Goal: Task Accomplishment & Management: Manage account settings

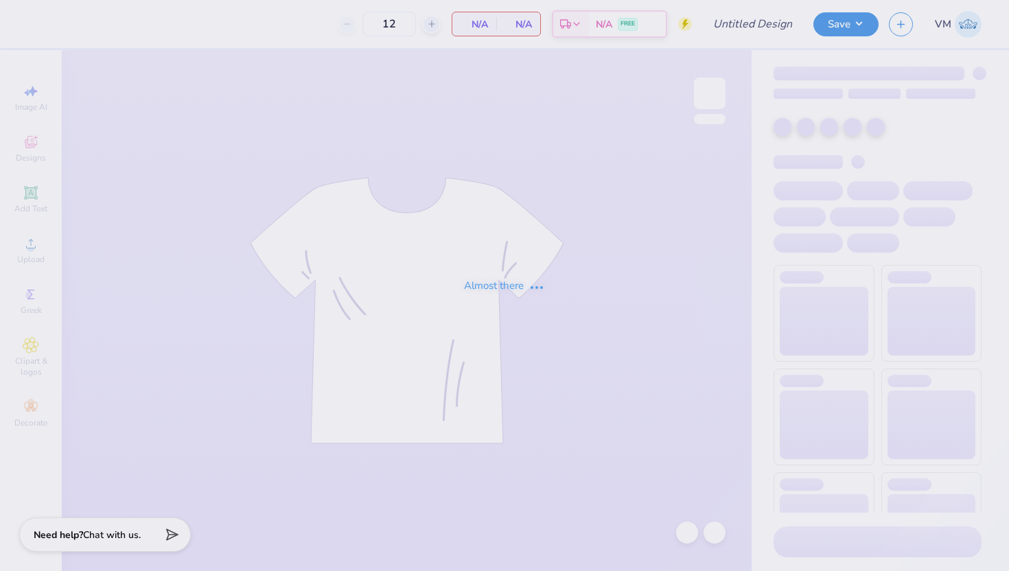
type input "50"
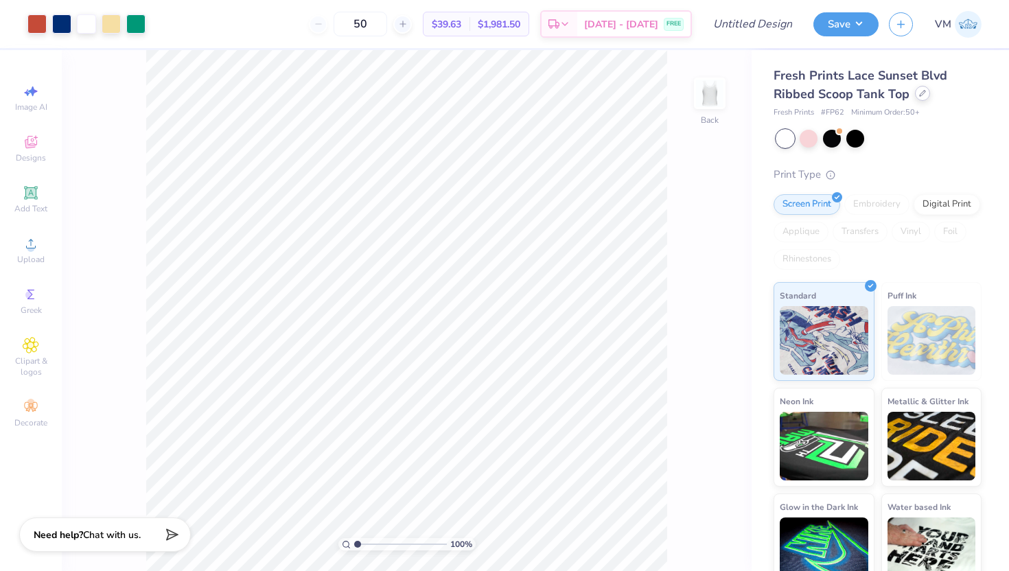
click at [915, 94] on div at bounding box center [922, 93] width 15 height 15
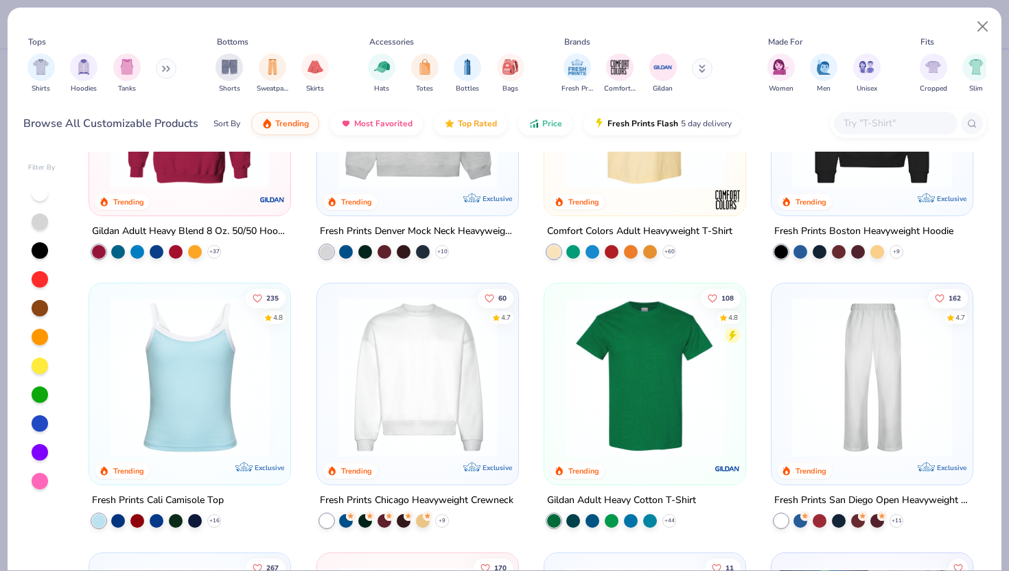
scroll to position [146, 0]
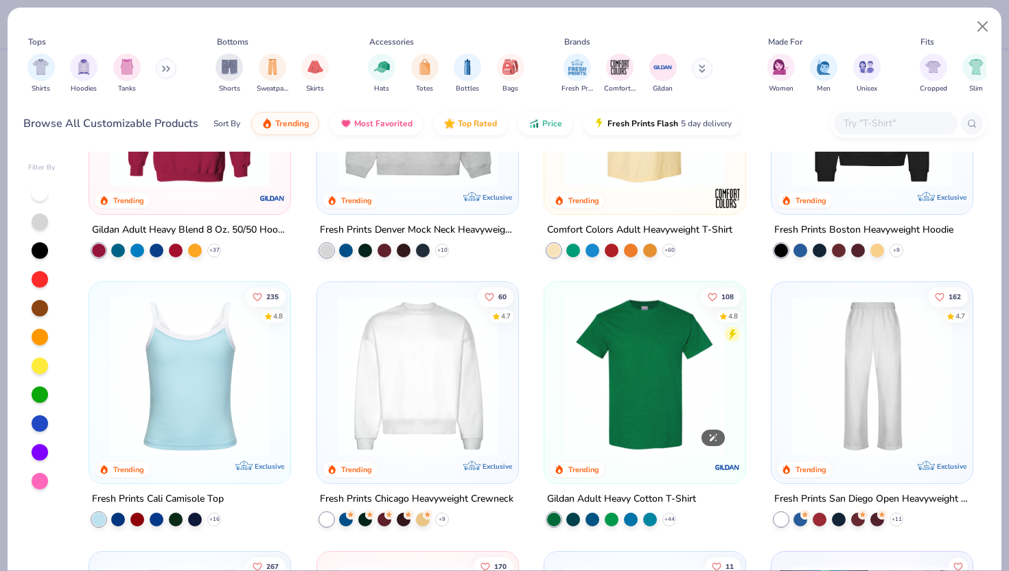
click at [627, 396] on img at bounding box center [645, 376] width 174 height 160
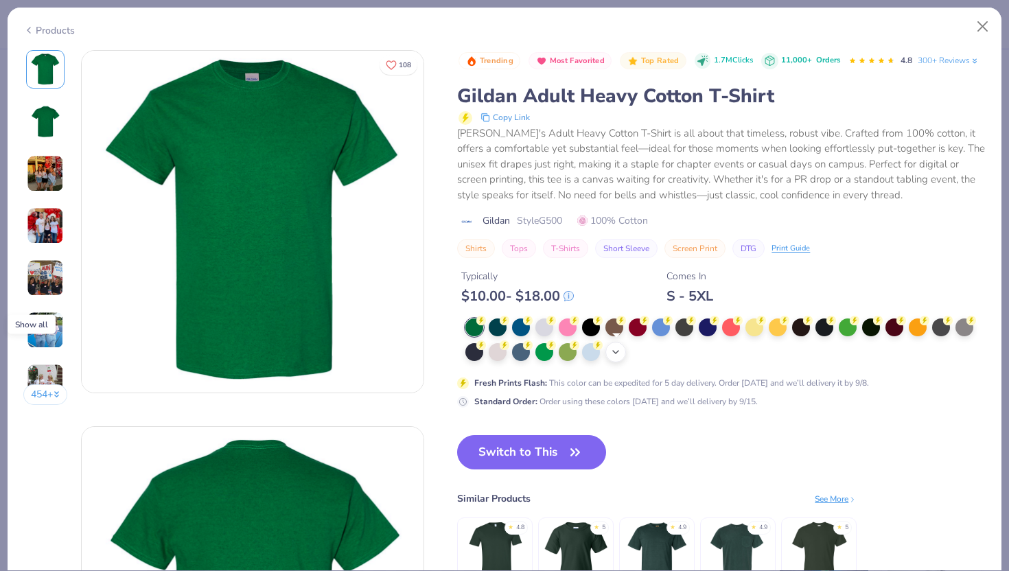
click at [615, 352] on polyline at bounding box center [615, 352] width 5 height 3
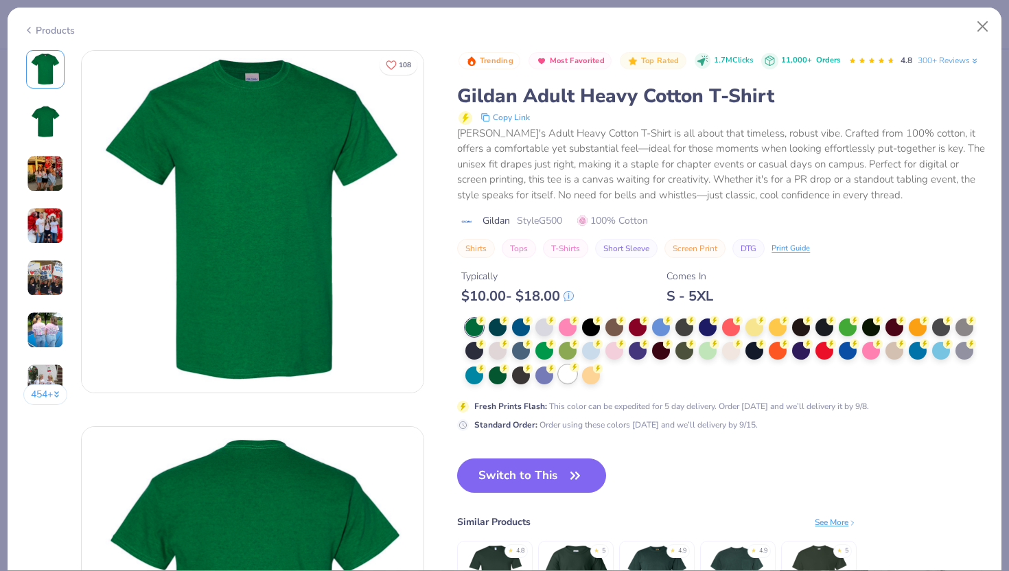
click at [566, 373] on div at bounding box center [567, 374] width 18 height 18
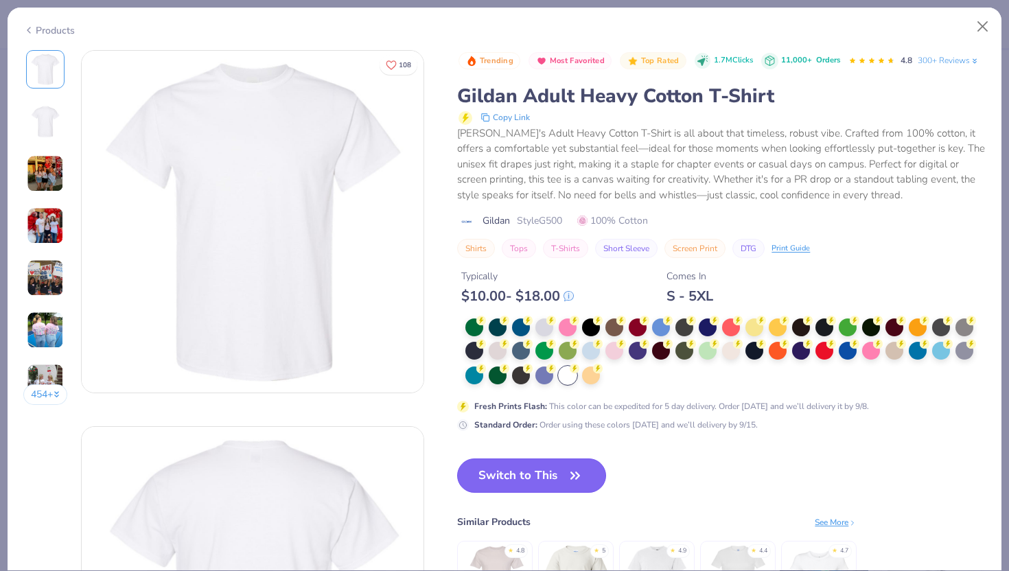
click at [545, 484] on button "Switch to This" at bounding box center [531, 475] width 149 height 34
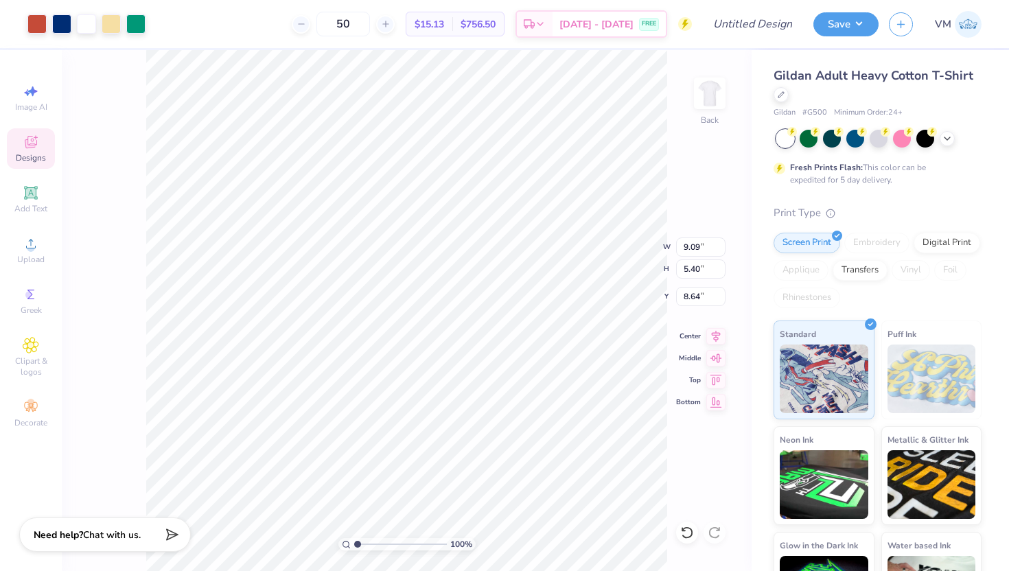
type input "9.09"
type input "5.40"
type input "8.64"
type input "12.24"
type input "7.27"
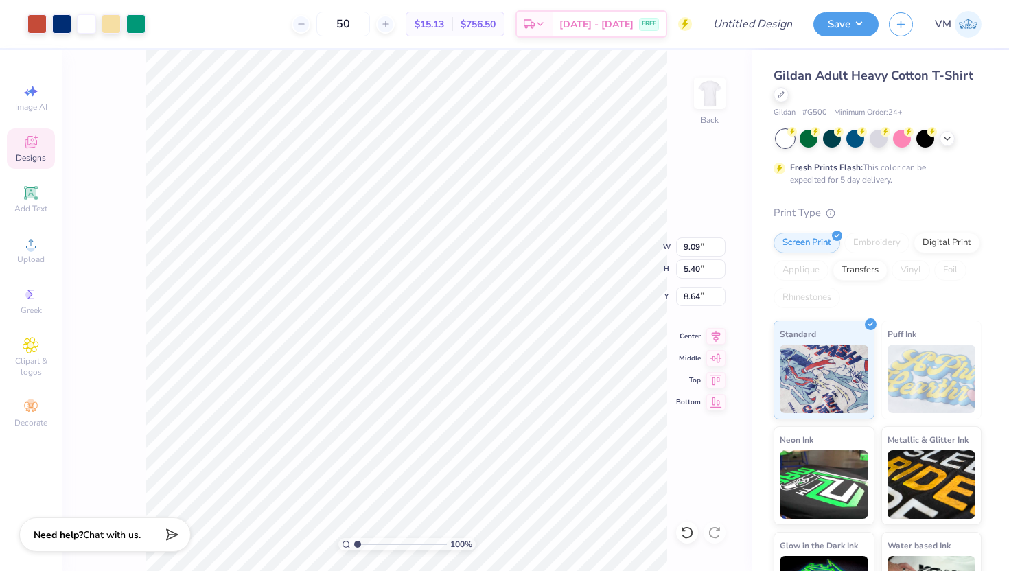
type input "6.77"
type input "12.82"
type input "7.61"
type input "6.43"
drag, startPoint x: 356, startPoint y: 543, endPoint x: 373, endPoint y: 546, distance: 16.7
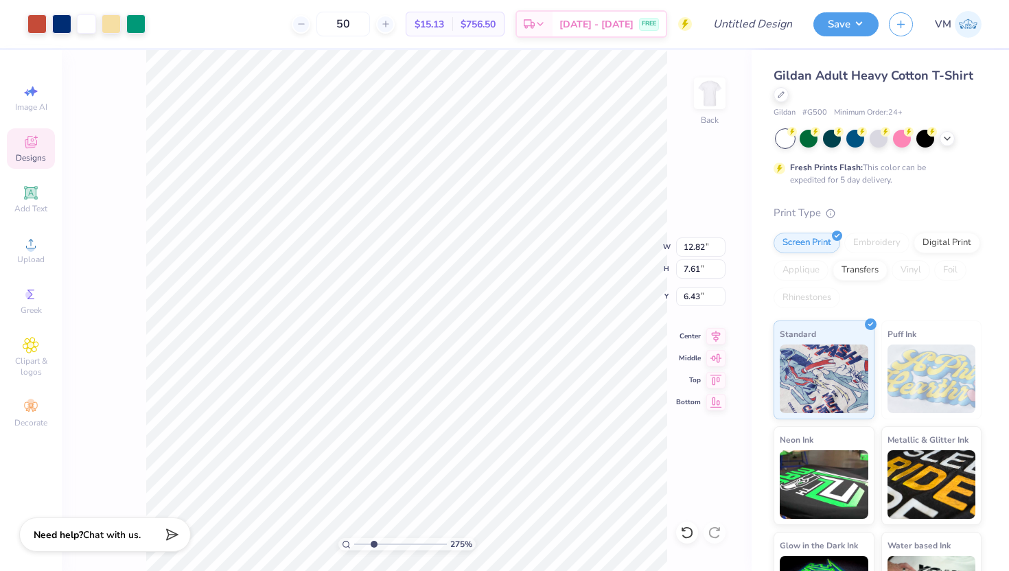
type input "2.75"
click at [373, 546] on input "range" at bounding box center [400, 544] width 93 height 12
click at [111, 24] on div at bounding box center [111, 22] width 19 height 19
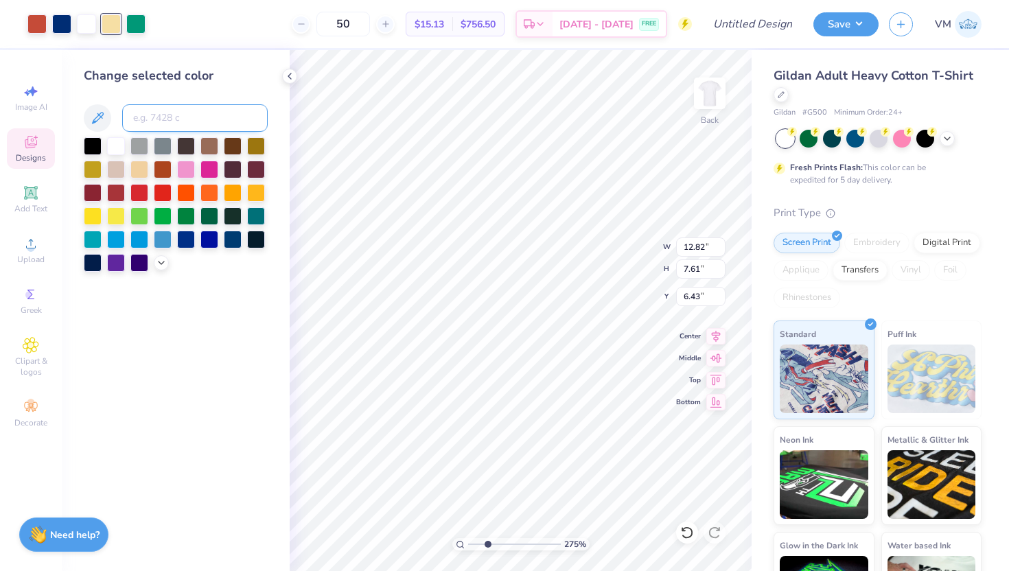
click at [169, 125] on input at bounding box center [194, 117] width 145 height 27
type input "288"
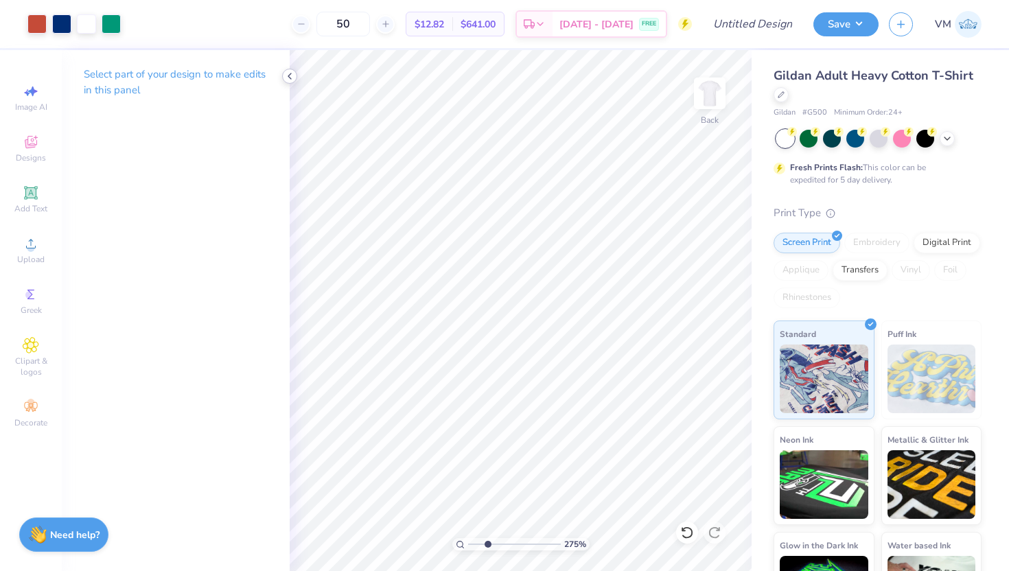
click at [290, 77] on icon at bounding box center [289, 76] width 11 height 11
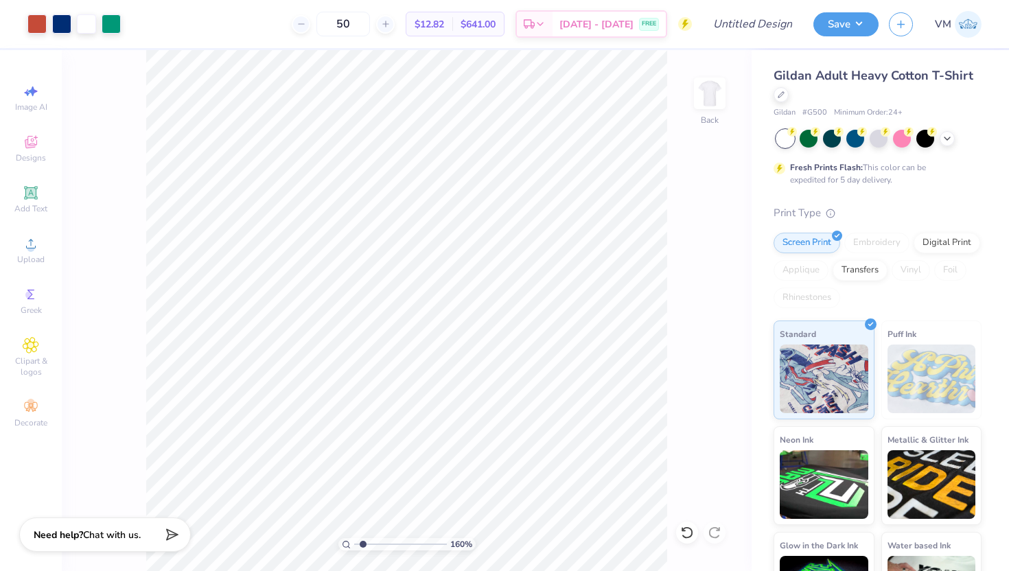
drag, startPoint x: 373, startPoint y: 544, endPoint x: 361, endPoint y: 541, distance: 12.2
type input "1.49"
click at [362, 541] on input "range" at bounding box center [400, 544] width 93 height 12
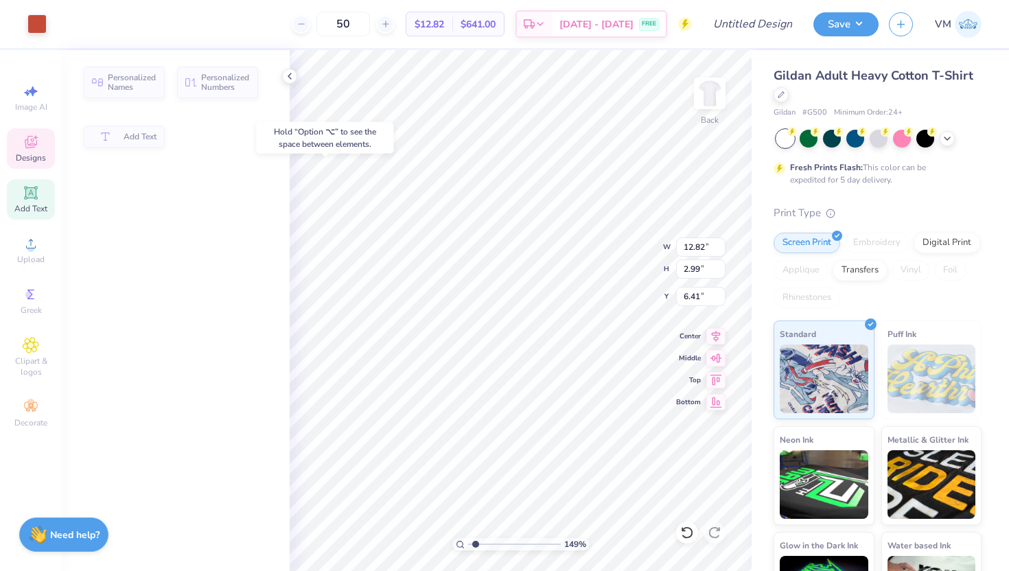
type input "2.99"
type input "6.41"
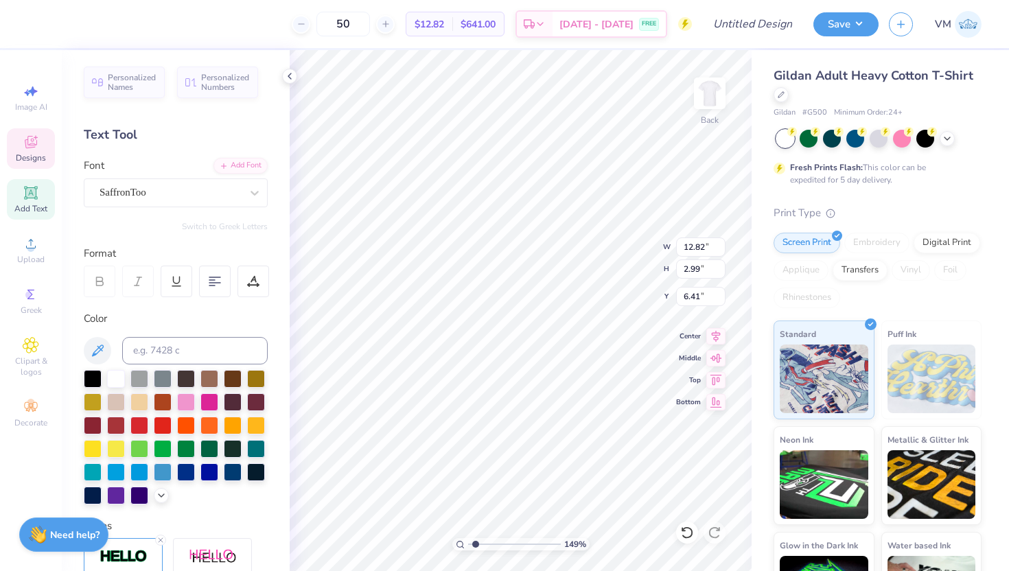
scroll to position [0, 1]
type textarea "Zeta Tau Alpha"
type input "14.08"
type input "3.40"
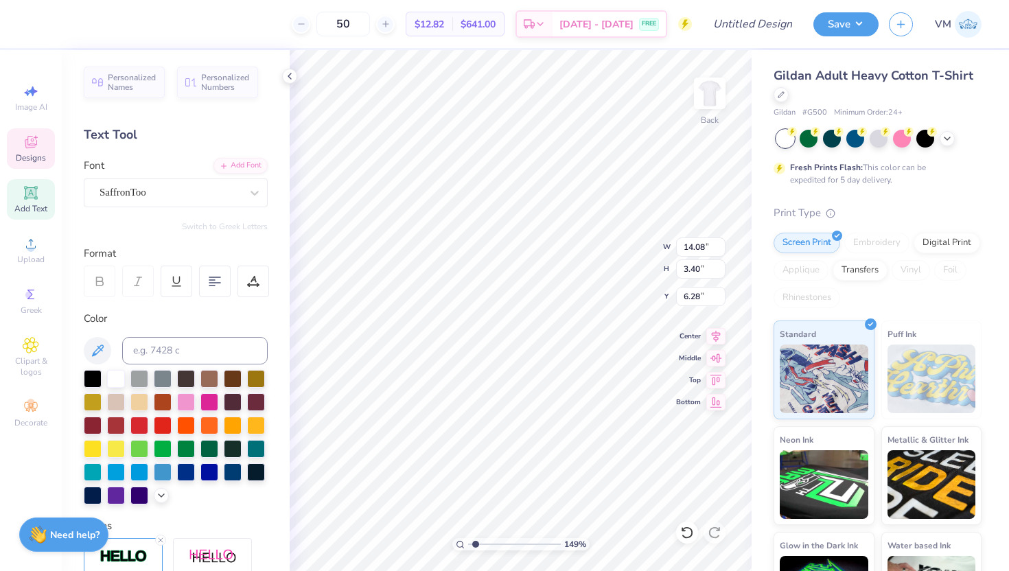
type input "6.28"
type input "12.51"
type input "3.02"
type input "6.38"
type input "12.50"
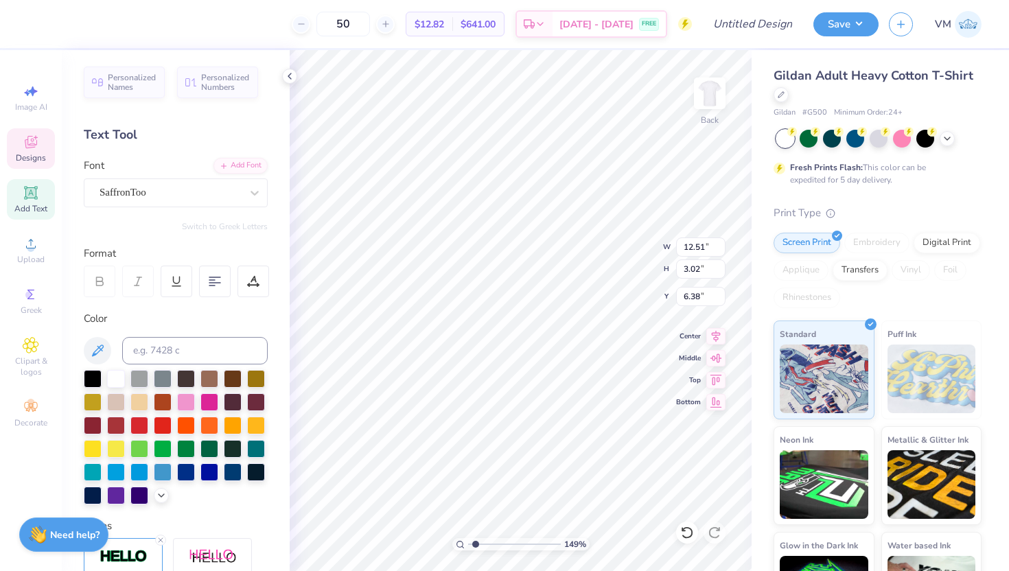
type input "3.03"
type input "6.37"
type textarea "PICKED THE BEST"
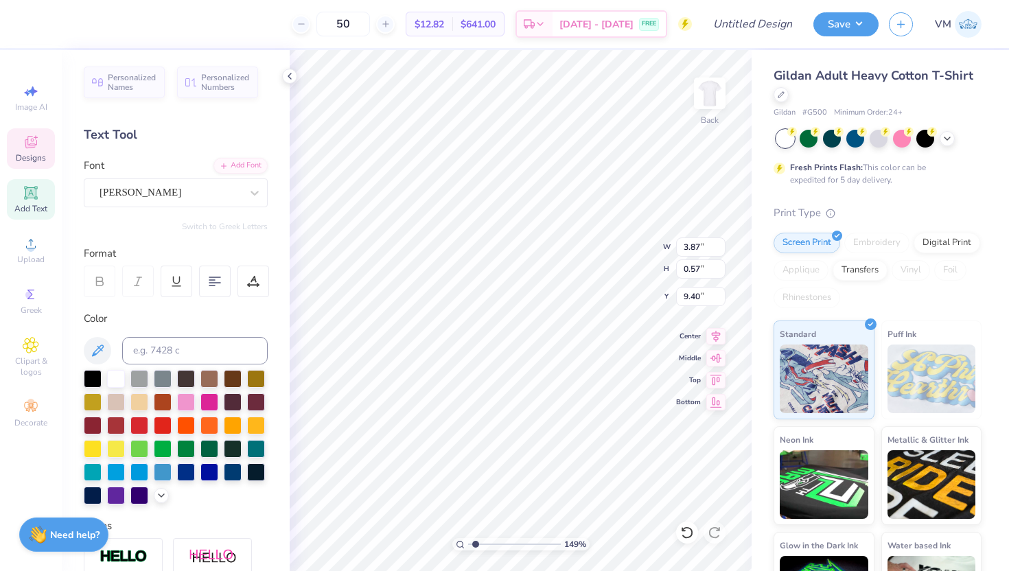
type textarea "FALL 2025"
type input "6.62"
type input "1.20"
type input "8.47"
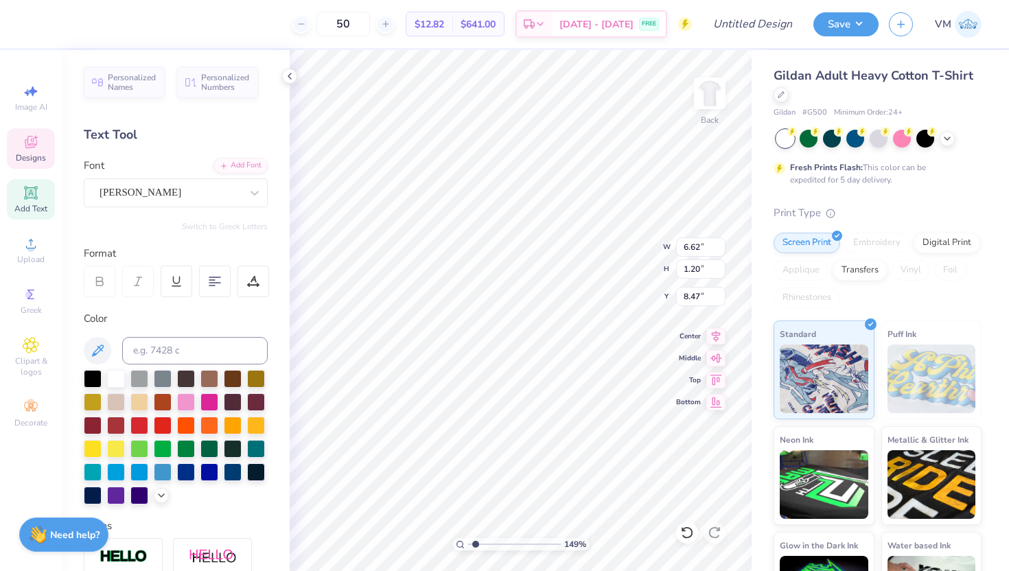
scroll to position [0, 1]
type textarea "FAMILY WEEKEND"
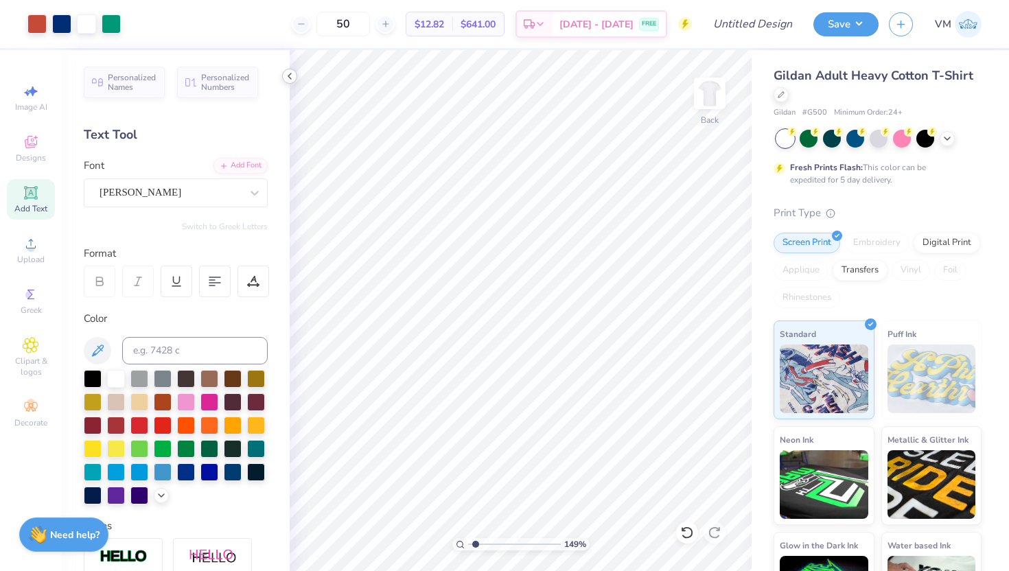
click at [289, 76] on polyline at bounding box center [289, 75] width 3 height 5
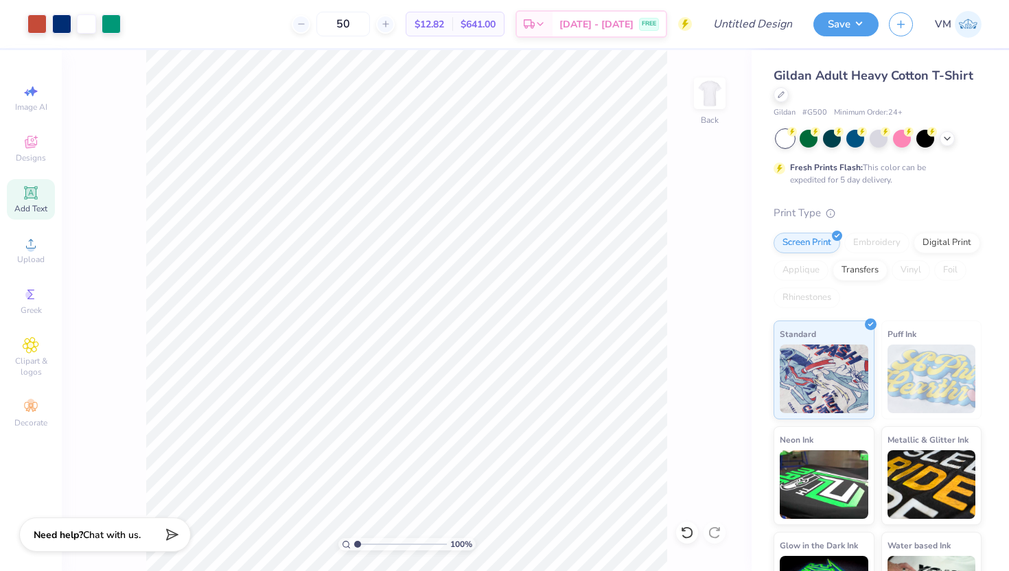
drag, startPoint x: 360, startPoint y: 545, endPoint x: 348, endPoint y: 545, distance: 12.4
type input "1"
click at [354, 545] on input "range" at bounding box center [400, 544] width 93 height 12
type input "4.10"
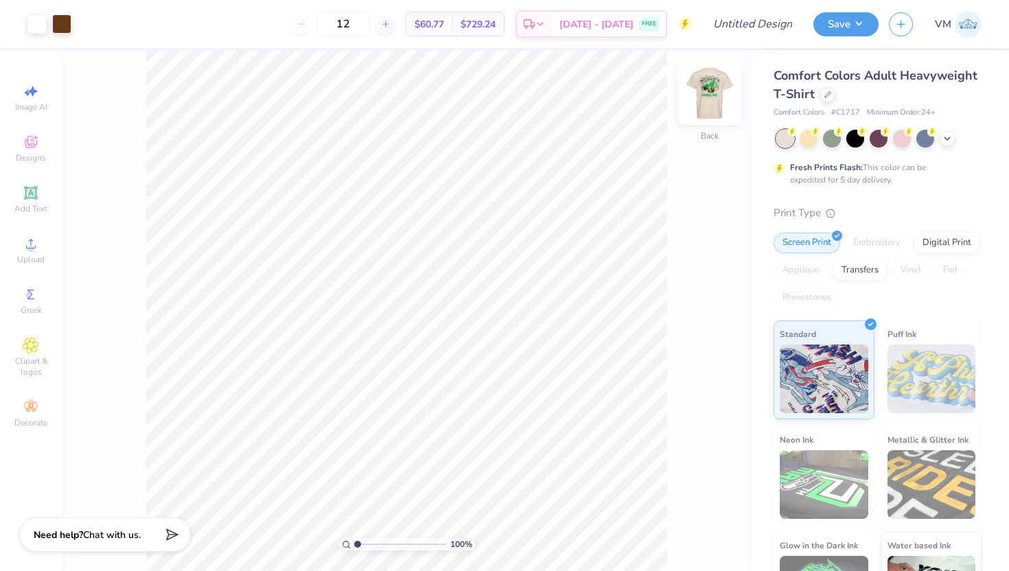
click at [711, 102] on img at bounding box center [709, 93] width 55 height 55
click at [86, 25] on div at bounding box center [86, 22] width 19 height 19
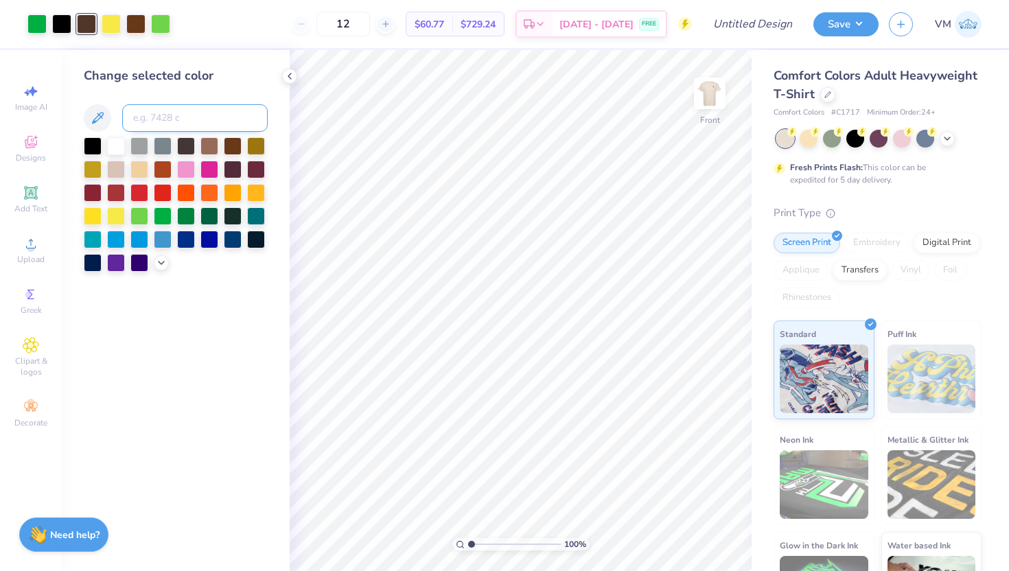
click at [147, 123] on input at bounding box center [194, 117] width 145 height 27
type input "1545"
click at [134, 26] on div at bounding box center [135, 22] width 19 height 19
click at [137, 120] on input at bounding box center [194, 117] width 145 height 27
type input "345"
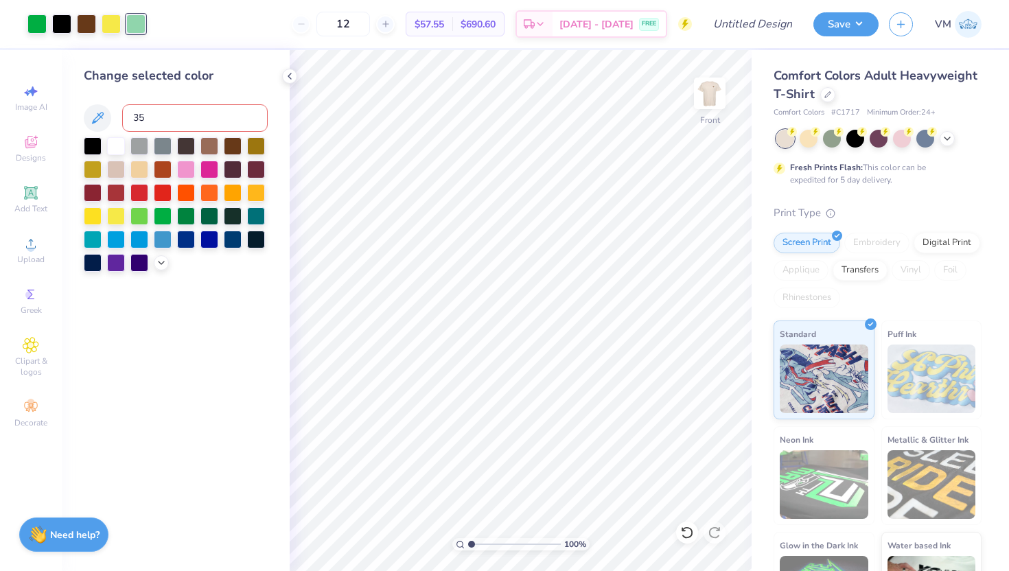
type input "354"
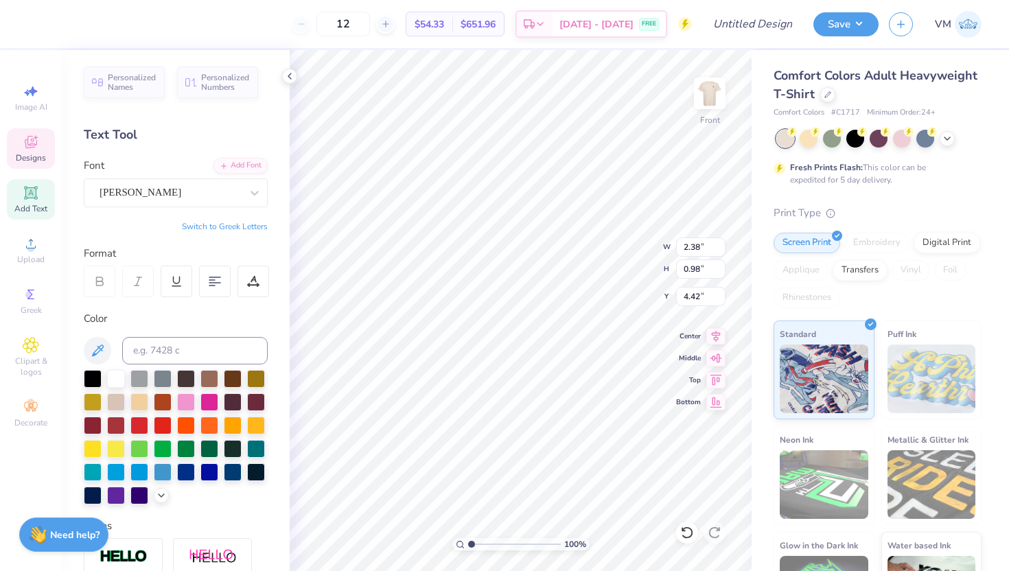
type textarea "ZTA"
type input "4.42"
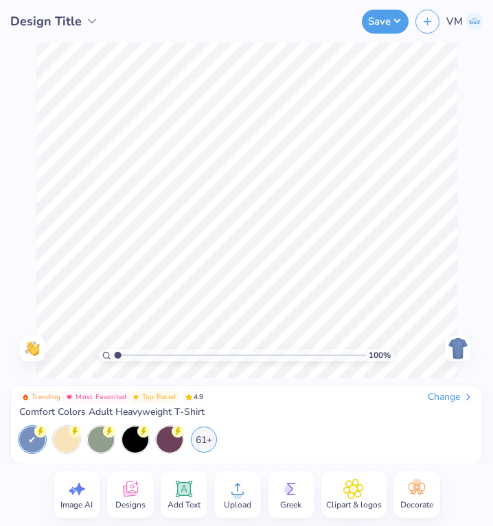
click at [451, 401] on div "Change" at bounding box center [450, 397] width 46 height 12
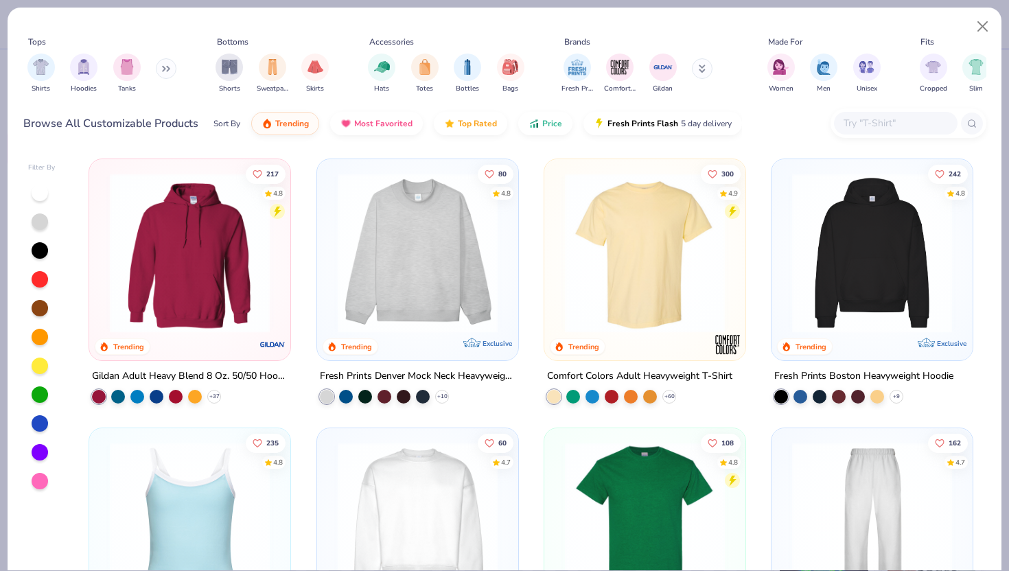
click at [648, 486] on img at bounding box center [645, 522] width 174 height 160
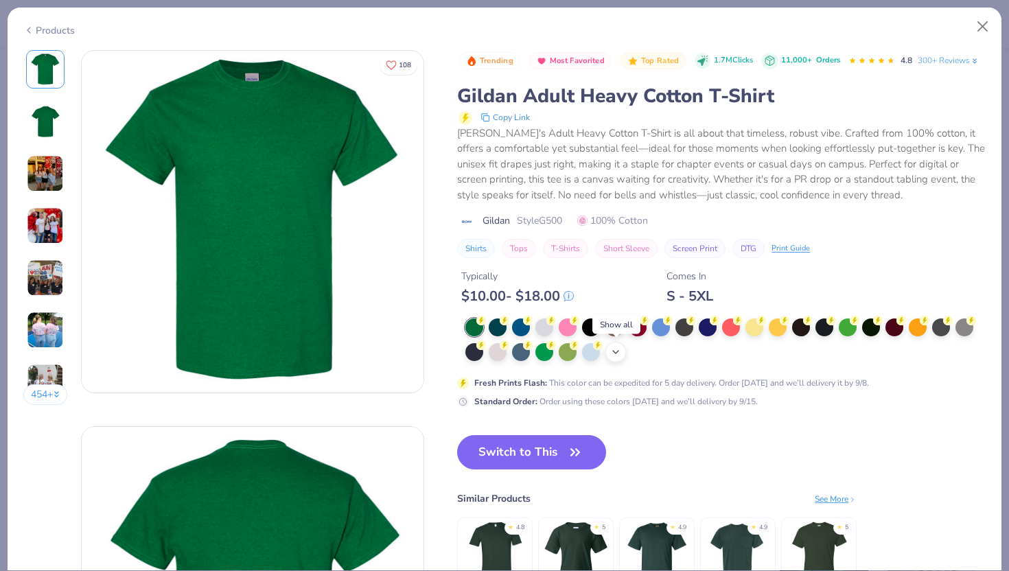
click at [615, 354] on icon at bounding box center [615, 351] width 11 height 11
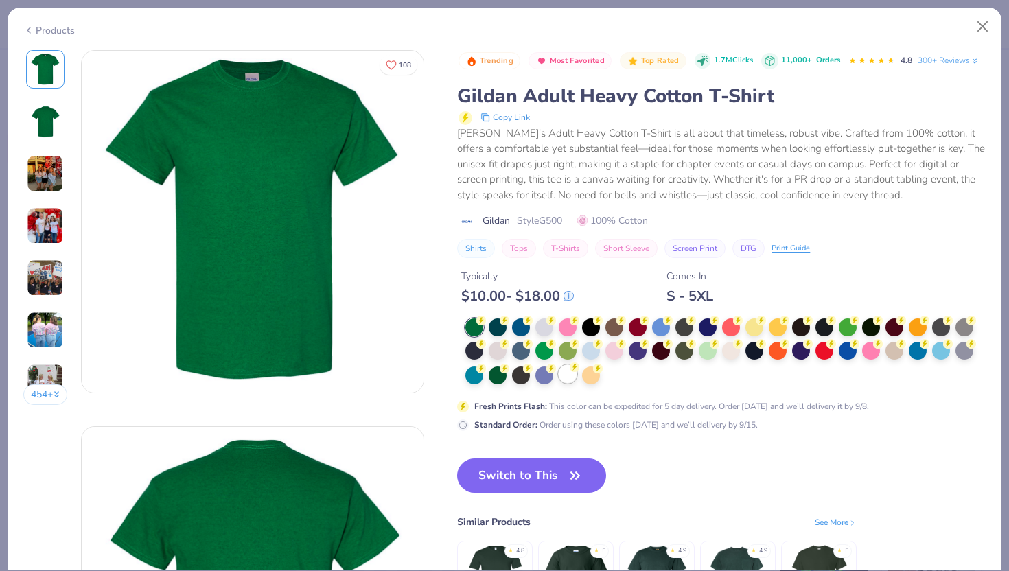
click at [570, 370] on icon at bounding box center [574, 367] width 10 height 10
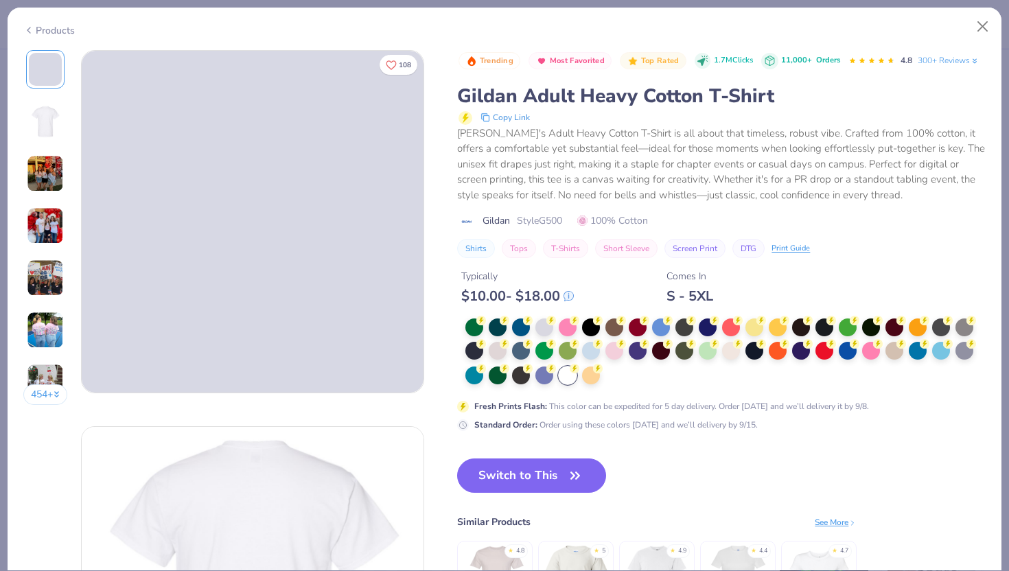
drag, startPoint x: 504, startPoint y: 347, endPoint x: 653, endPoint y: 391, distance: 155.2
click at [654, 391] on div "Fresh Prints Flash : This color can be expedited for 5 day delivery. Order toda…" at bounding box center [721, 374] width 528 height 113
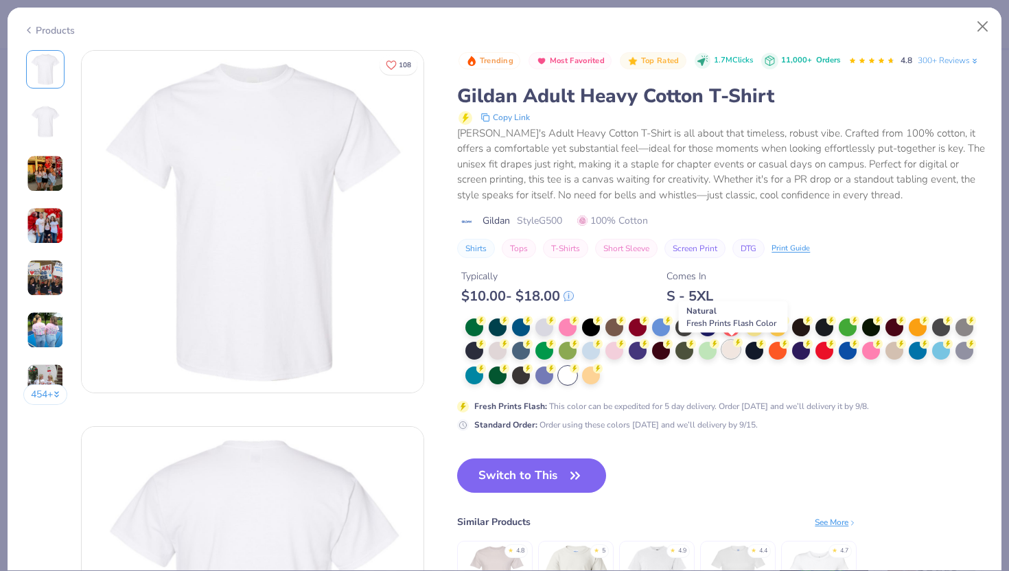
click at [731, 355] on div at bounding box center [731, 349] width 18 height 18
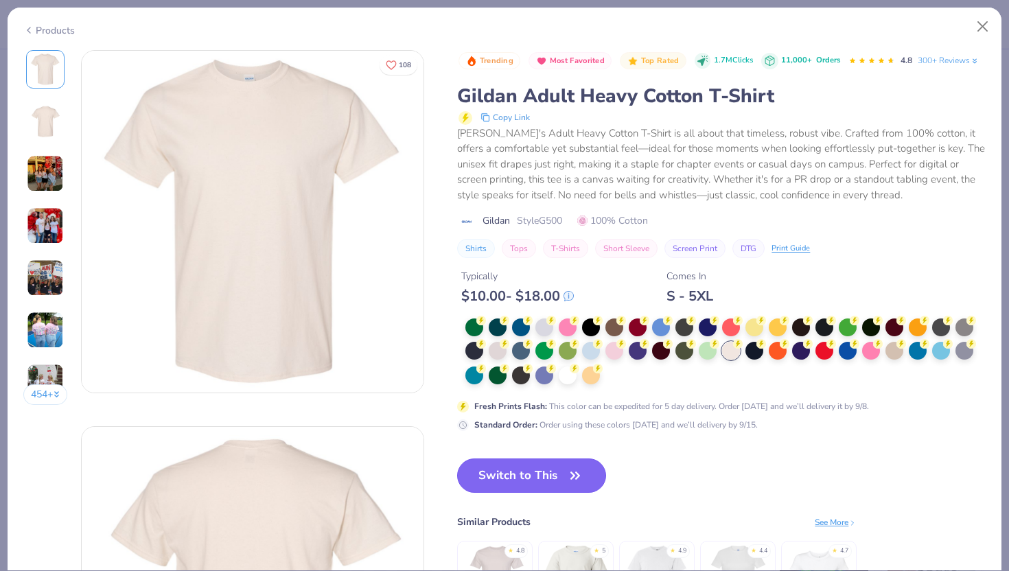
click at [523, 480] on button "Switch to This" at bounding box center [531, 475] width 149 height 34
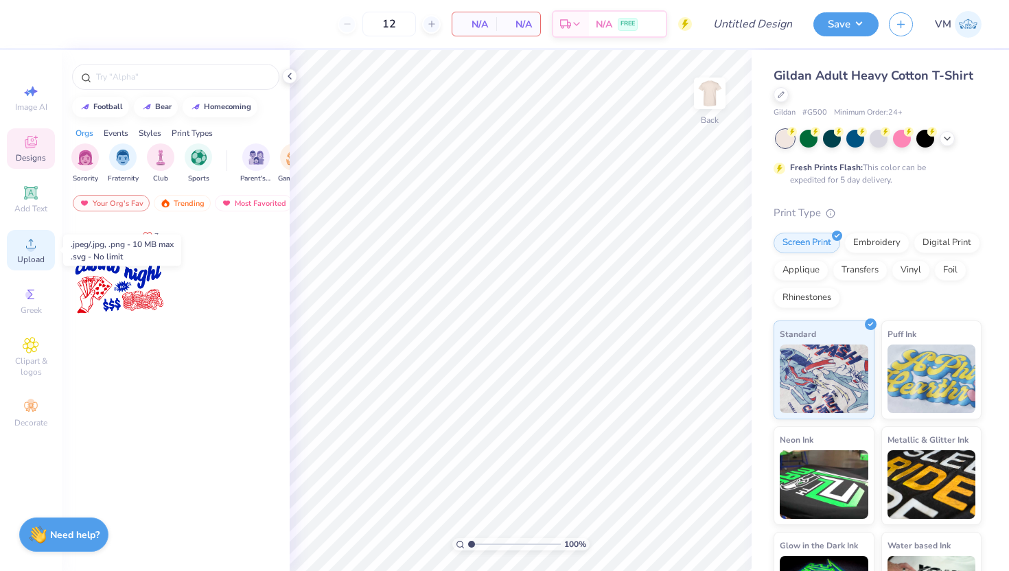
click at [21, 252] on div "Upload" at bounding box center [31, 250] width 48 height 40
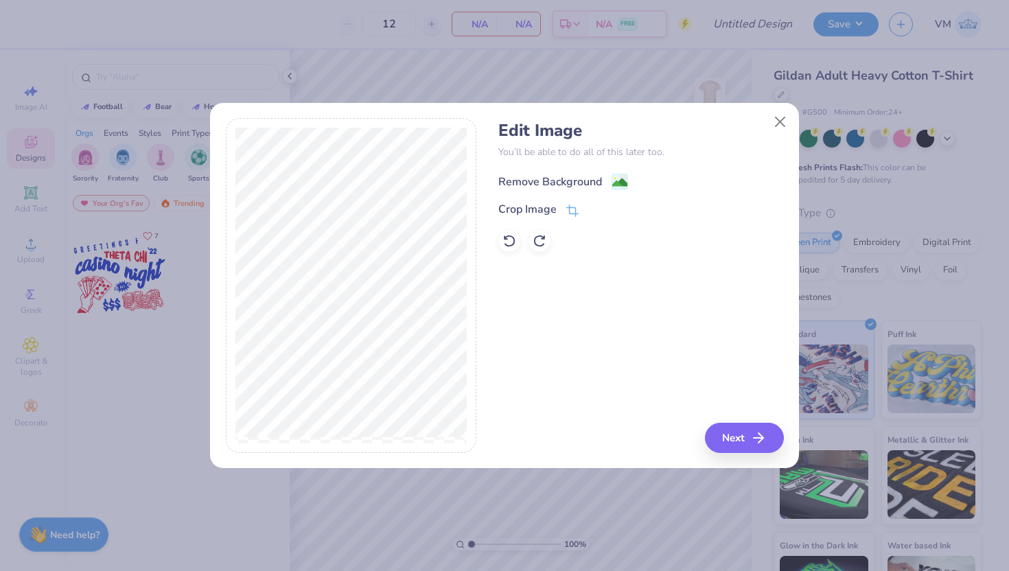
click at [604, 185] on div "Remove Background" at bounding box center [563, 181] width 130 height 17
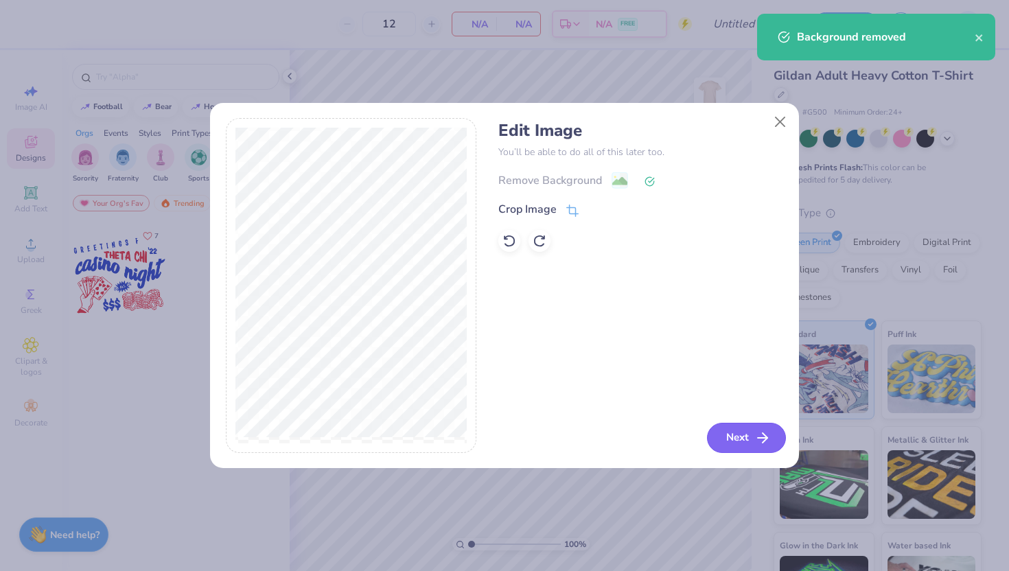
click at [759, 434] on icon "button" at bounding box center [762, 438] width 16 height 16
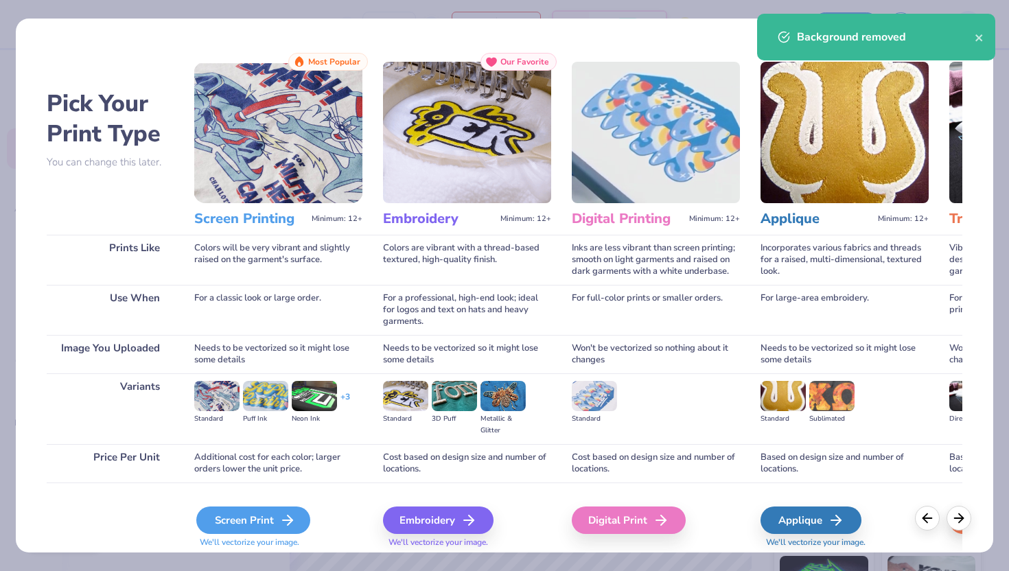
click at [209, 521] on div "Screen Print" at bounding box center [253, 519] width 114 height 27
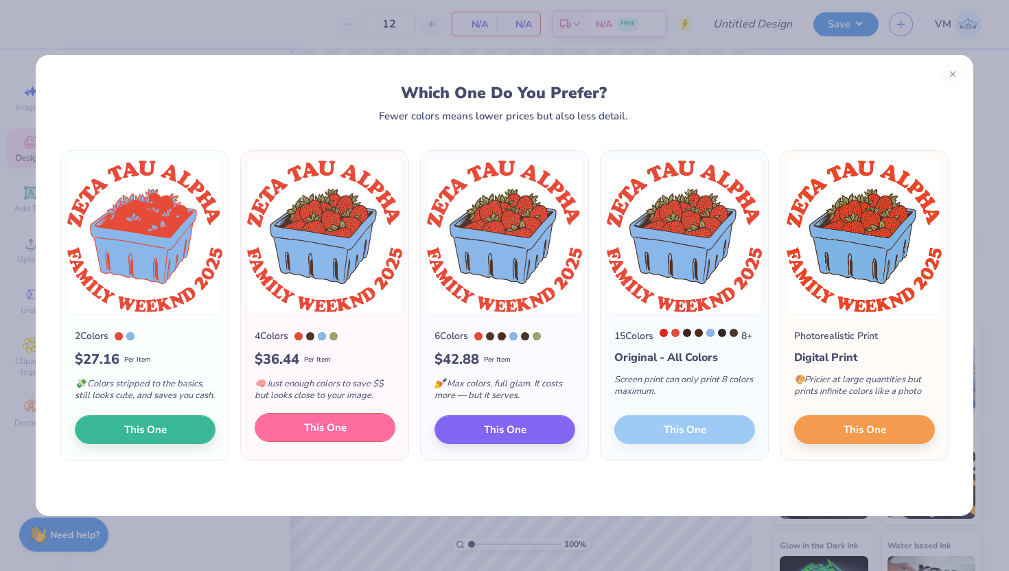
click at [308, 436] on span "This One" at bounding box center [325, 428] width 43 height 16
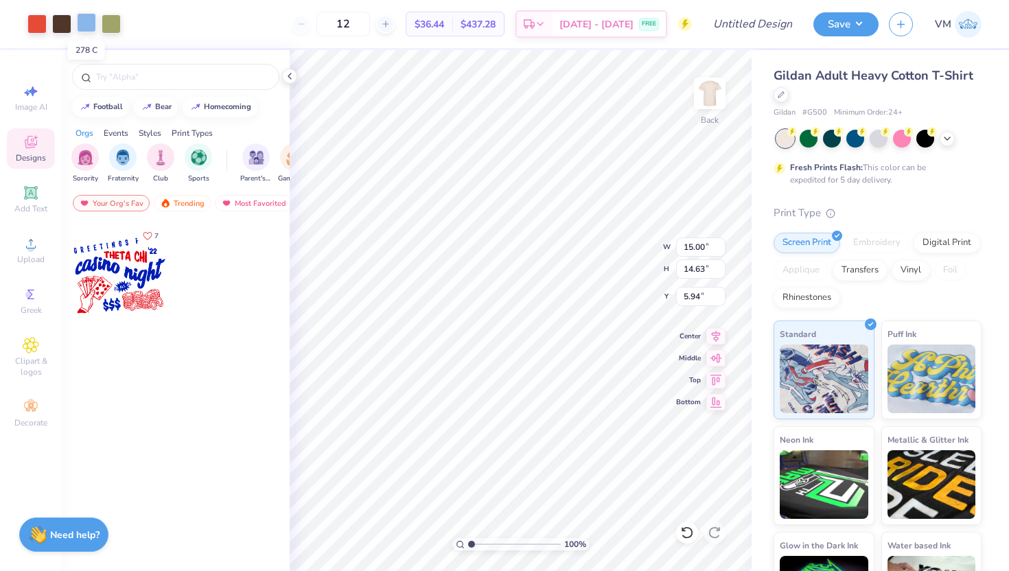
click at [82, 23] on div at bounding box center [86, 22] width 19 height 19
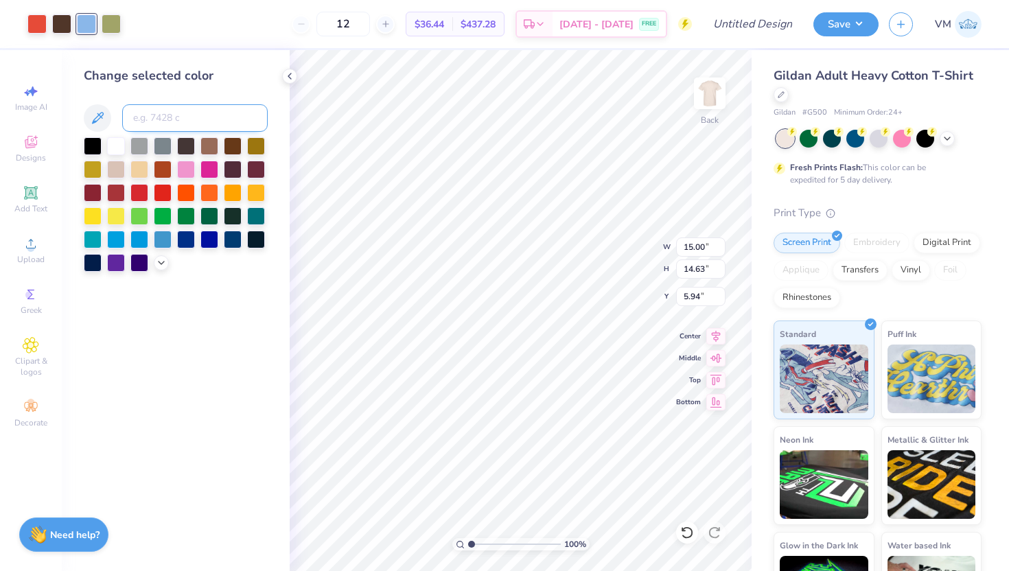
click at [146, 115] on input at bounding box center [194, 117] width 145 height 27
type input "5777"
type input "11.50"
type input "11.22"
type input "5.95"
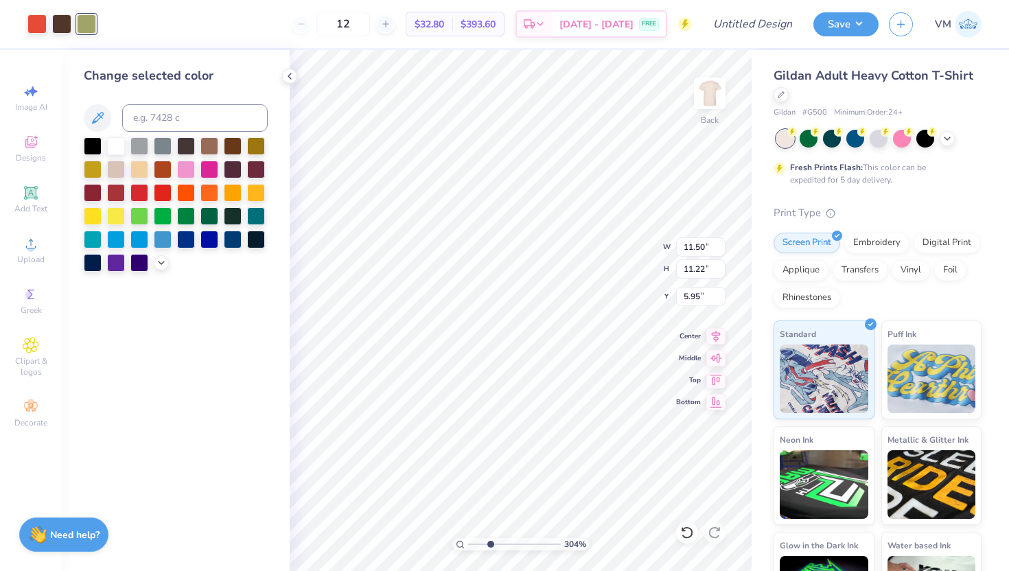
drag, startPoint x: 471, startPoint y: 543, endPoint x: 489, endPoint y: 542, distance: 18.6
type input "3.02"
click at [489, 542] on input "range" at bounding box center [514, 544] width 93 height 12
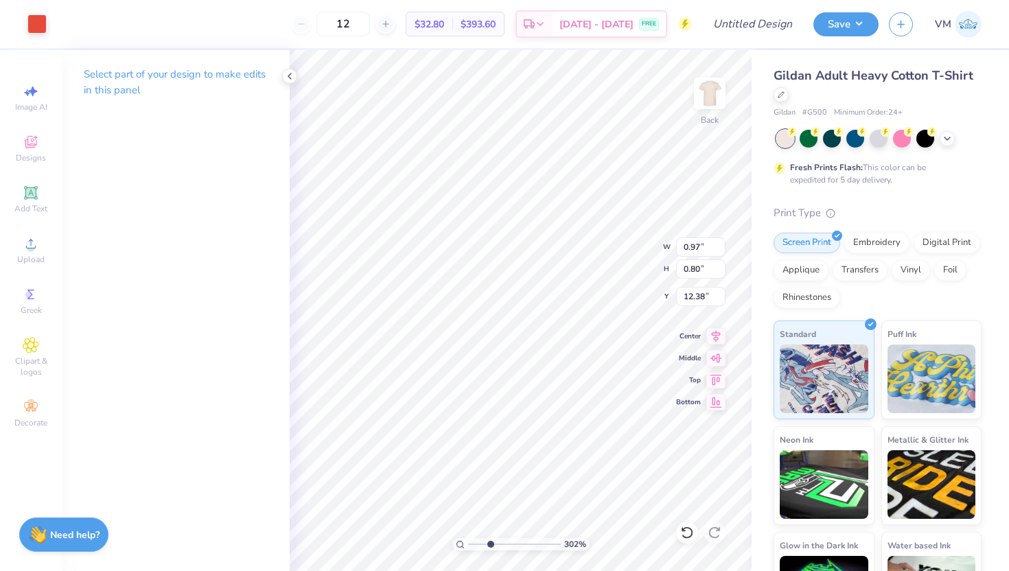
type input "1.00"
type input "0.87"
type input "13.15"
type input "0.93"
type input "0.88"
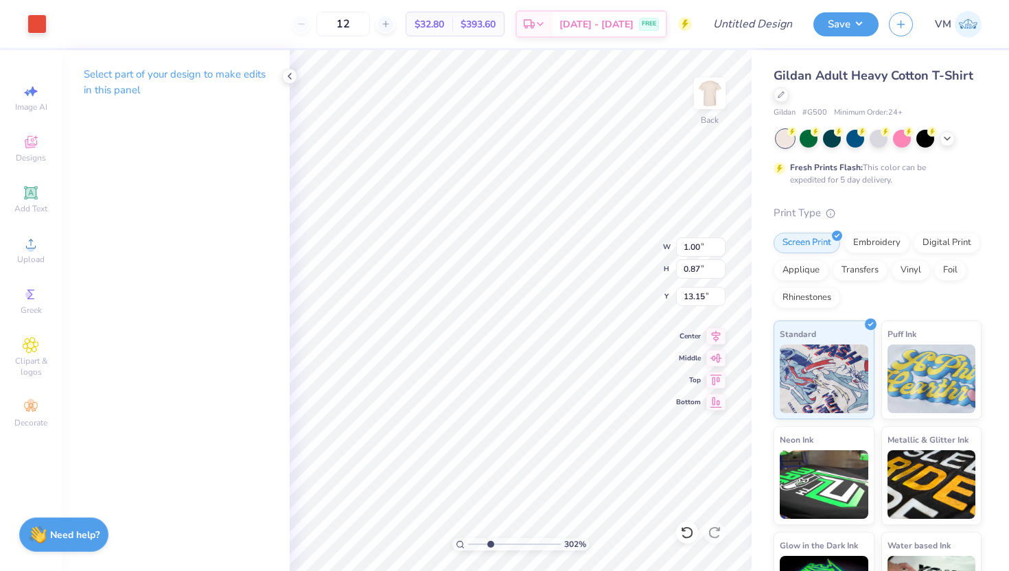
type input "13.87"
type input "0.99"
type input "0.98"
type input "14.56"
type input "1.02"
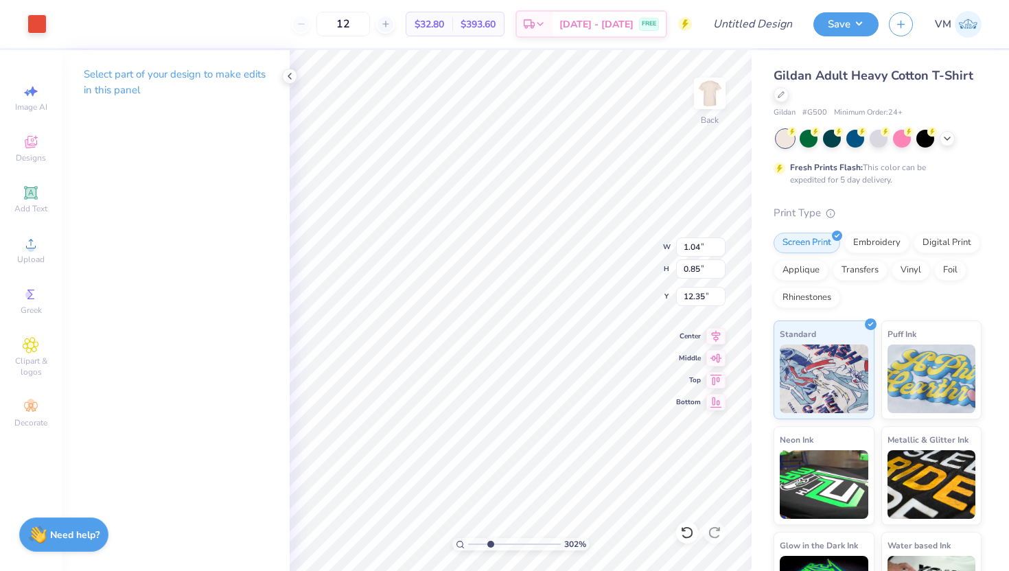
type input "13.26"
type input "0.90"
type input "0.91"
type input "14.75"
type input "0.89"
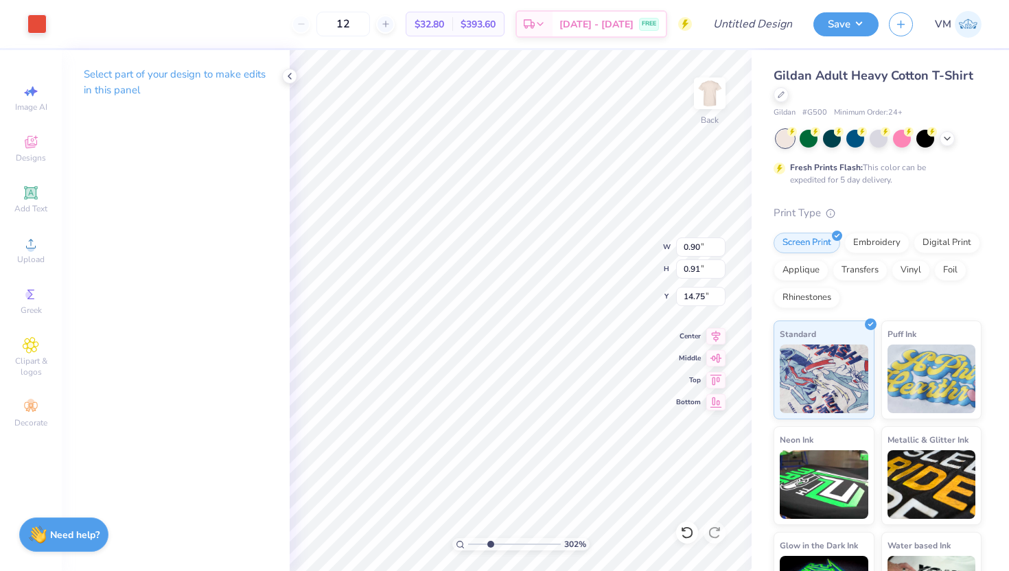
type input "1.12"
type input "15.07"
type input "1.01"
type input "1.09"
type input "15.41"
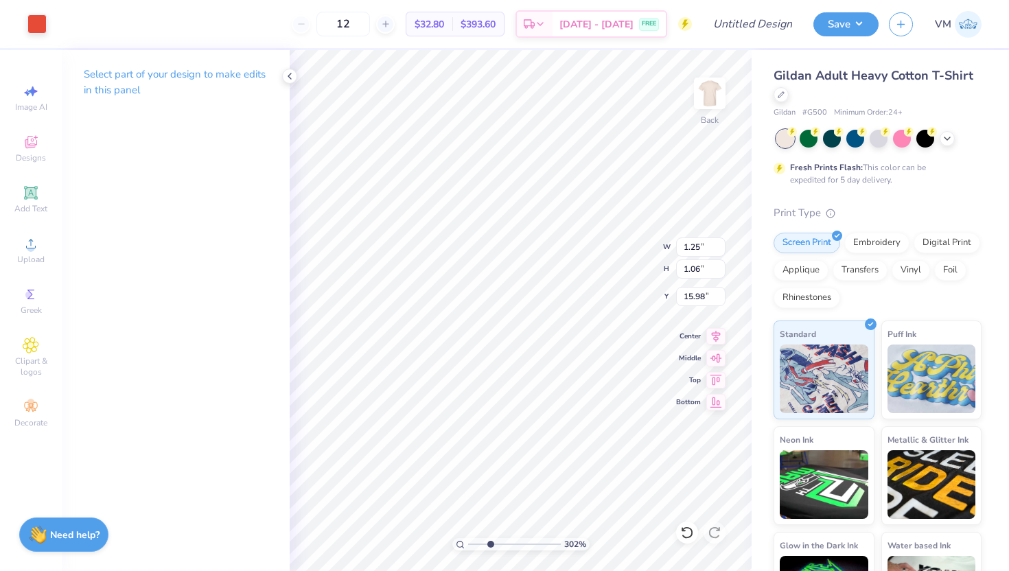
type input "0.84"
type input "0.93"
type input "16.24"
type input "0.85"
type input "0.95"
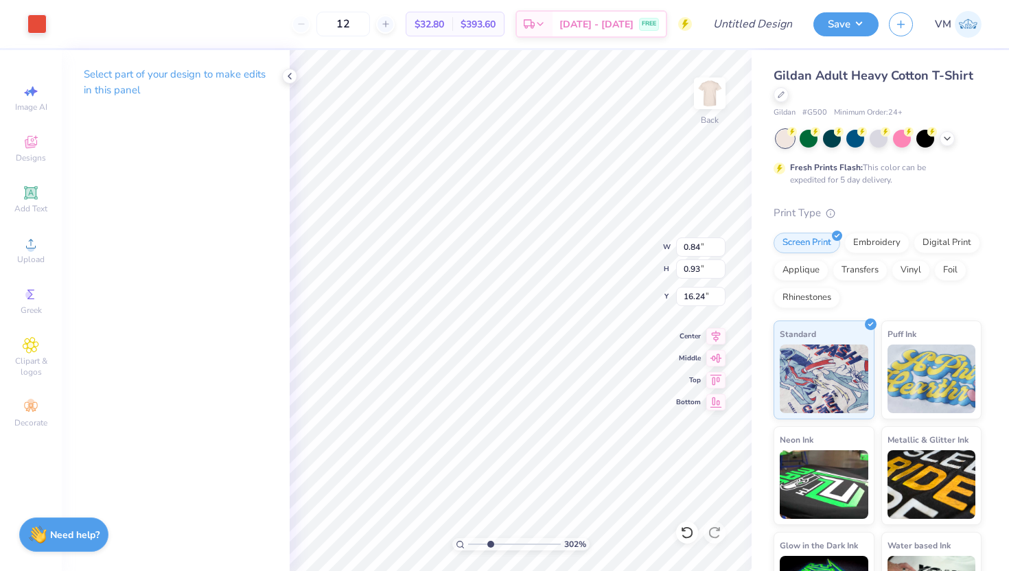
type input "16.21"
type input "1.12"
type input "1.01"
type input "16.08"
type input "17.68"
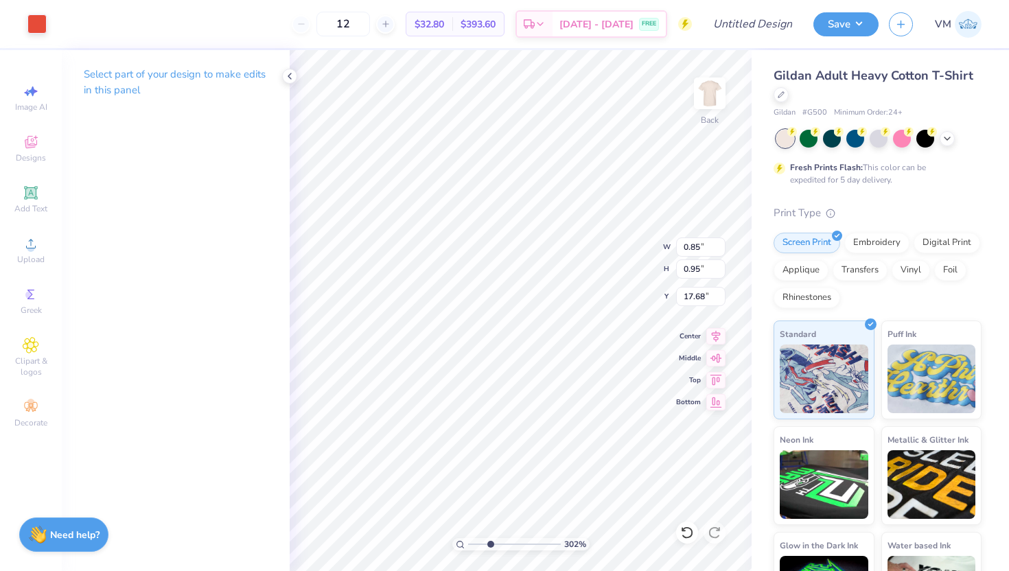
type input "1.93"
type input "1.51"
type input "16.92"
type input "0.85"
type input "0.95"
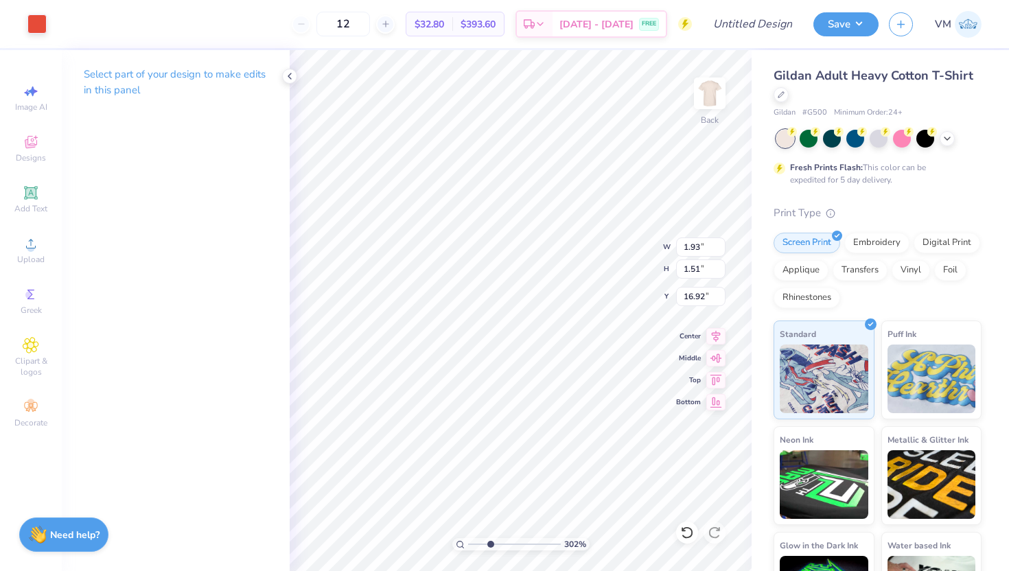
type input "17.68"
type input "1.93"
type input "1.51"
type input "16.92"
type input "0.91"
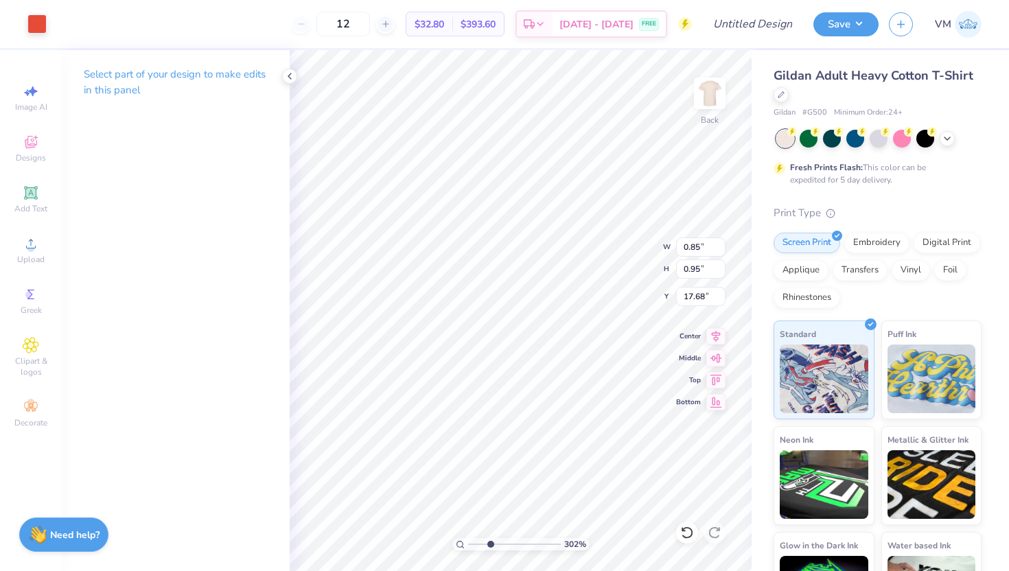
type input "1.01"
type input "17.65"
type input "1.93"
type input "1.51"
type input "16.92"
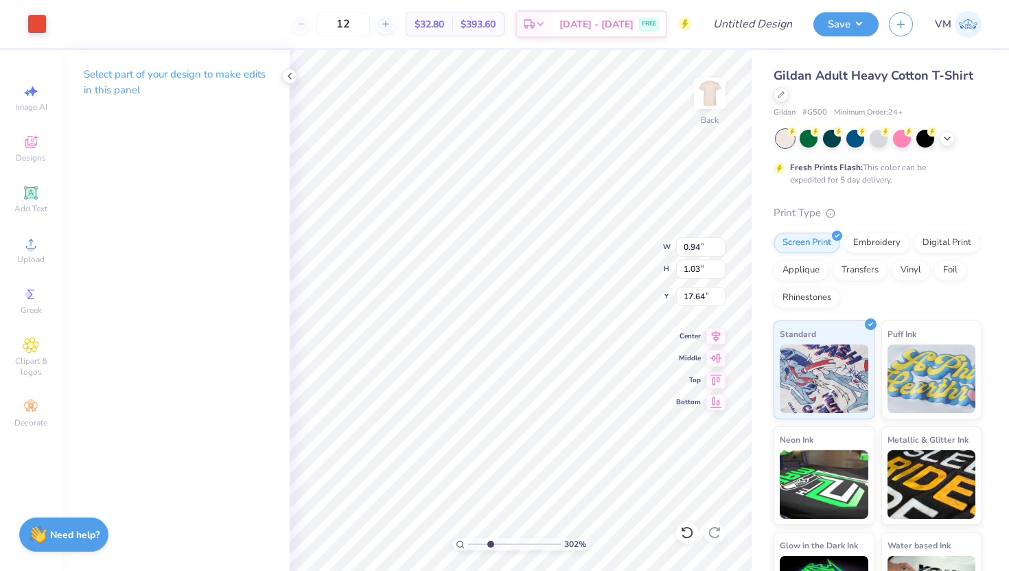
type input "0.94"
type input "1.03"
type input "17.64"
type input "17.68"
type input "15.09"
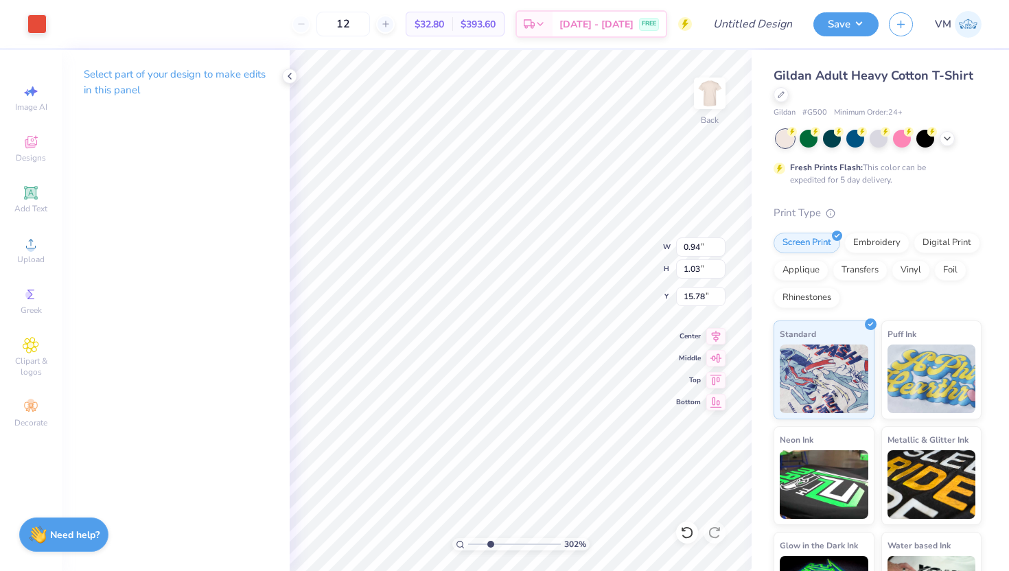
type input "15.84"
type input "0.98"
type input "1.07"
type input "15.83"
type input "12.81"
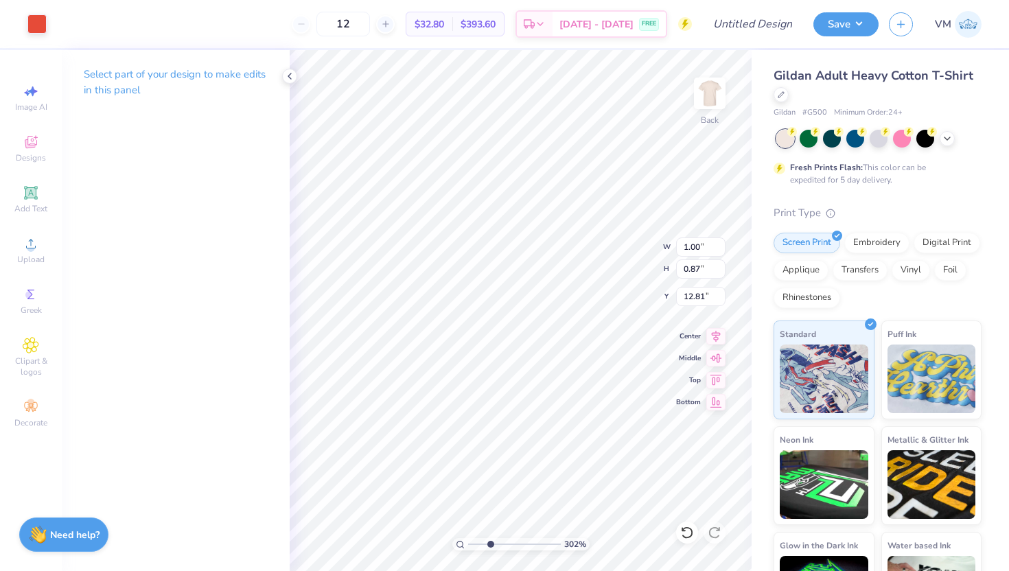
click at [602, 240] on div "302 % Back W 1.00 1.00 " H 0.87 0.87 " Y 12.81 12.81 " Center Middle Top Bottom" at bounding box center [521, 310] width 462 height 521
type input "12.18"
drag, startPoint x: 484, startPoint y: 543, endPoint x: 459, endPoint y: 537, distance: 26.1
click at [468, 538] on input "range" at bounding box center [514, 544] width 93 height 12
click at [286, 73] on icon at bounding box center [289, 76] width 11 height 11
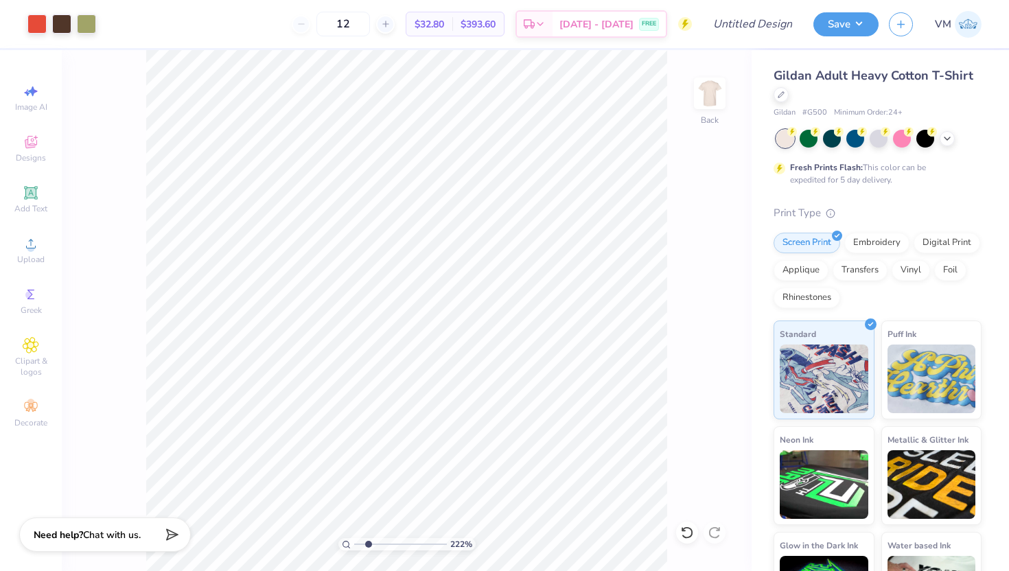
drag, startPoint x: 356, startPoint y: 543, endPoint x: 368, endPoint y: 541, distance: 11.8
type input "2.2"
click at [368, 541] on input "range" at bounding box center [400, 544] width 93 height 12
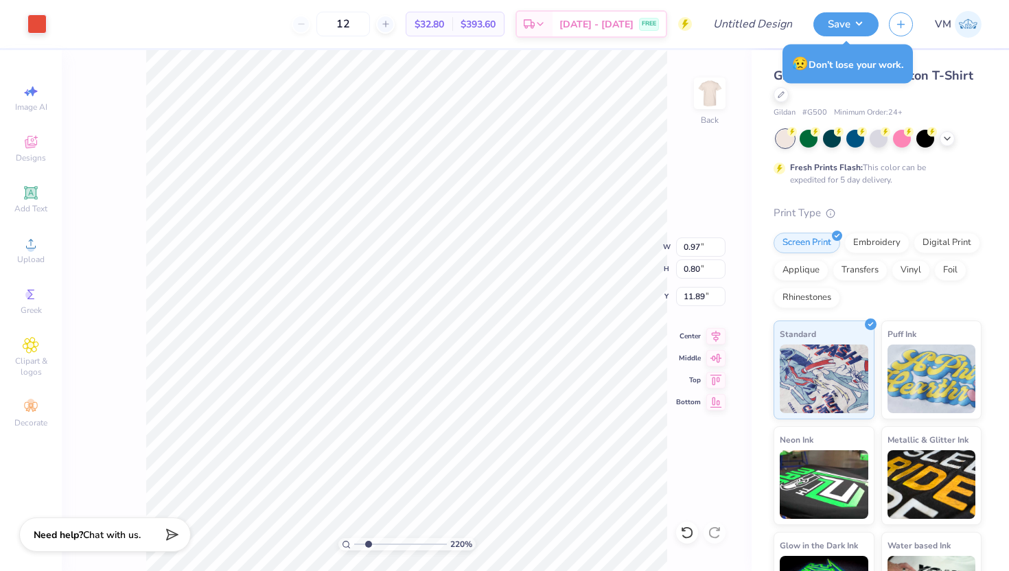
type input "11.89"
type input "1.00"
type input "0.87"
type input "12.54"
type input "13.41"
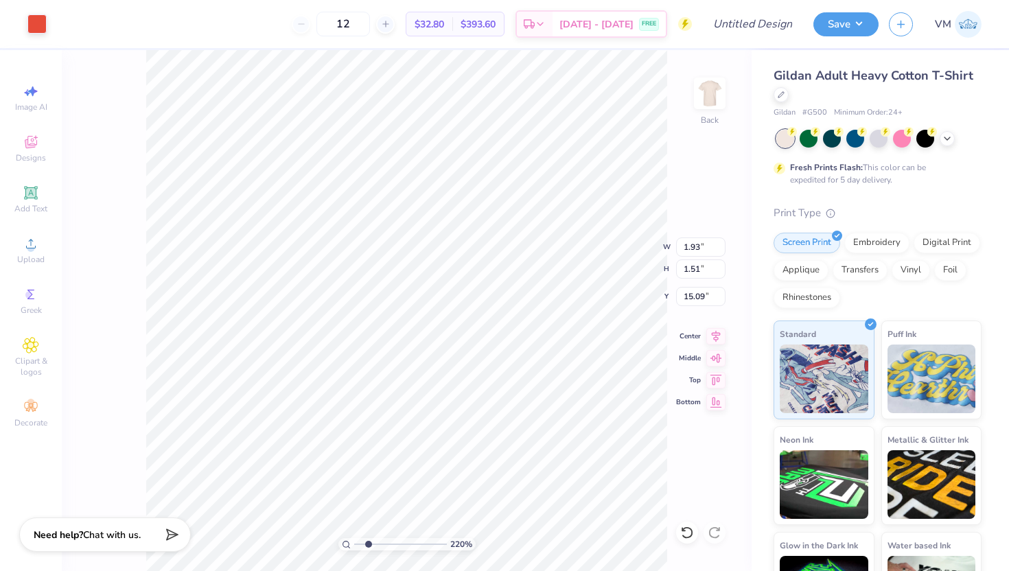
type input "1.87"
type input "1.69"
type input "14.81"
type input "15.76"
drag, startPoint x: 368, startPoint y: 543, endPoint x: 402, endPoint y: 541, distance: 33.7
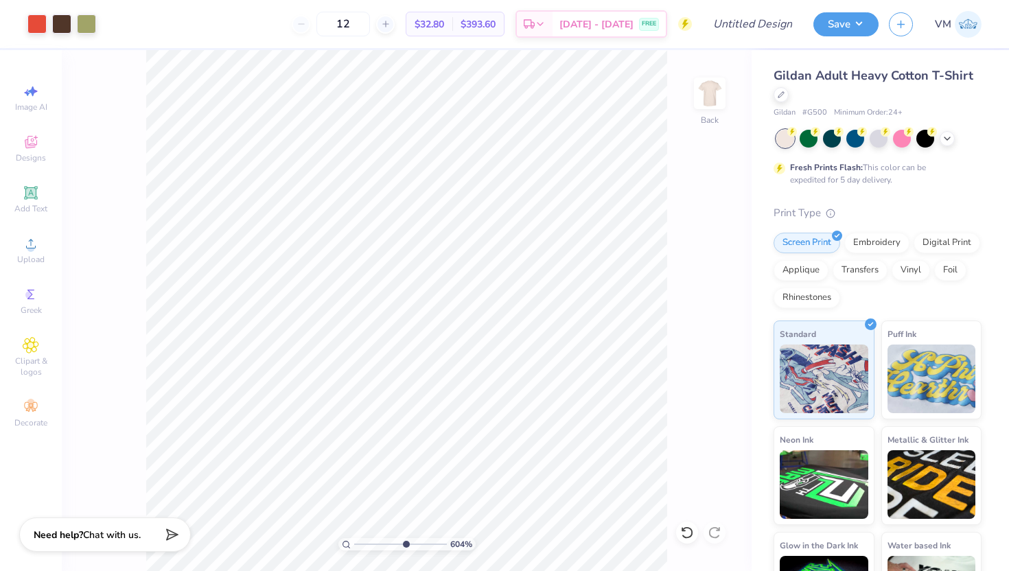
type input "5.94"
click at [402, 541] on input "range" at bounding box center [400, 544] width 93 height 12
type input "15.81"
type input "14.85"
drag, startPoint x: 401, startPoint y: 543, endPoint x: 358, endPoint y: 543, distance: 43.2
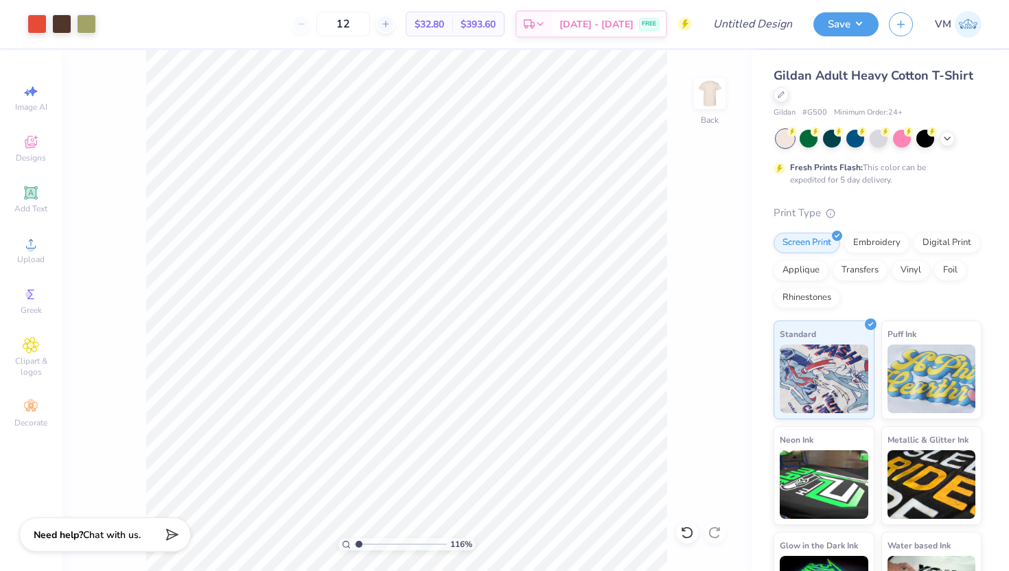
type input "1.16"
click at [358, 543] on input "range" at bounding box center [400, 544] width 93 height 12
type input "7.93"
type input "7.07"
type input "8.02"
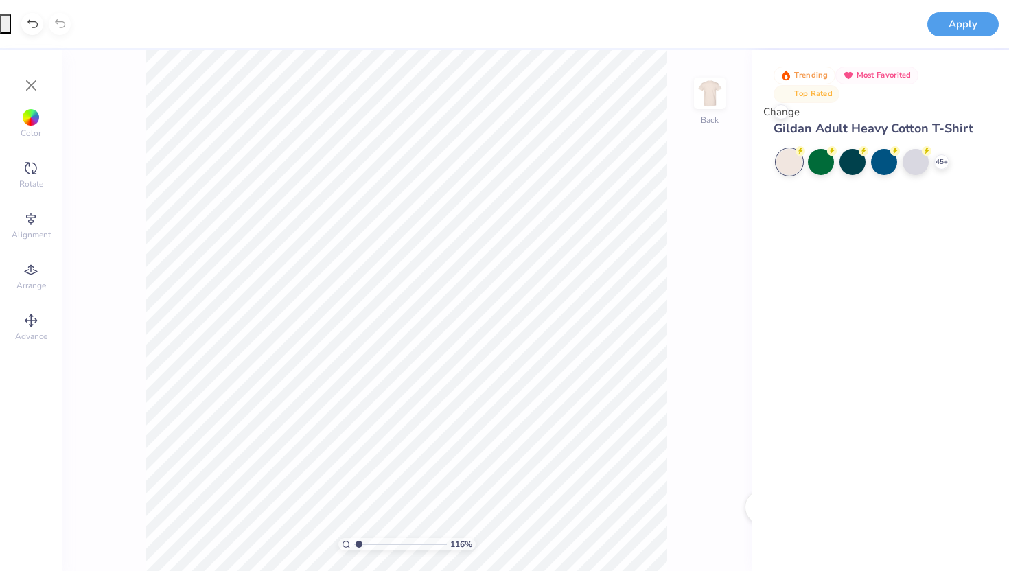
type input "1"
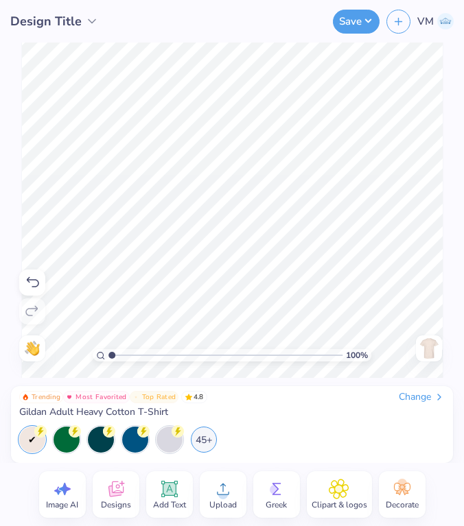
click at [230, 493] on icon at bounding box center [223, 489] width 21 height 21
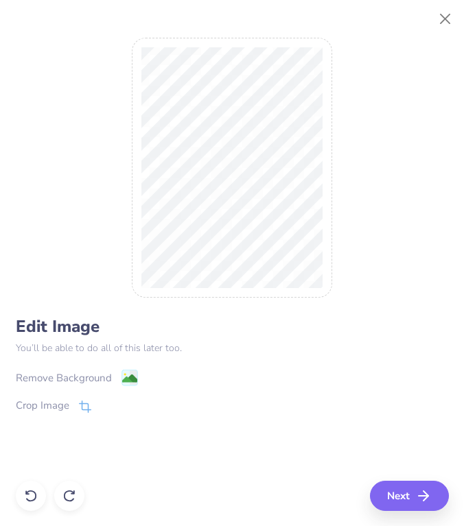
click at [110, 375] on div "Remove Background" at bounding box center [64, 378] width 96 height 16
click at [396, 495] on button "Next" at bounding box center [411, 496] width 79 height 30
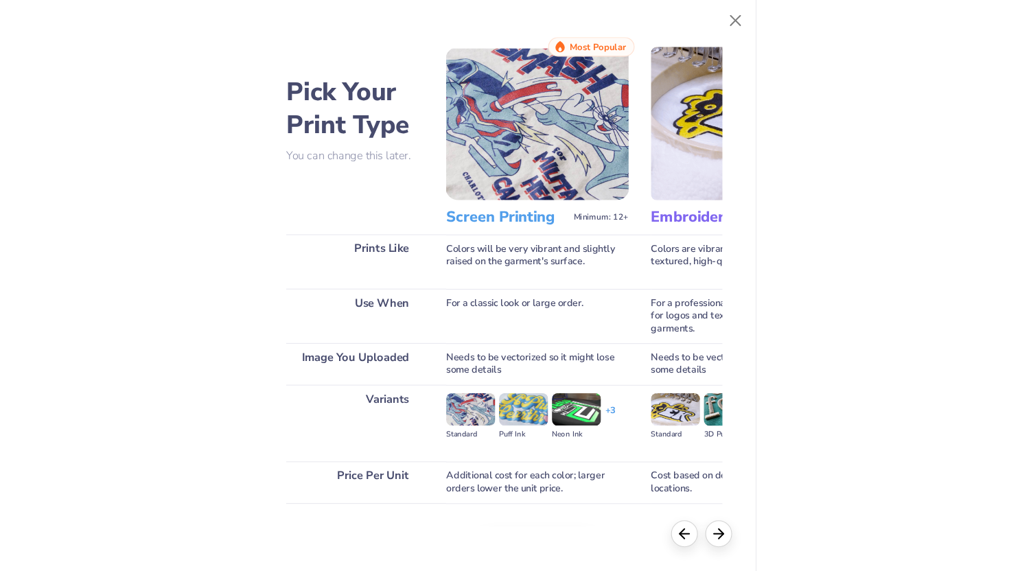
scroll to position [52, 0]
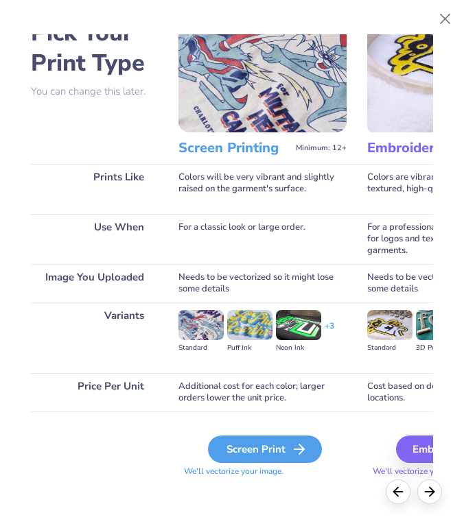
click at [236, 441] on div "Screen Print" at bounding box center [265, 449] width 114 height 27
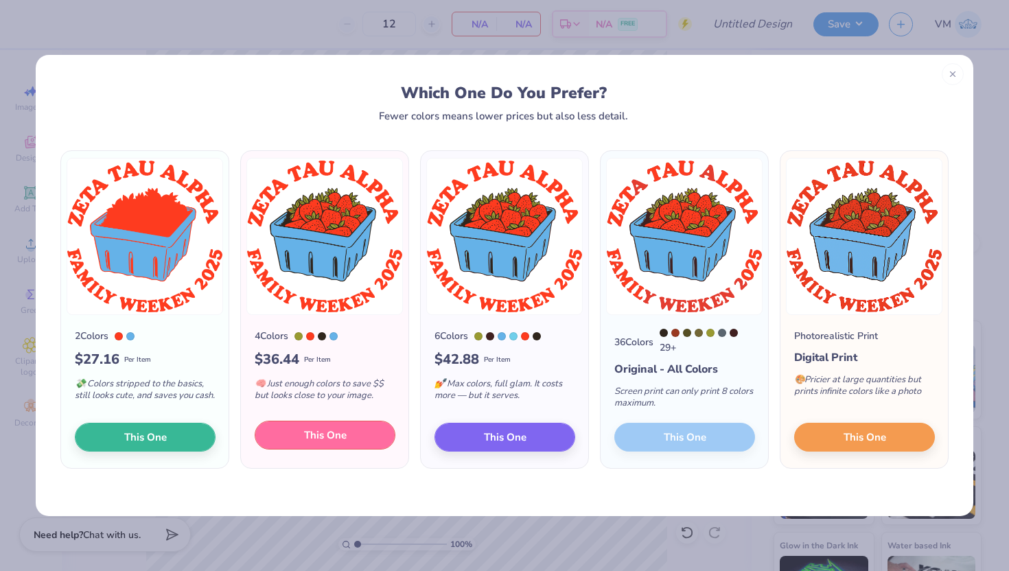
click at [322, 449] on button "This One" at bounding box center [325, 435] width 141 height 29
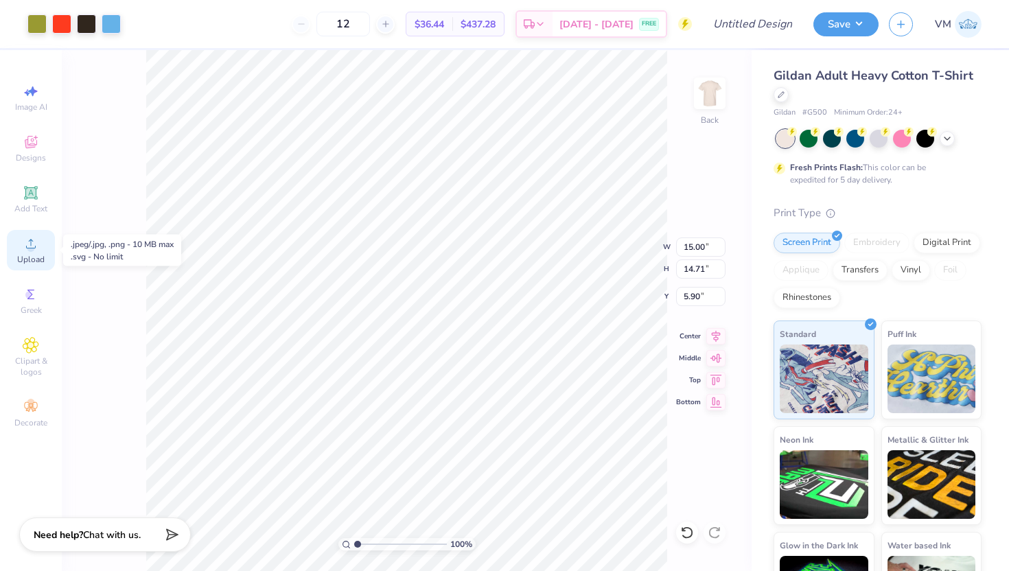
click at [36, 246] on icon at bounding box center [31, 243] width 16 height 16
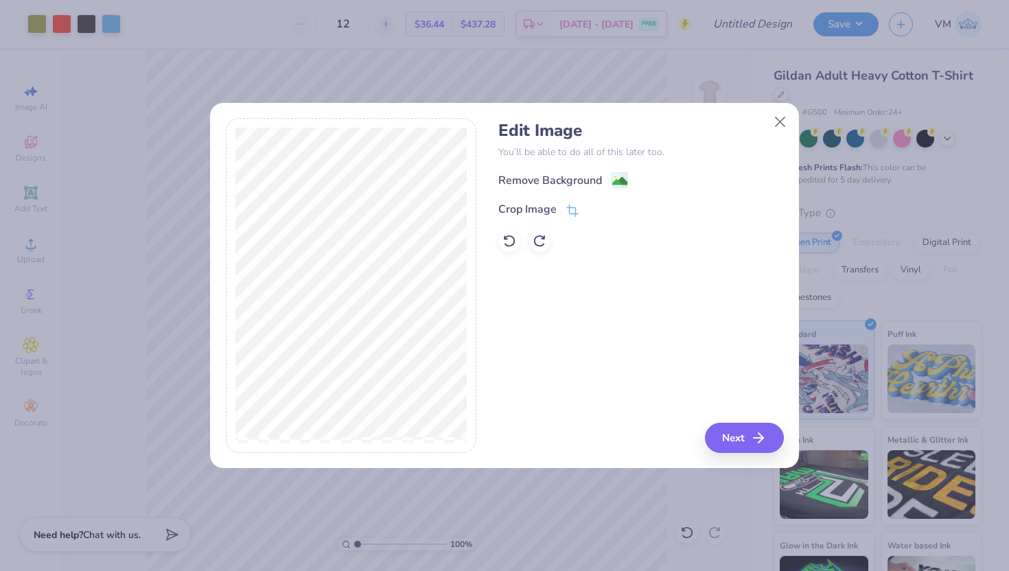
click at [629, 174] on div "Remove Background" at bounding box center [640, 180] width 285 height 17
click at [602, 185] on div "Remove Background" at bounding box center [563, 181] width 130 height 17
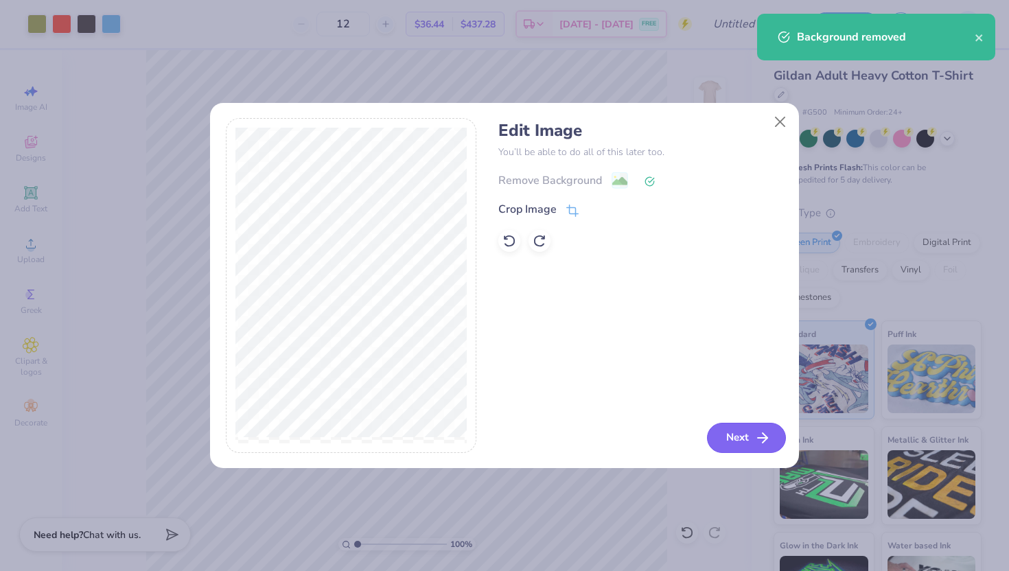
click at [725, 439] on button "Next" at bounding box center [746, 438] width 79 height 30
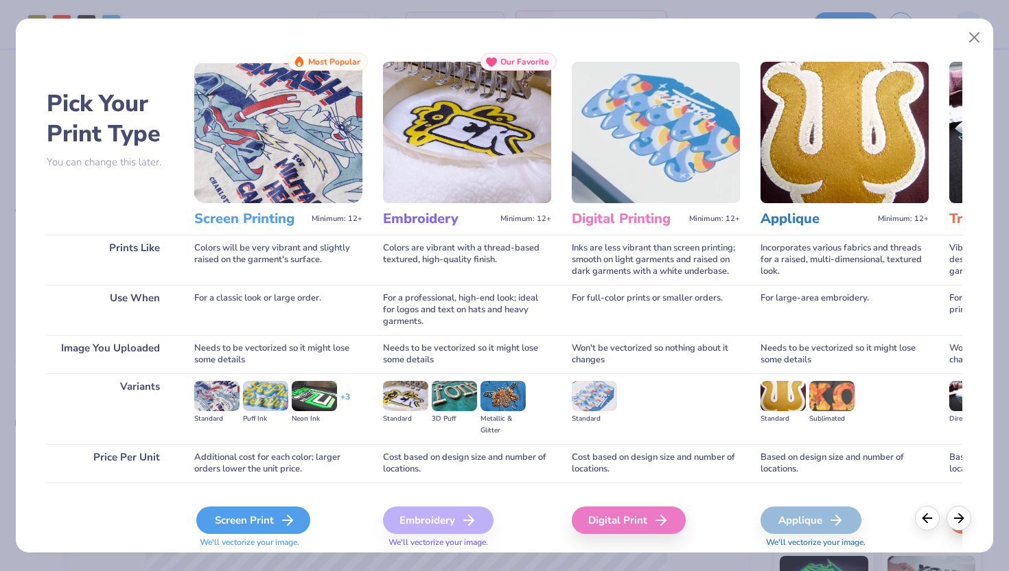
click at [237, 521] on div "Screen Print" at bounding box center [253, 519] width 114 height 27
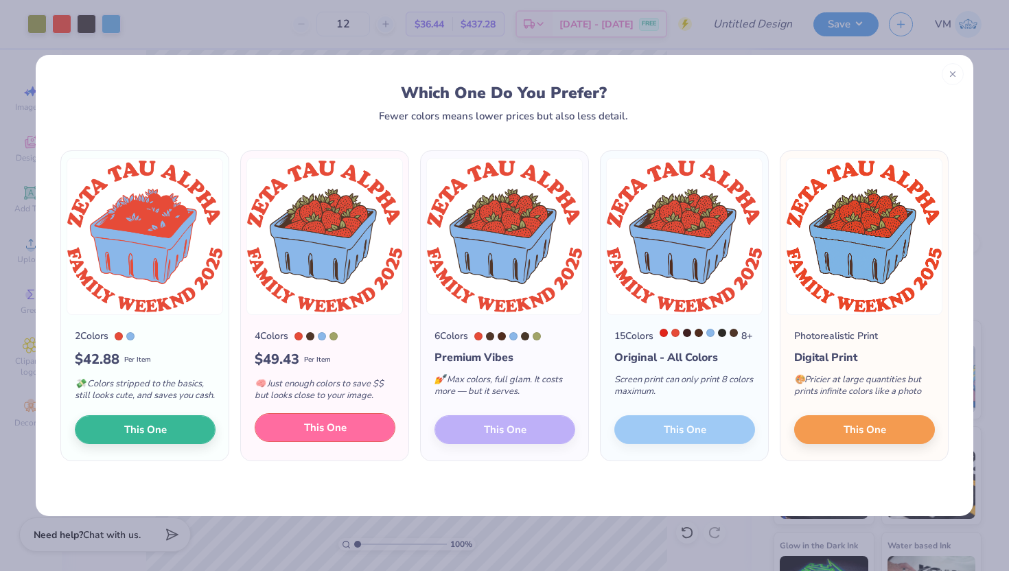
click at [322, 436] on span "This One" at bounding box center [325, 428] width 43 height 16
type input "14.63"
type input "5.94"
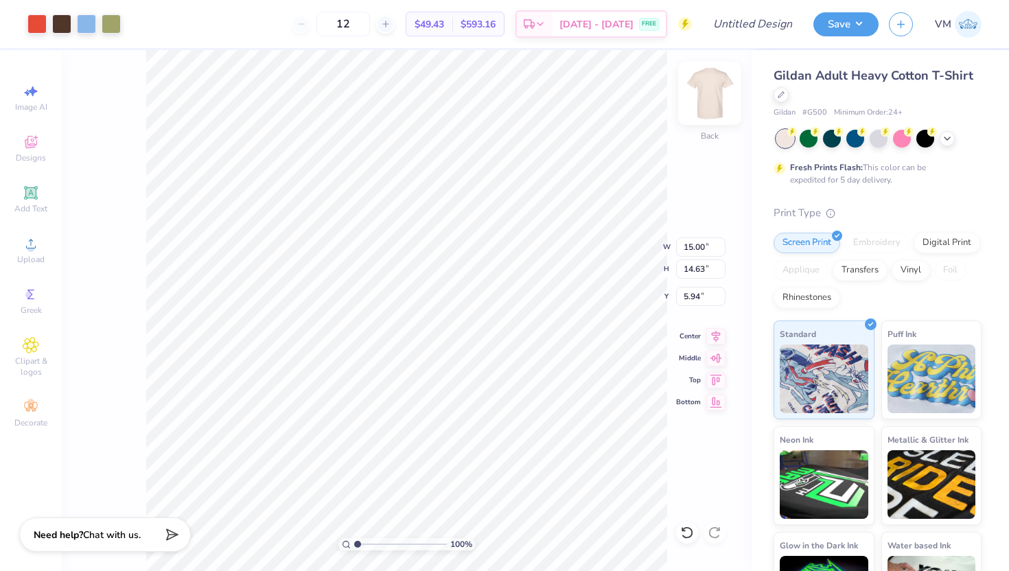
click at [709, 105] on img at bounding box center [709, 93] width 55 height 55
click at [708, 100] on img at bounding box center [709, 93] width 55 height 55
type input "14.19"
type input "13.91"
type input "6.65"
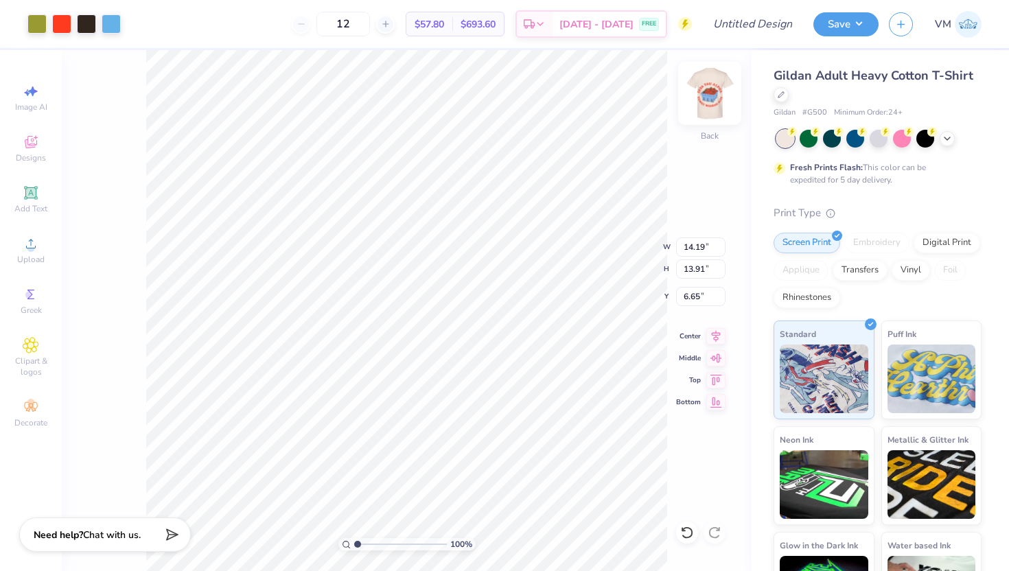
click at [714, 101] on img at bounding box center [709, 93] width 55 height 55
type input "14.21"
type input "13.86"
type input "8.13"
click at [696, 104] on img at bounding box center [709, 93] width 55 height 55
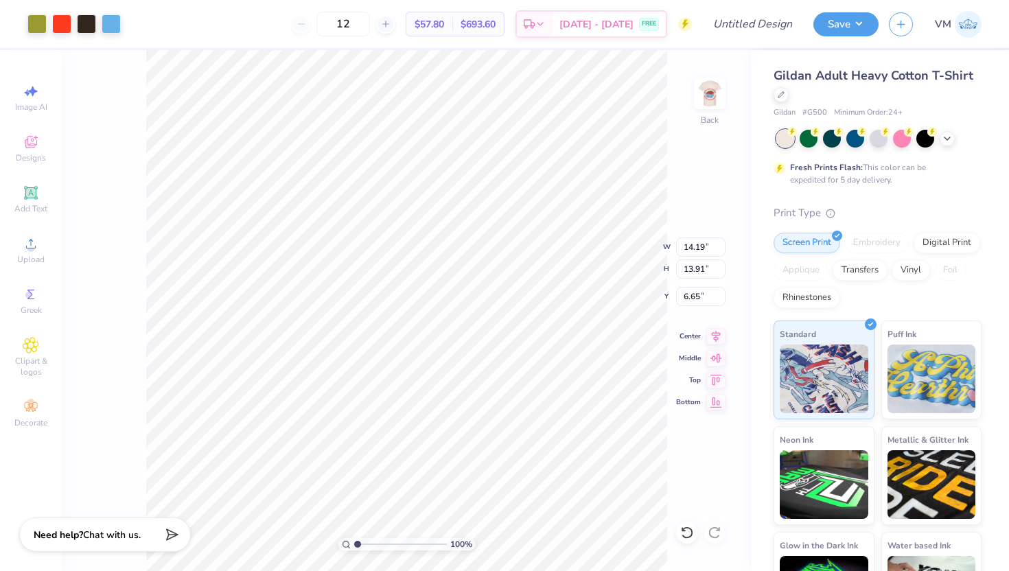
type input "12.73"
type input "12.48"
type input "7.01"
drag, startPoint x: 358, startPoint y: 546, endPoint x: 369, endPoint y: 548, distance: 11.2
click at [369, 548] on input "range" at bounding box center [400, 544] width 93 height 12
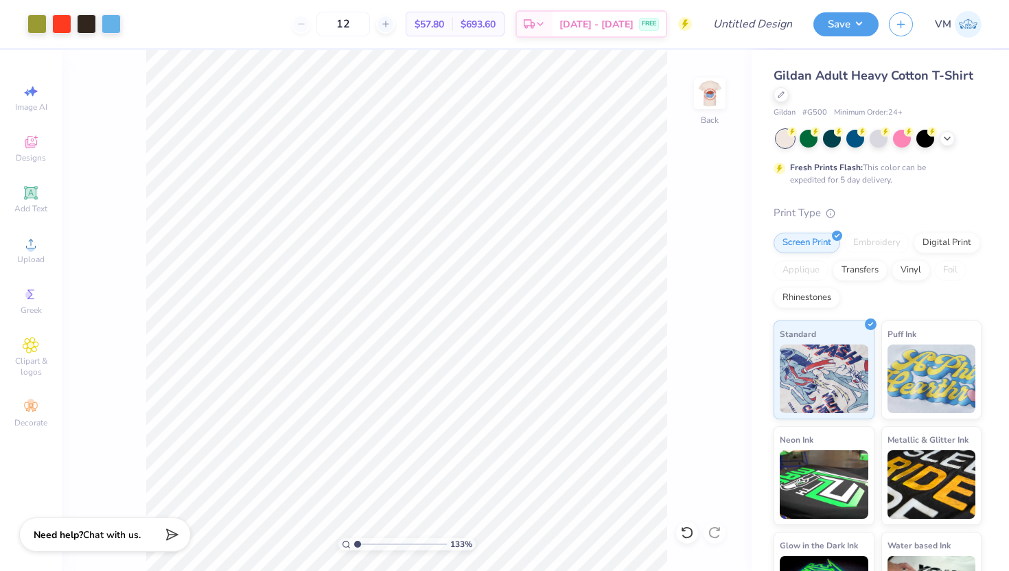
drag, startPoint x: 370, startPoint y: 545, endPoint x: 355, endPoint y: 543, distance: 15.2
click at [355, 543] on input "range" at bounding box center [400, 544] width 93 height 12
drag, startPoint x: 357, startPoint y: 543, endPoint x: 374, endPoint y: 544, distance: 16.5
type input "2.94"
click at [375, 544] on input "range" at bounding box center [400, 544] width 93 height 12
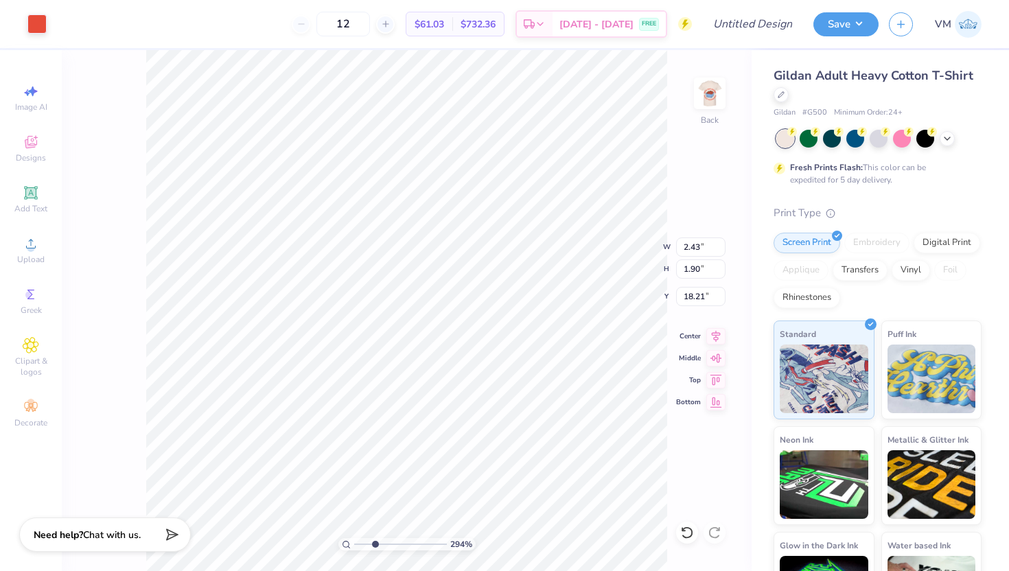
type input "12.73"
type input "12.48"
type input "7.01"
type input "1.14"
type input "0.97"
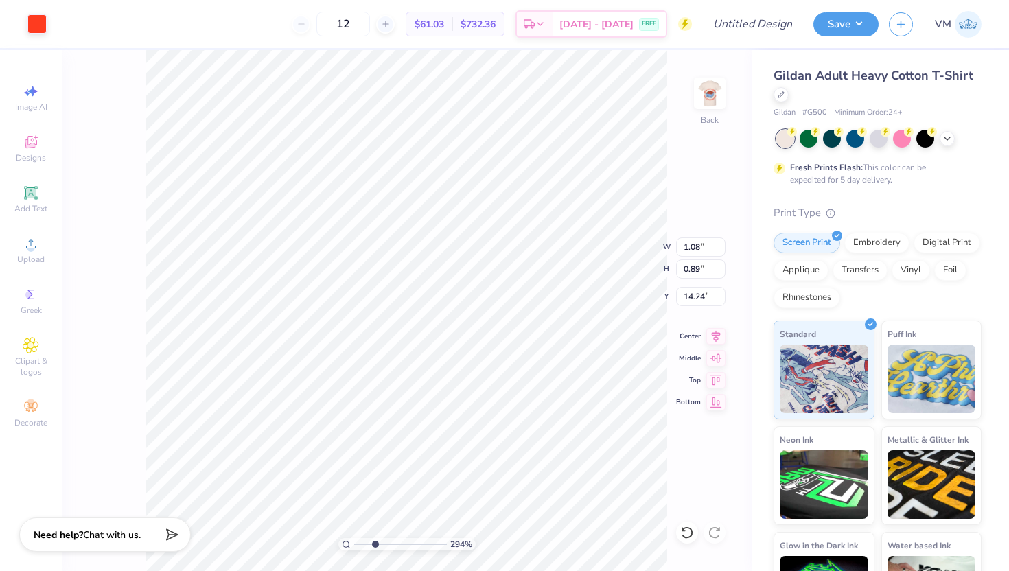
type input "15.13"
type input "1.02"
type input "0.94"
type input "15.94"
type input "1.07"
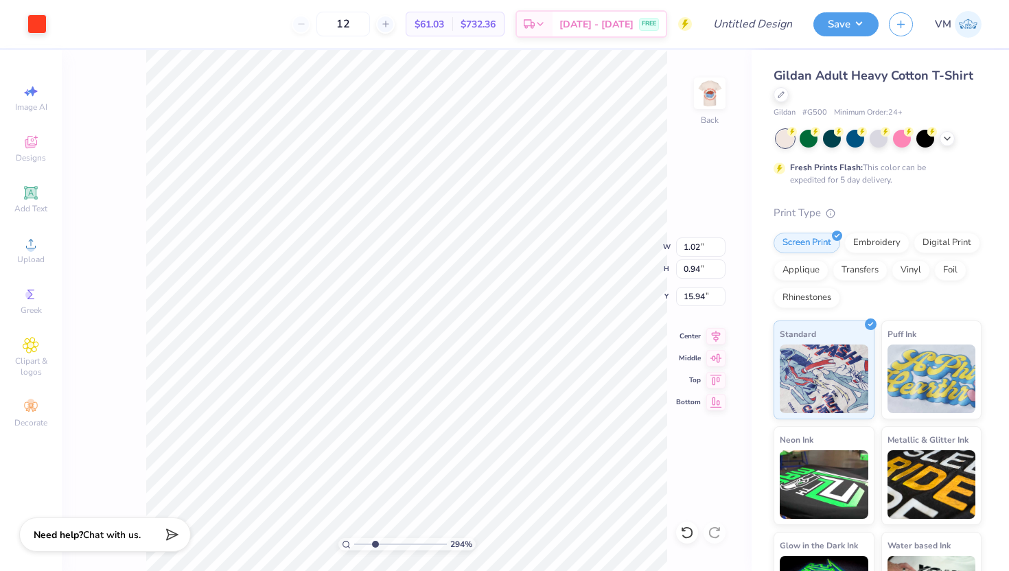
type input "0.99"
type input "16.66"
type input "16.97"
type input "1.97"
type input "1.54"
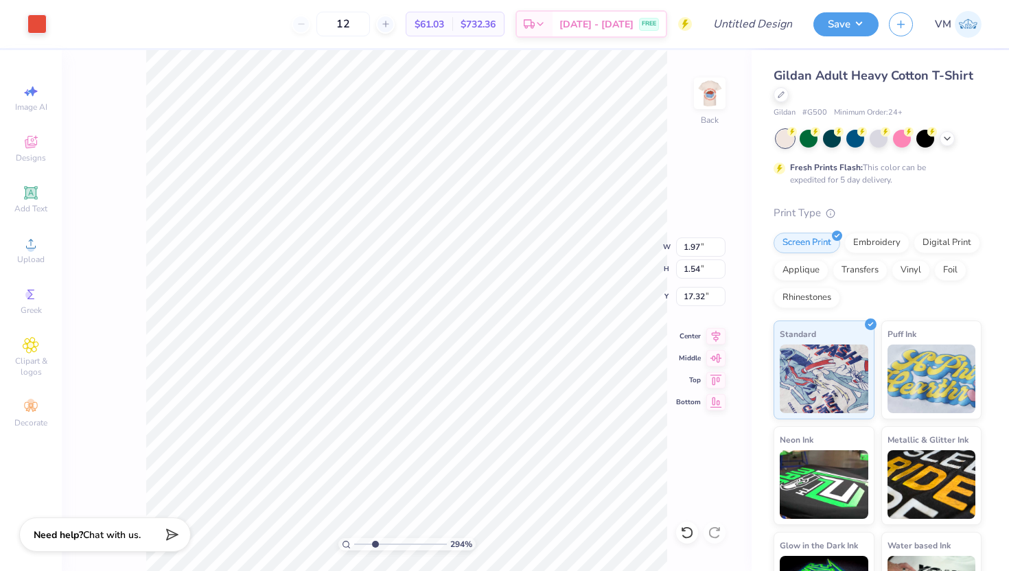
type input "17.16"
type input "1.92"
type input "1.68"
type input "17.10"
type input "13.87"
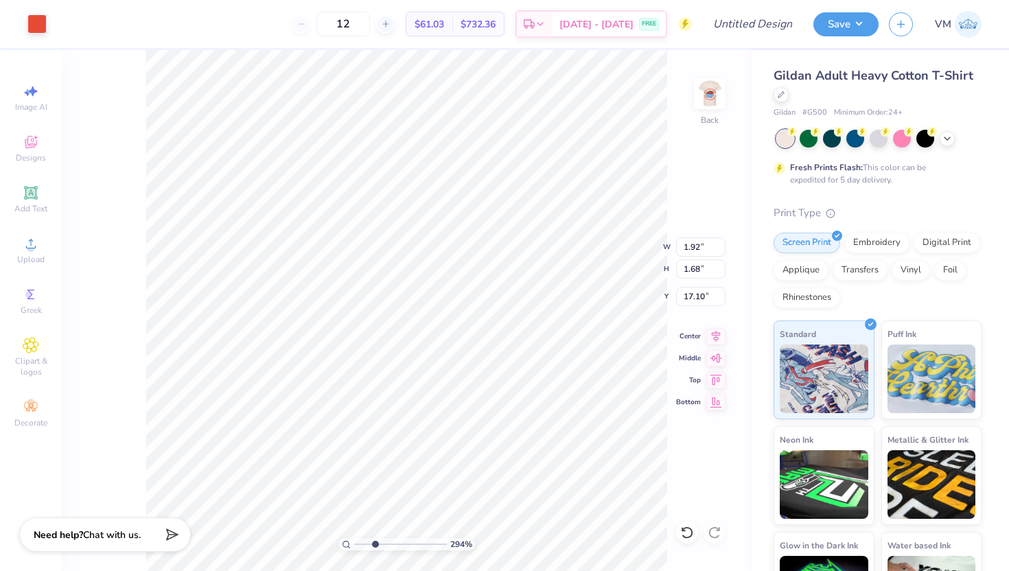
type input "17.09"
click at [34, 25] on div at bounding box center [36, 22] width 19 height 19
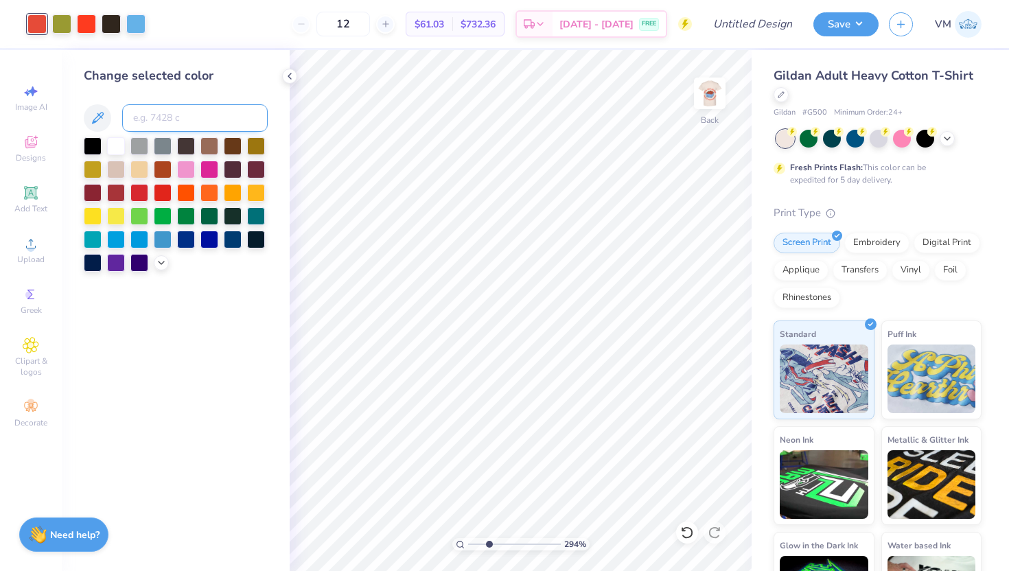
click at [182, 116] on input at bounding box center [194, 117] width 145 height 27
click at [177, 119] on input "Bight Rec C" at bounding box center [194, 117] width 145 height 27
click at [204, 119] on input "Bight Red C" at bounding box center [194, 117] width 145 height 27
type input "Bight Red C"
click at [90, 25] on div at bounding box center [86, 22] width 19 height 19
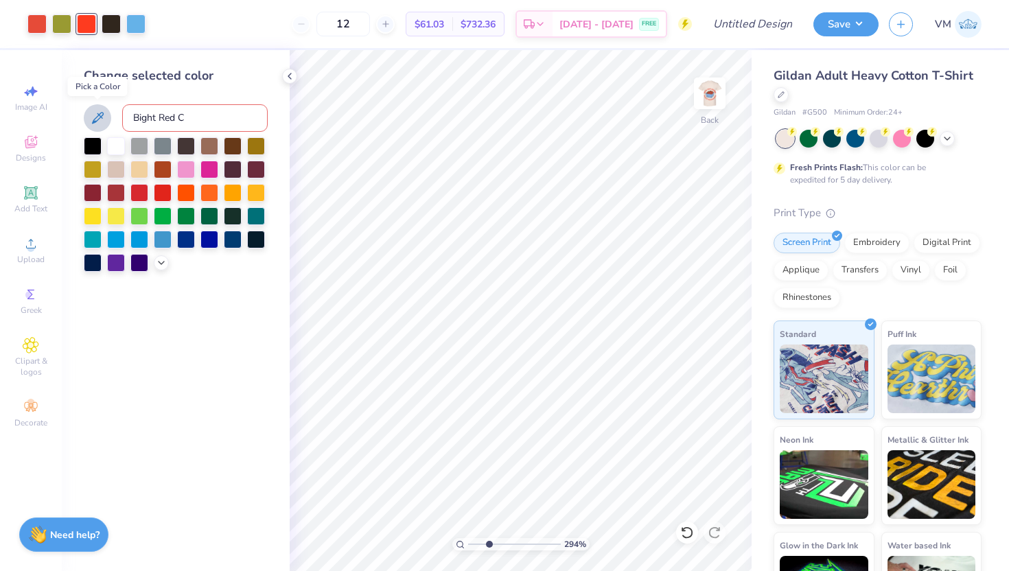
click at [95, 121] on icon at bounding box center [98, 118] width 12 height 12
click at [36, 27] on div at bounding box center [36, 22] width 19 height 19
click at [100, 122] on icon at bounding box center [97, 118] width 16 height 16
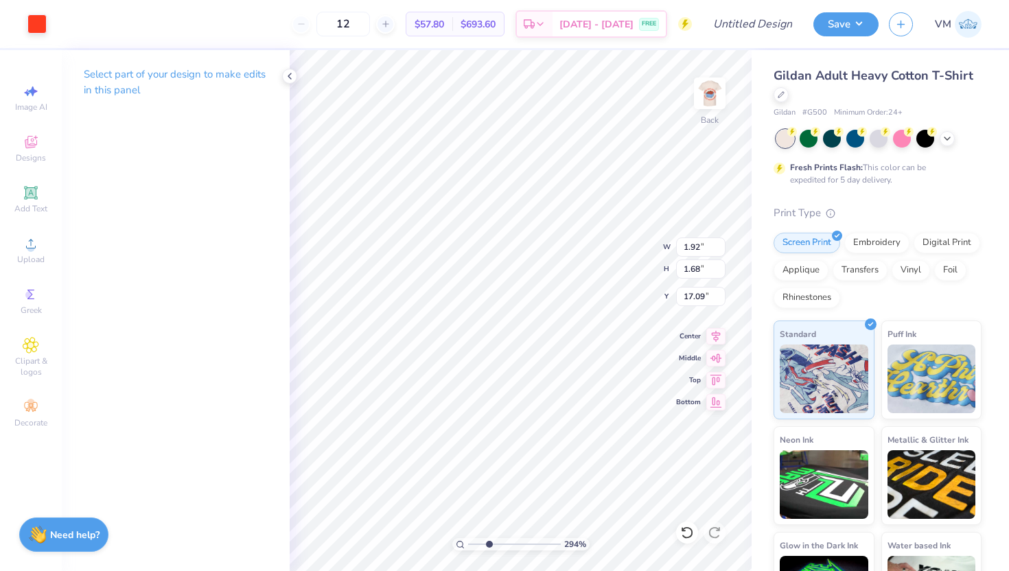
type input "16.97"
type input "1.26"
type input "1.27"
type input "17.52"
type input "17.09"
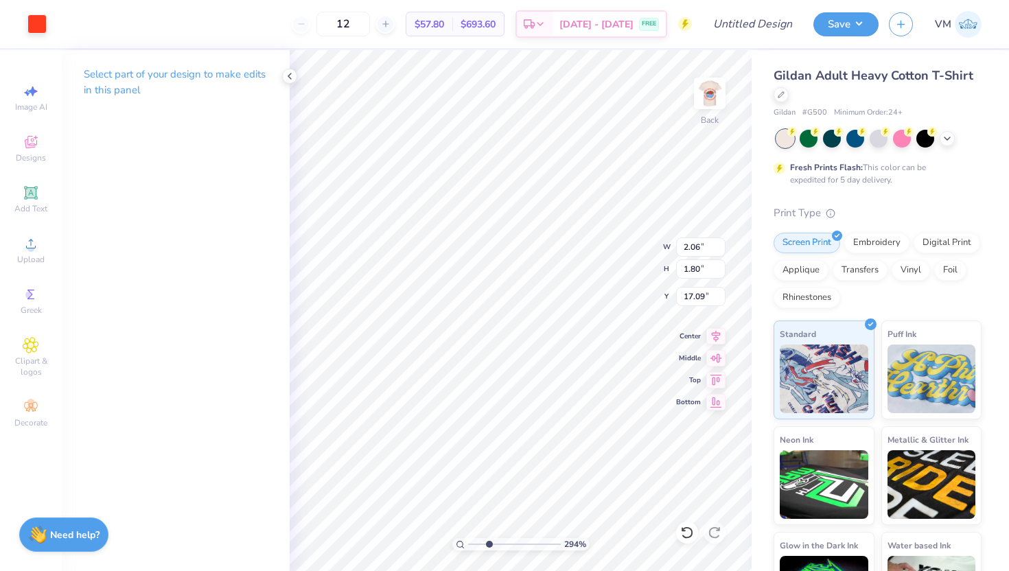
type input "2.06"
type input "1.80"
type input "16.97"
type input "1.95"
type input "1.70"
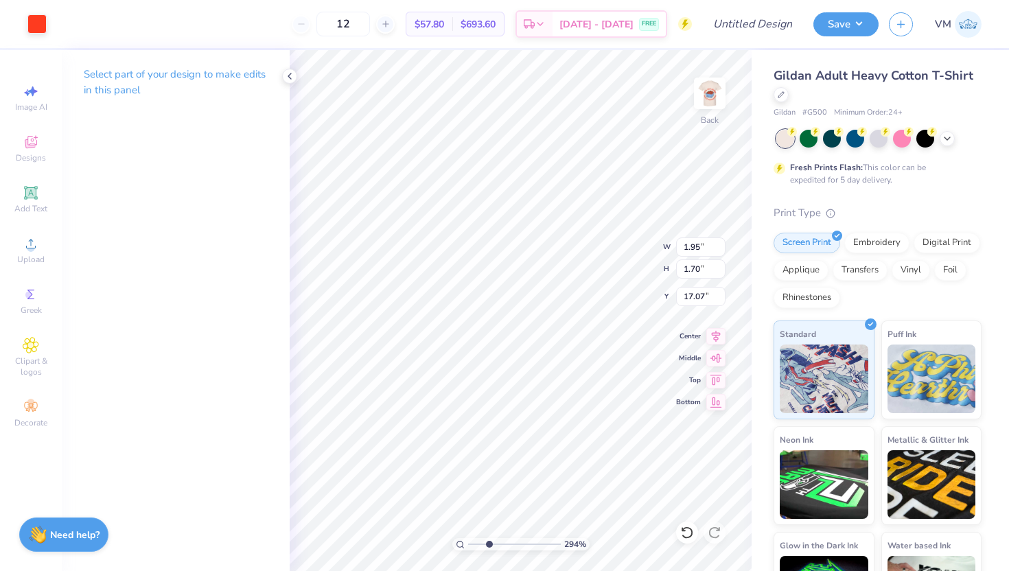
type input "17.08"
drag, startPoint x: 489, startPoint y: 545, endPoint x: 471, endPoint y: 544, distance: 17.9
type input "1"
click at [471, 544] on input "range" at bounding box center [514, 544] width 93 height 12
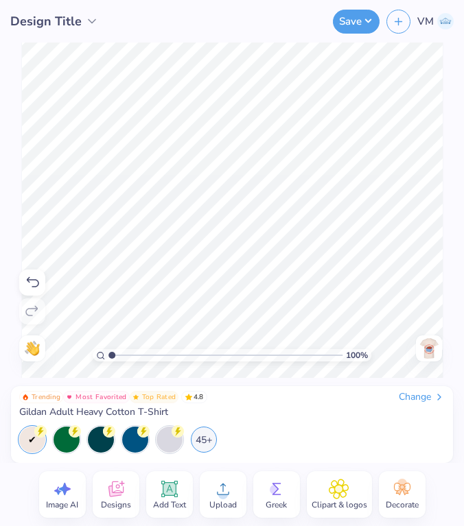
click at [430, 354] on img at bounding box center [429, 349] width 22 height 22
click at [430, 344] on img at bounding box center [429, 349] width 22 height 22
click at [224, 491] on circle at bounding box center [223, 495] width 10 height 10
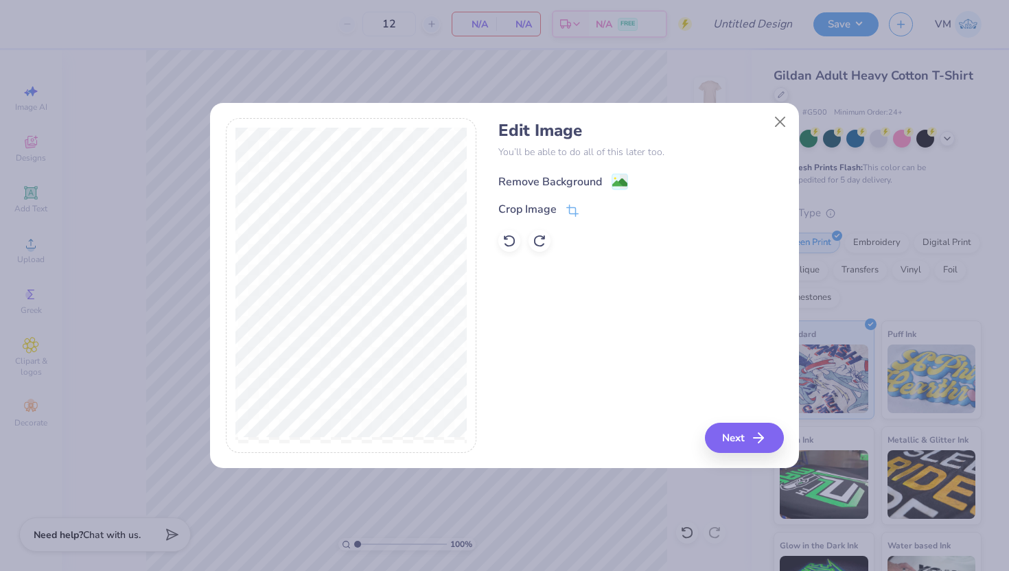
click at [615, 187] on image at bounding box center [619, 182] width 15 height 15
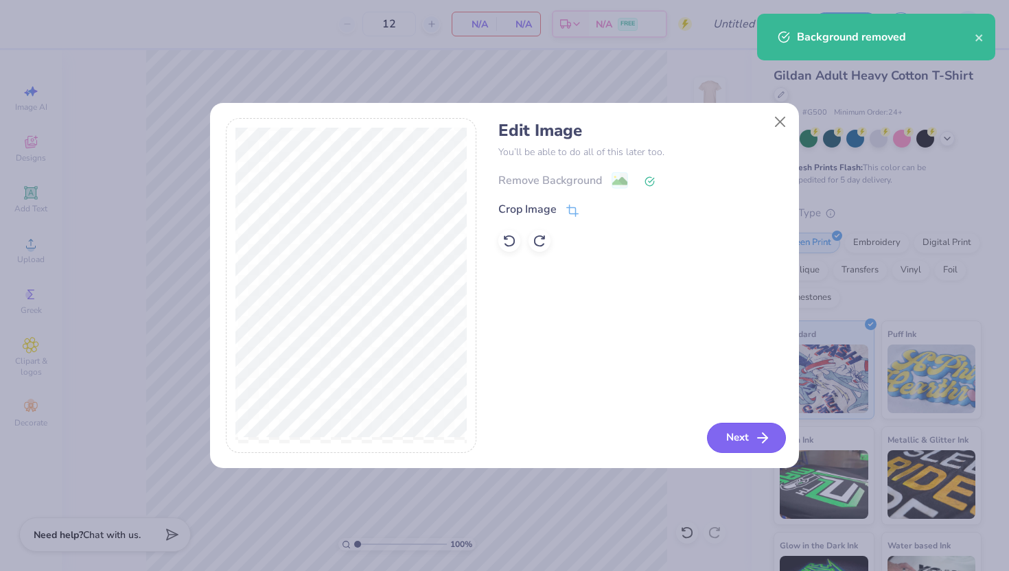
click at [742, 442] on button "Next" at bounding box center [746, 438] width 79 height 30
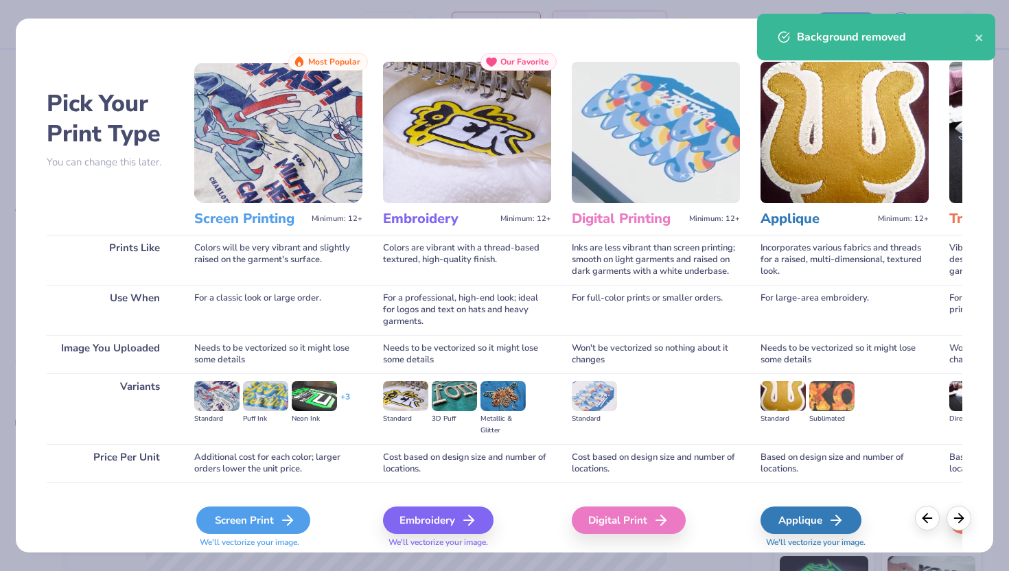
click at [264, 516] on div "Screen Print" at bounding box center [253, 519] width 114 height 27
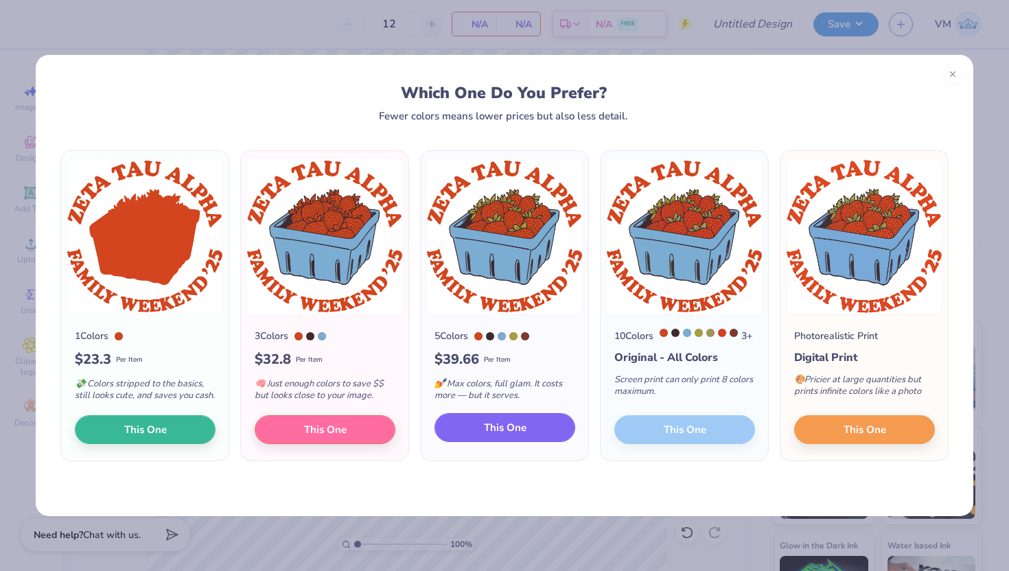
click at [492, 436] on span "This One" at bounding box center [505, 428] width 43 height 16
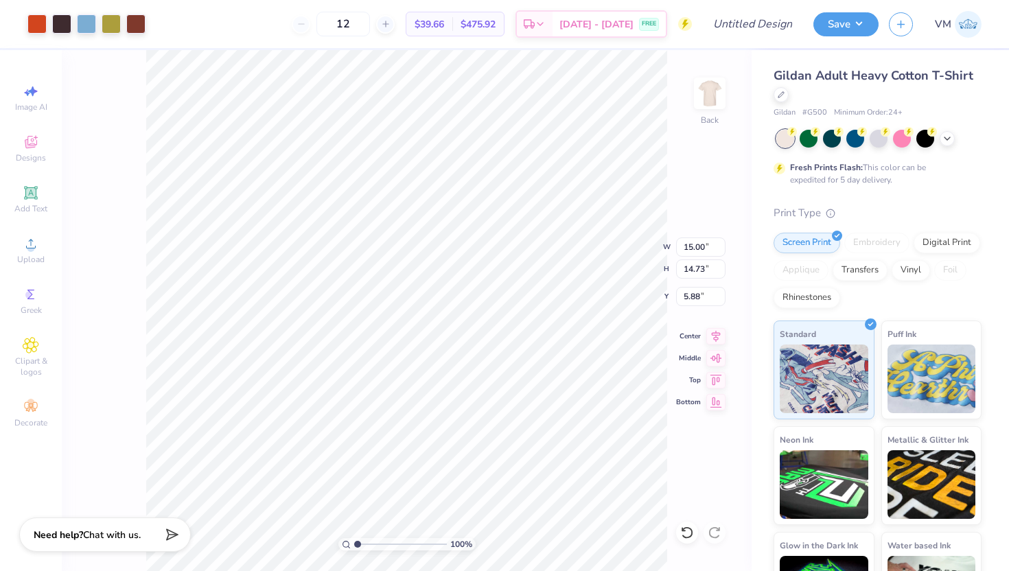
click at [131, 27] on div at bounding box center [504, 285] width 1009 height 571
click at [145, 26] on div at bounding box center [135, 22] width 19 height 19
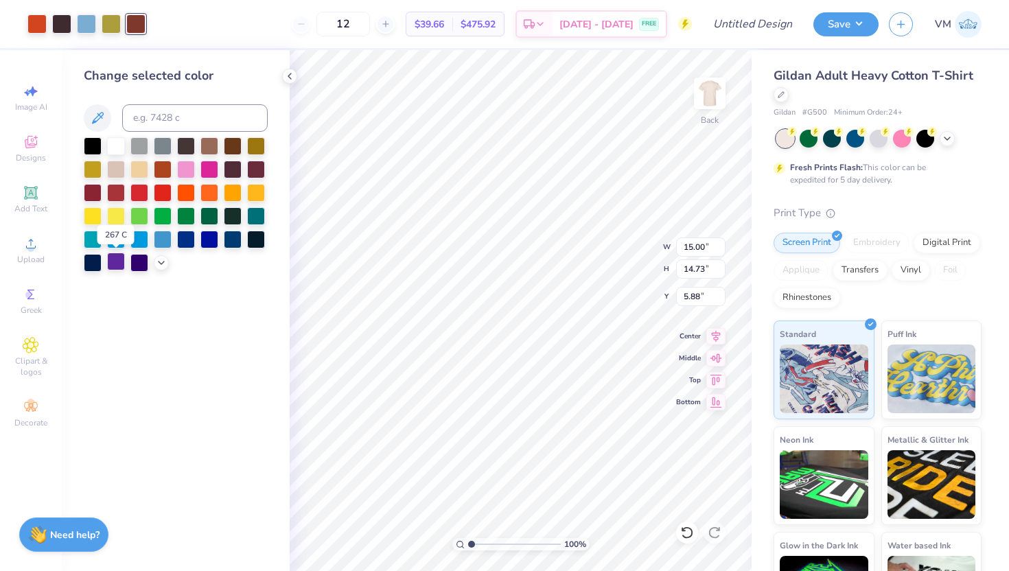
click at [110, 261] on div at bounding box center [116, 261] width 18 height 18
click at [155, 126] on input at bounding box center [194, 117] width 145 height 27
type input "173"
click at [91, 21] on div at bounding box center [86, 22] width 19 height 19
click at [150, 124] on input at bounding box center [194, 117] width 145 height 27
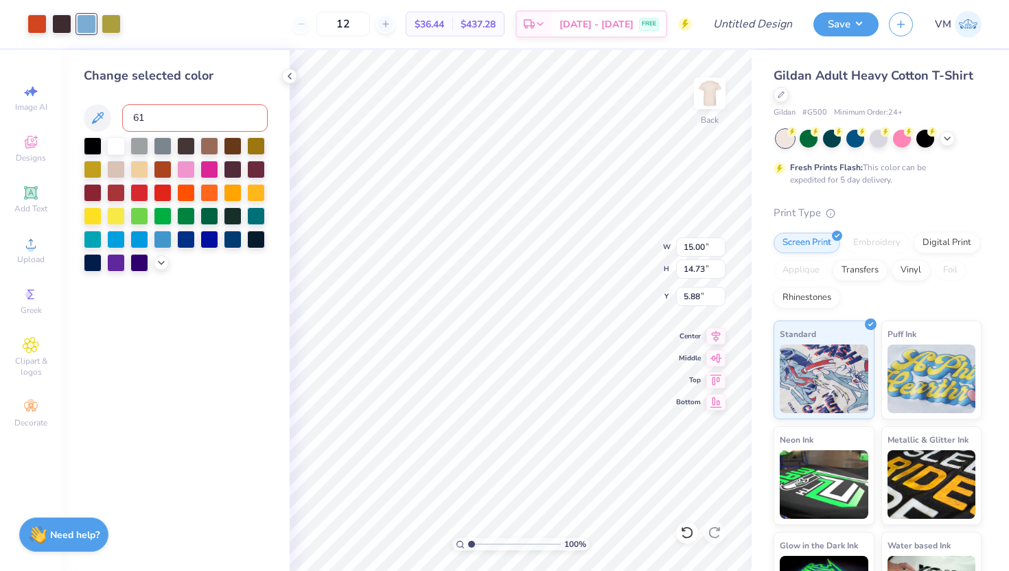
type input "618"
type input "5777"
click at [38, 26] on div at bounding box center [36, 22] width 19 height 19
click at [167, 191] on div at bounding box center [163, 192] width 18 height 18
click at [163, 261] on icon at bounding box center [161, 261] width 11 height 11
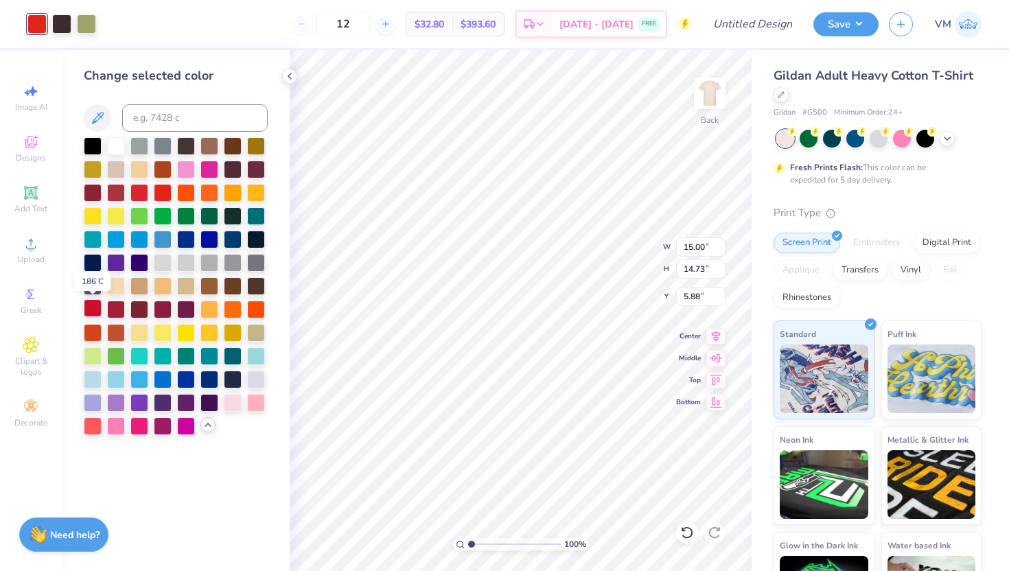
click at [99, 309] on div at bounding box center [93, 308] width 18 height 18
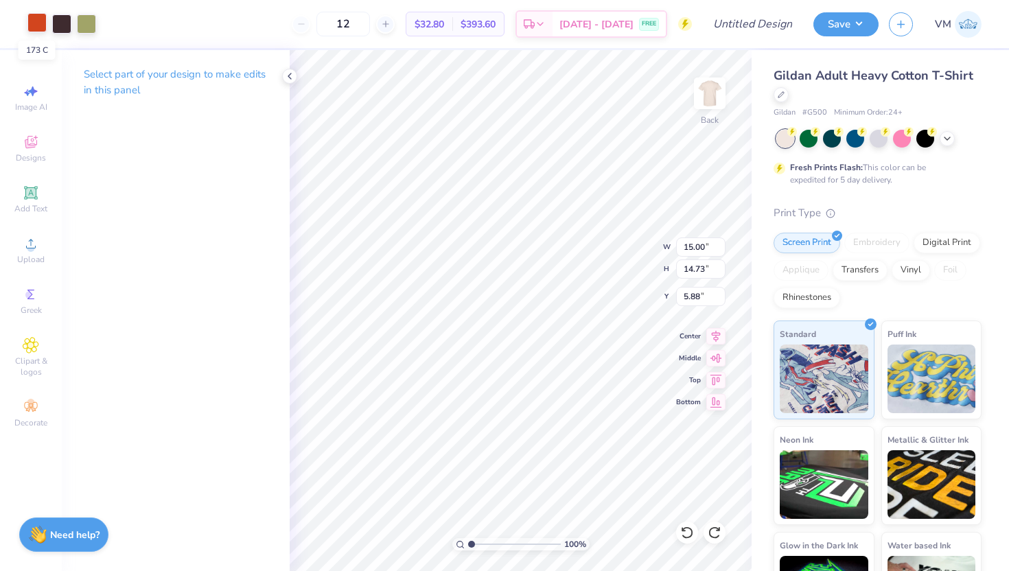
click at [40, 30] on div at bounding box center [36, 22] width 19 height 19
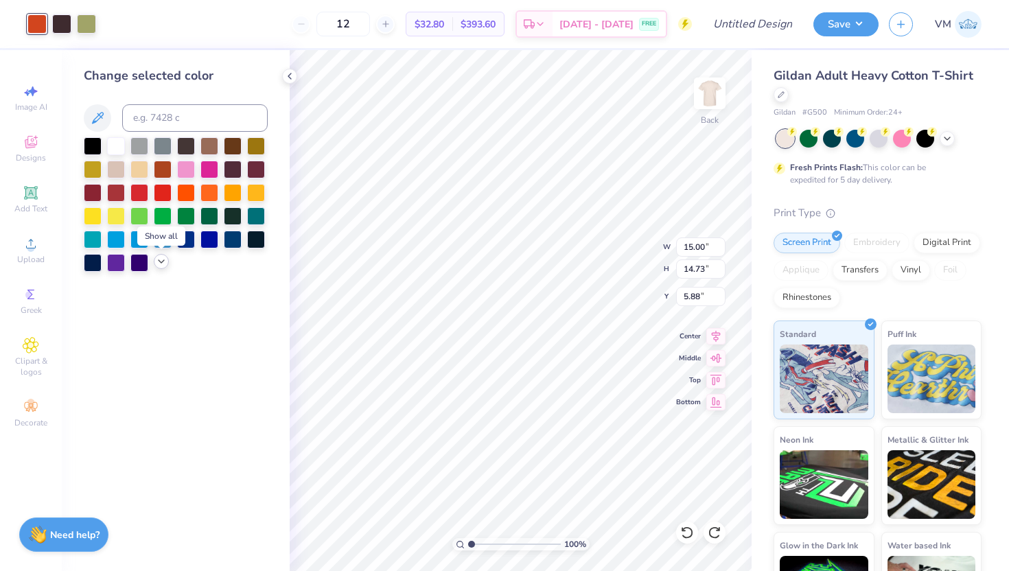
click at [161, 263] on icon at bounding box center [161, 261] width 11 height 11
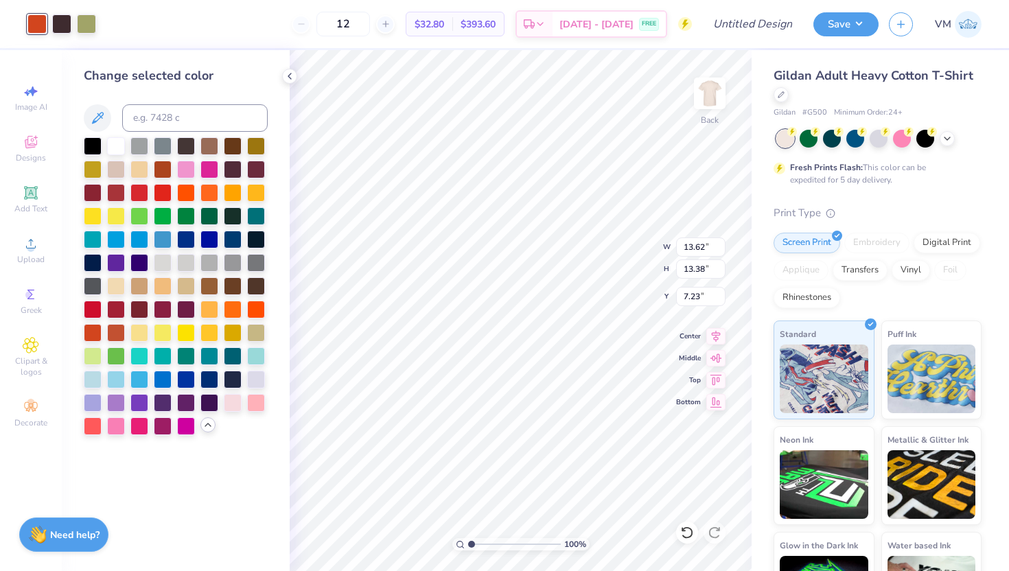
type input "13.62"
type input "13.38"
type input "3.00"
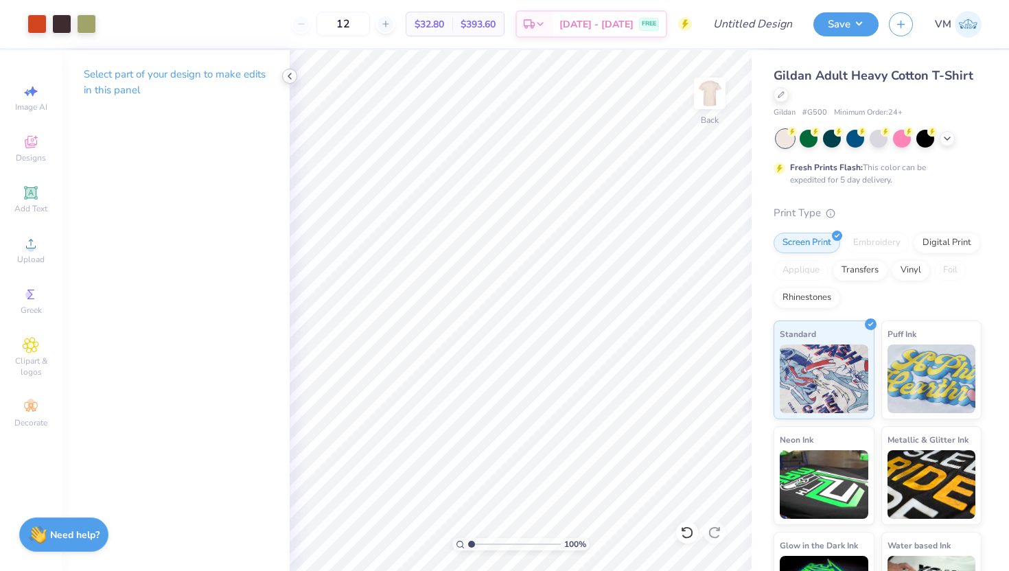
click at [292, 74] on icon at bounding box center [289, 76] width 11 height 11
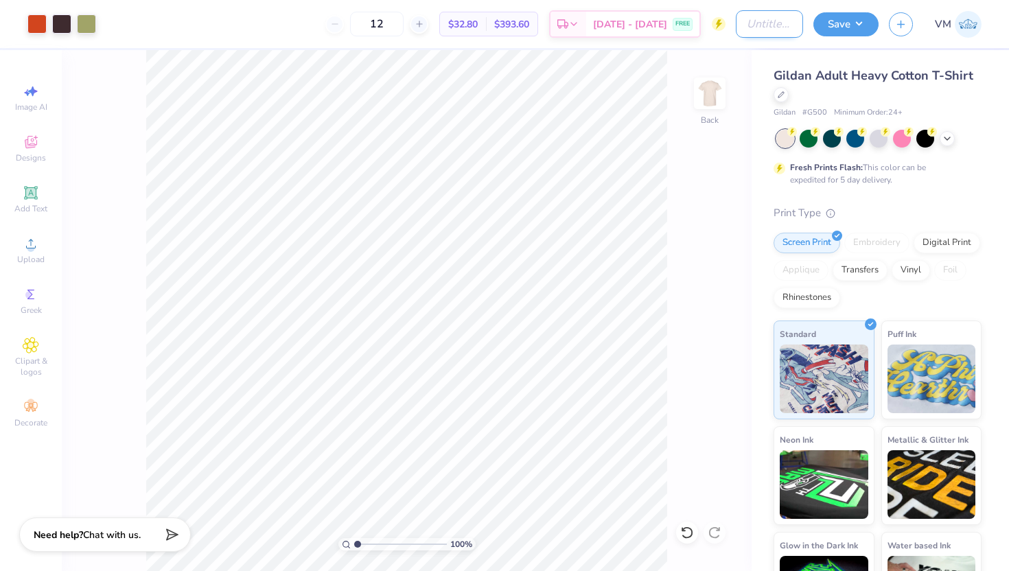
click at [758, 30] on input "Design Title" at bounding box center [769, 23] width 67 height 27
type input "ZTA Family #2 fall 2025"
click at [837, 29] on button "Save" at bounding box center [845, 22] width 65 height 24
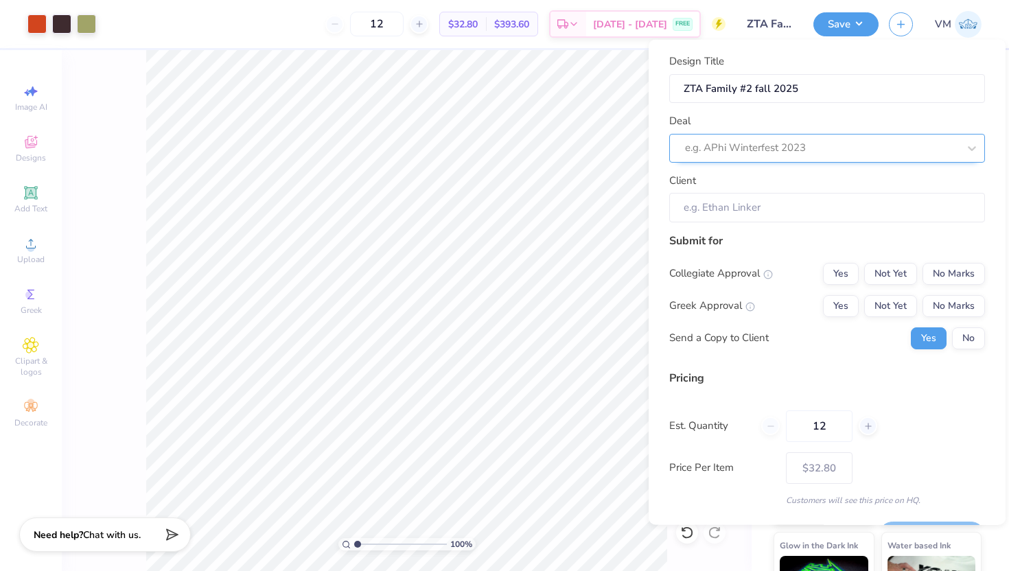
click at [720, 152] on div at bounding box center [821, 148] width 273 height 19
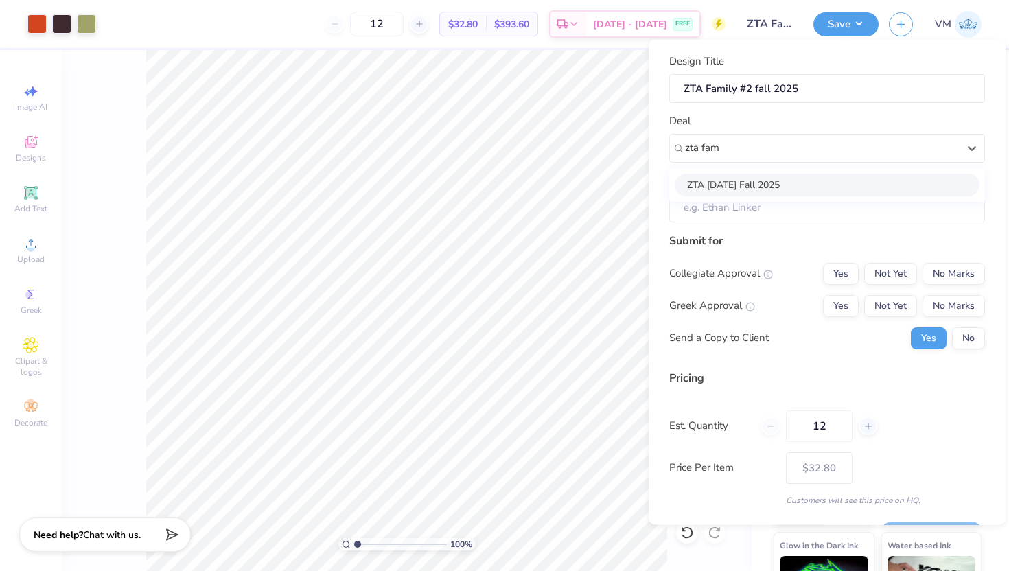
click at [740, 185] on div "ZTA Family Day Fall 2025" at bounding box center [826, 184] width 305 height 23
type input "zta fam"
type input "Marlowe Chalfant"
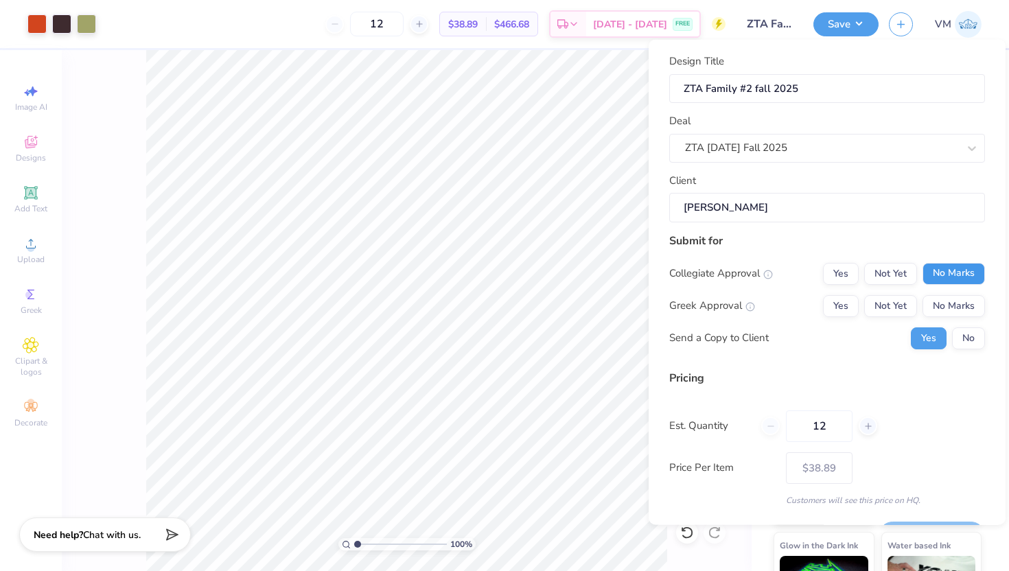
click at [953, 270] on button "No Marks" at bounding box center [953, 273] width 62 height 22
click at [843, 312] on button "Yes" at bounding box center [841, 305] width 36 height 22
type input "$38.89"
drag, startPoint x: 834, startPoint y: 426, endPoint x: 767, endPoint y: 423, distance: 66.6
click at [766, 423] on div "12" at bounding box center [819, 426] width 116 height 32
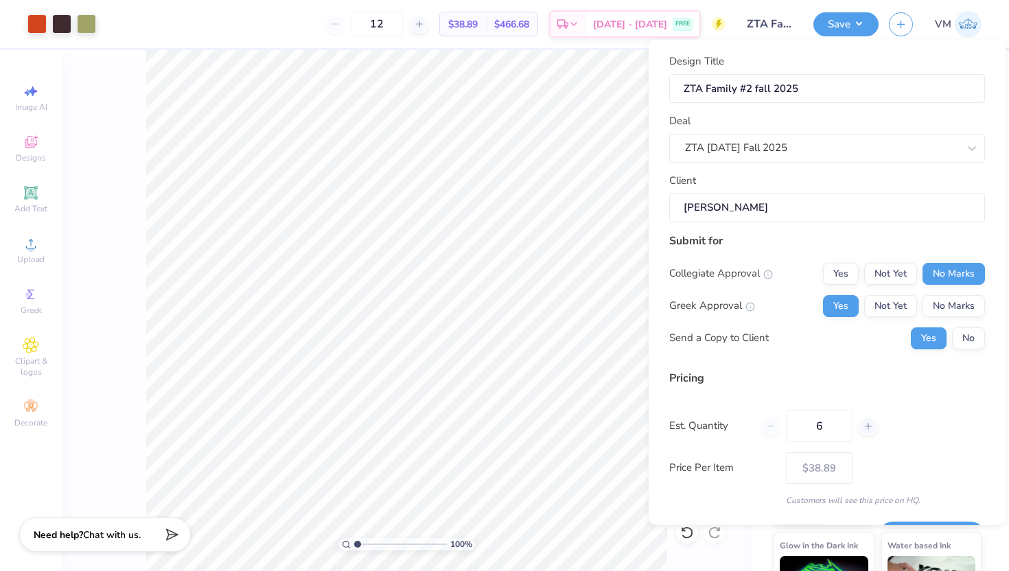
type input "60"
type input "$14.64"
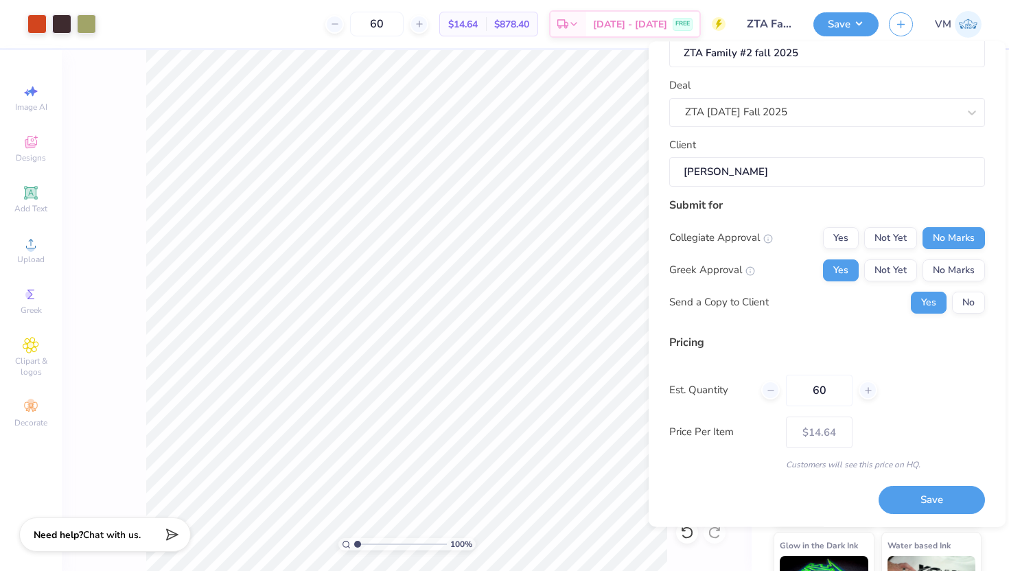
scroll to position [36, 0]
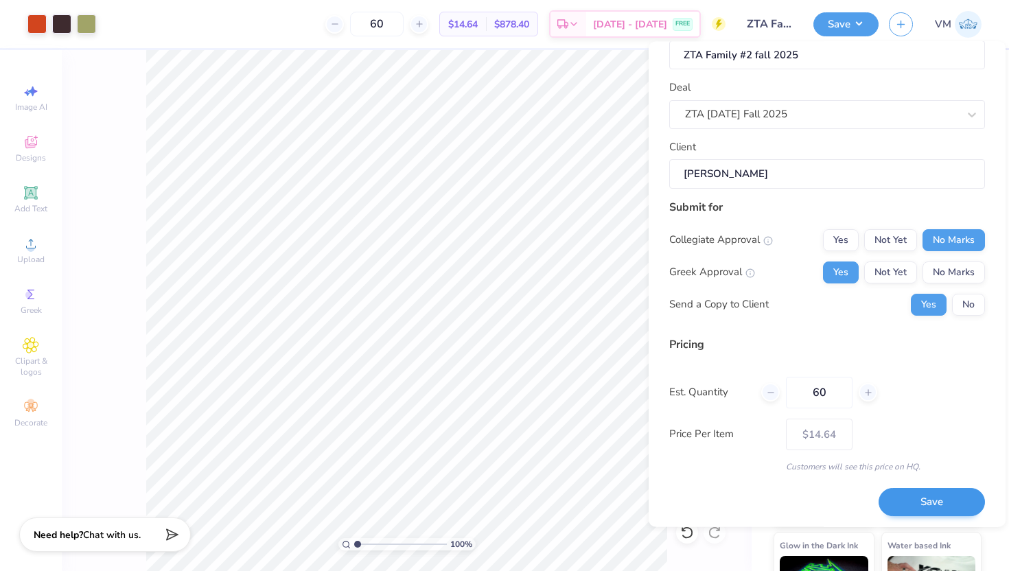
type input "60"
click at [932, 502] on button "Save" at bounding box center [931, 502] width 106 height 28
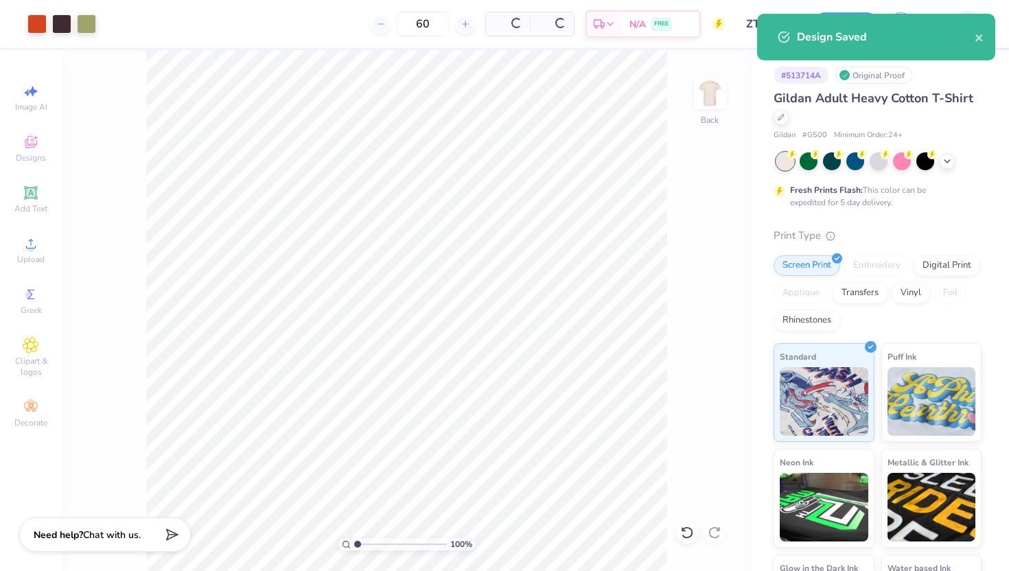
type input "$12.35"
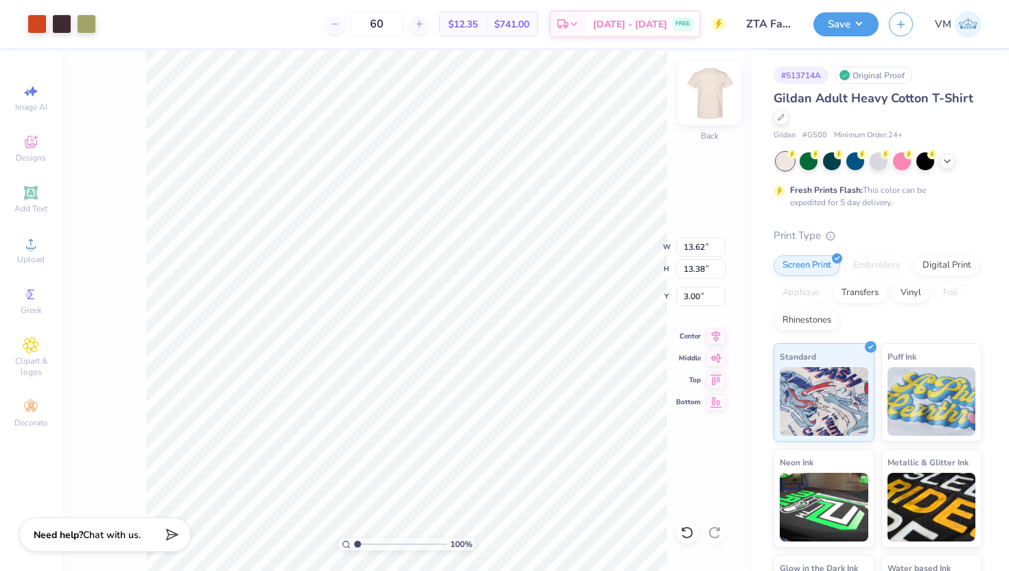
click at [698, 99] on img at bounding box center [709, 93] width 55 height 55
type input "3.43"
type input "13.11"
type input "12.88"
type input "3.73"
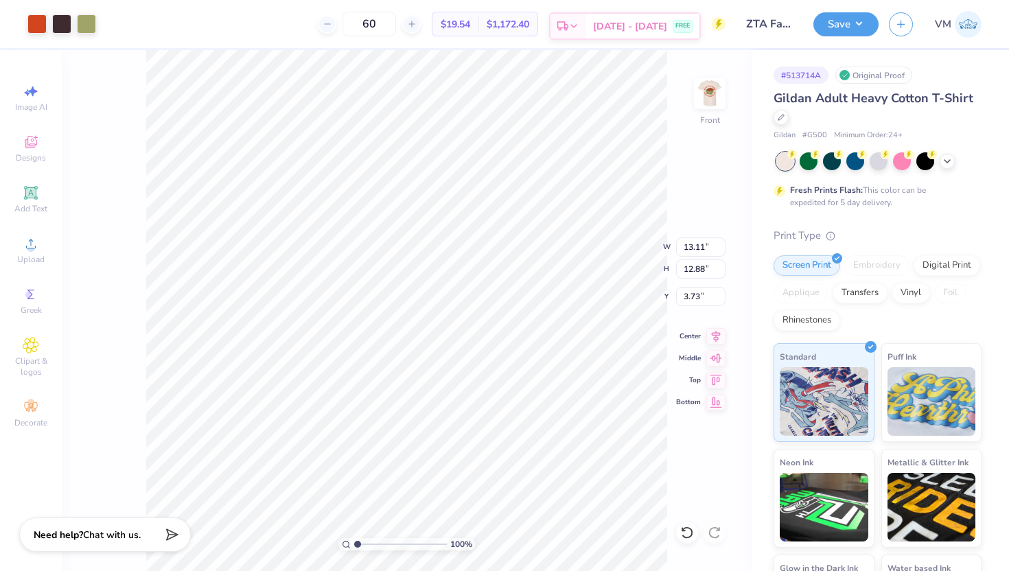
type input "12.83"
type input "12.60"
type input "4.00"
click at [711, 97] on img at bounding box center [709, 93] width 55 height 55
type input "12.51"
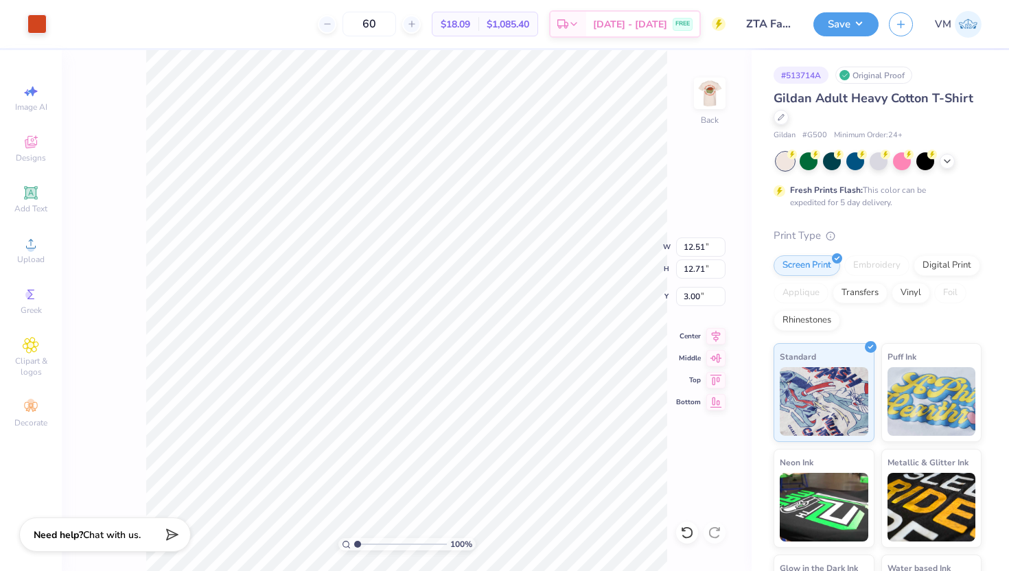
type input "12.71"
type input "13.17"
type input "13.38"
type input "3.95"
type input "3.88"
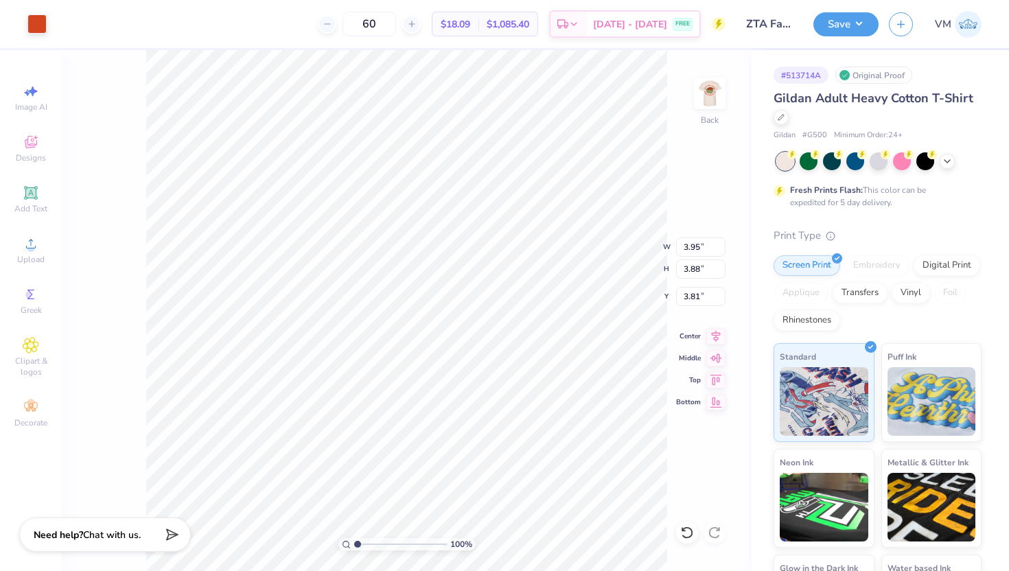
type input "3.81"
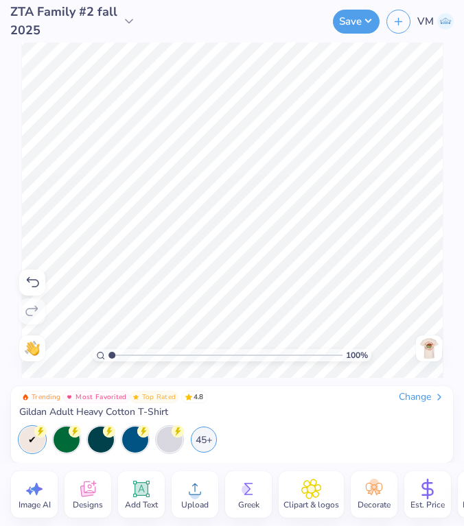
click at [198, 502] on span "Upload" at bounding box center [194, 504] width 27 height 11
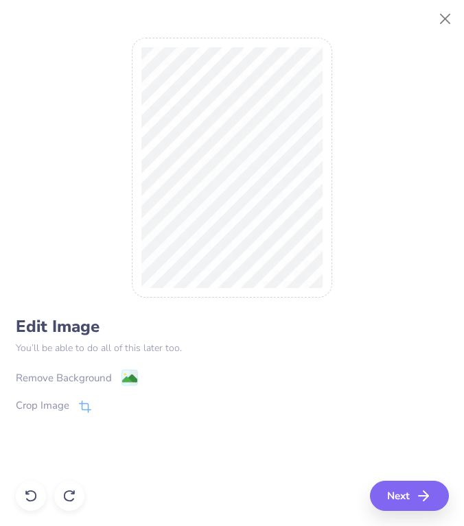
click at [58, 376] on div "Remove Background" at bounding box center [64, 378] width 96 height 16
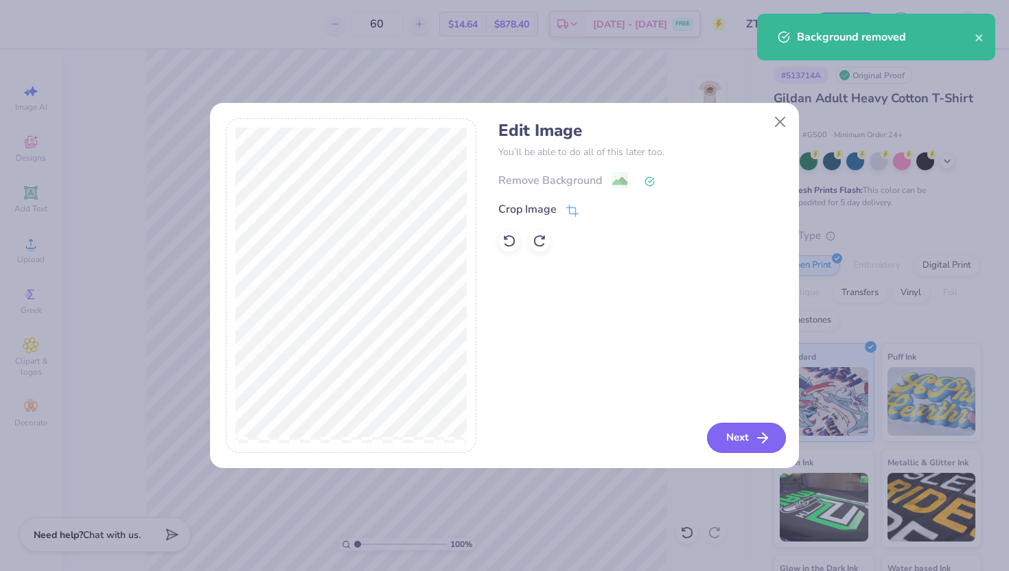
click at [739, 443] on button "Next" at bounding box center [746, 438] width 79 height 30
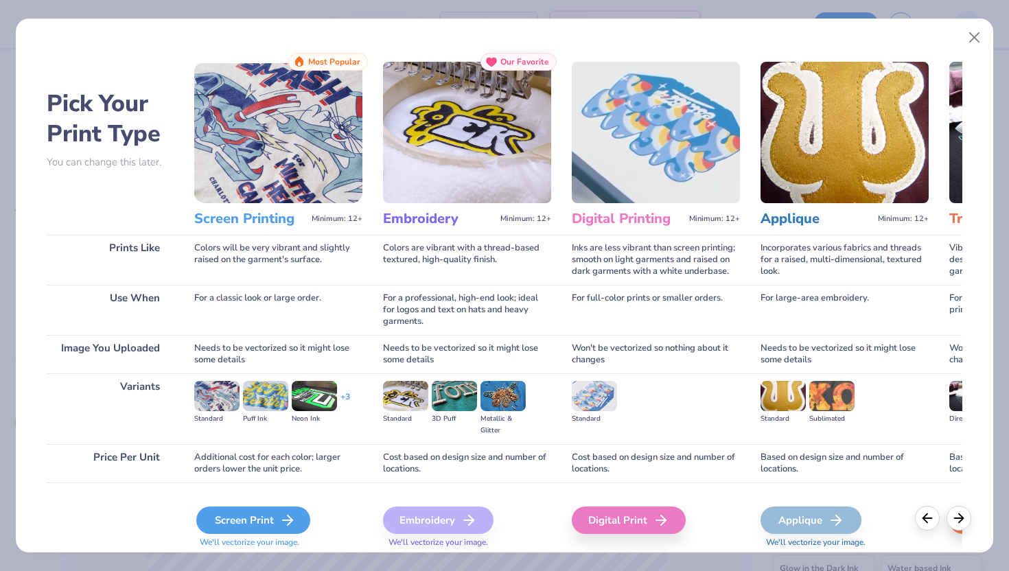
click at [285, 515] on icon at bounding box center [287, 520] width 16 height 16
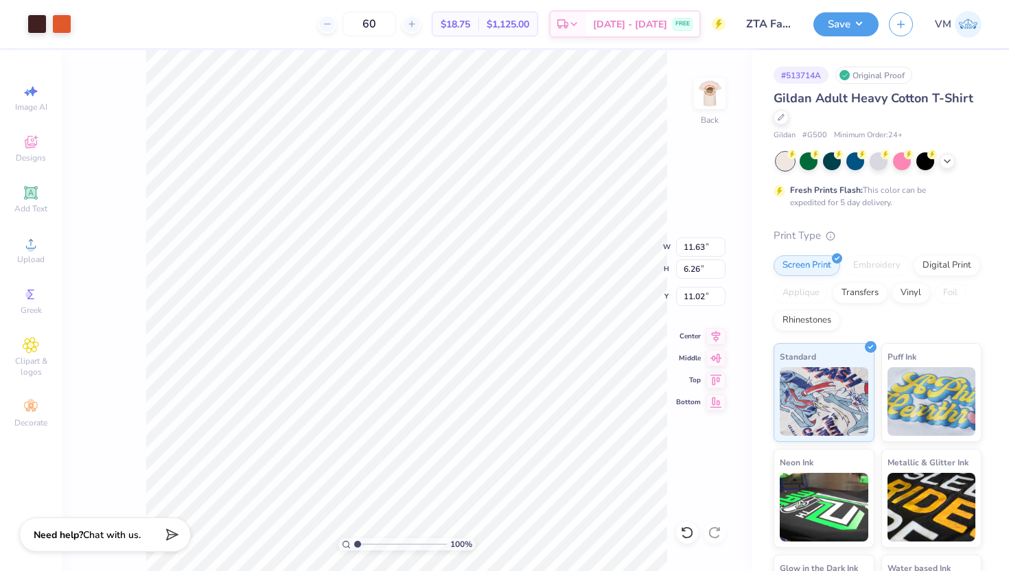
type input "11.63"
type input "6.26"
type input "6.08"
click at [38, 21] on div at bounding box center [36, 22] width 19 height 19
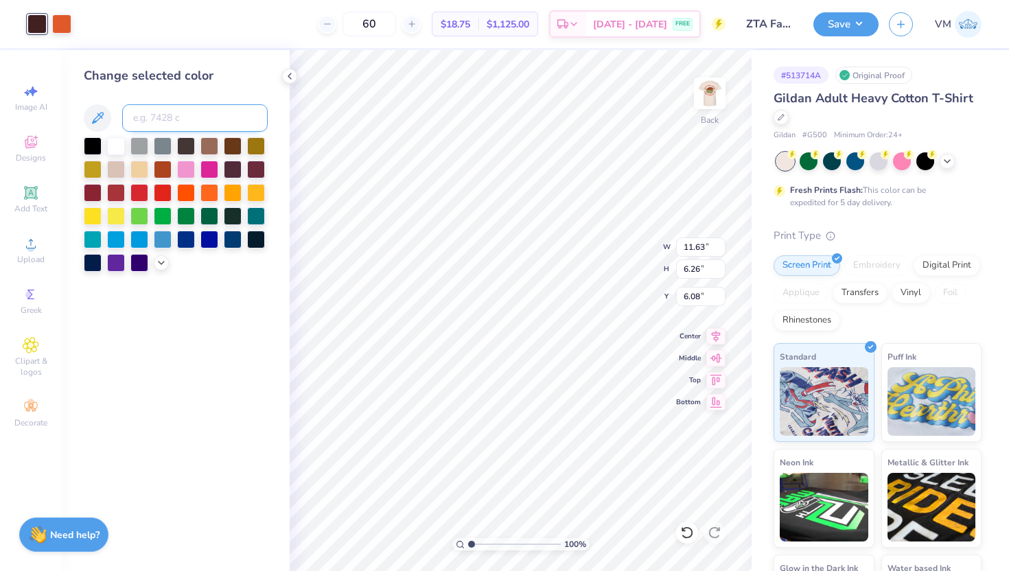
click at [166, 122] on input at bounding box center [194, 117] width 145 height 27
type input "7579"
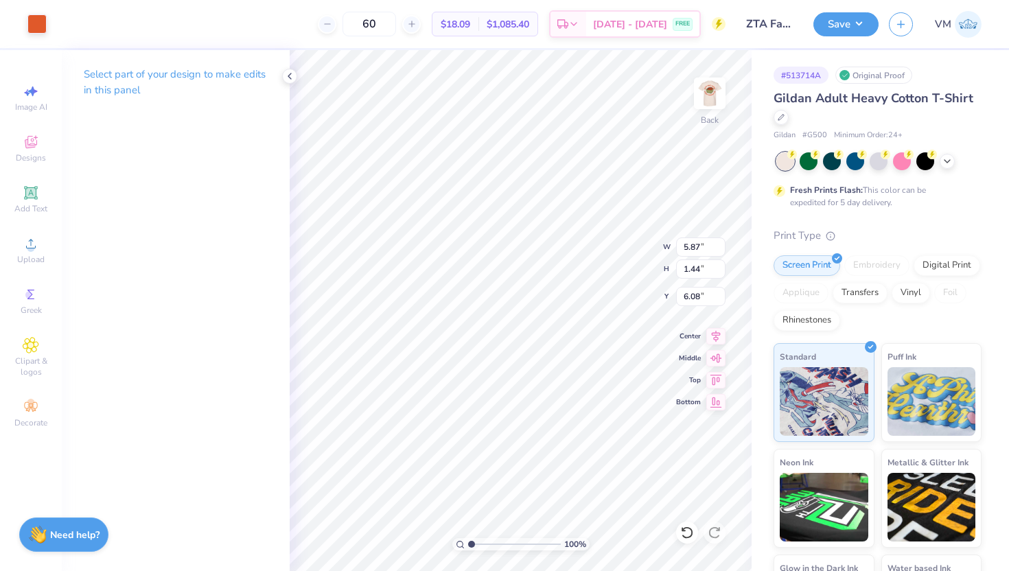
type input "4.09"
type input "3.97"
type input "4.05"
drag, startPoint x: 472, startPoint y: 541, endPoint x: 548, endPoint y: 538, distance: 75.6
click at [551, 538] on input "range" at bounding box center [514, 544] width 93 height 12
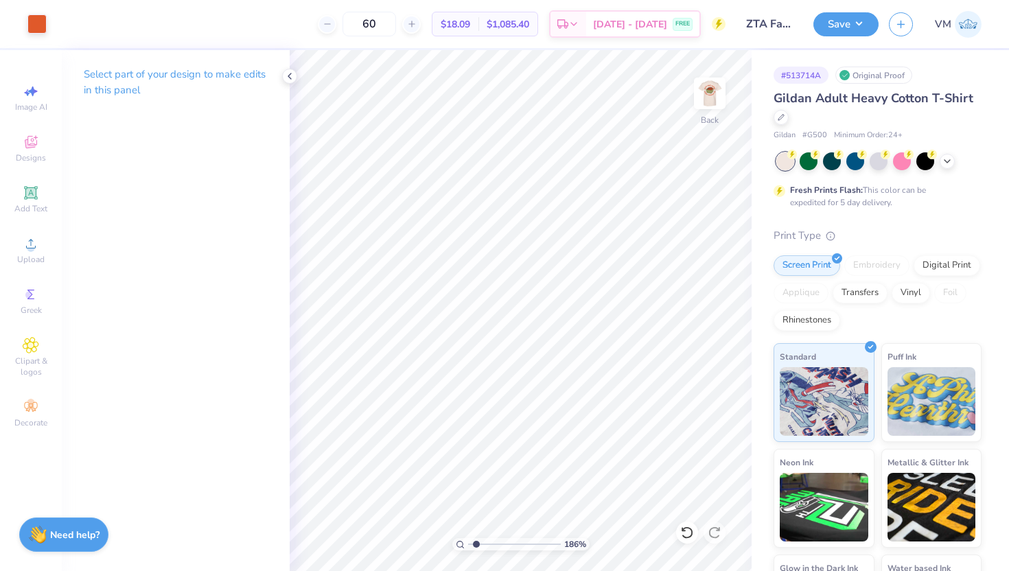
drag, startPoint x: 549, startPoint y: 543, endPoint x: 475, endPoint y: 536, distance: 73.8
click at [475, 538] on input "range" at bounding box center [514, 544] width 93 height 12
drag, startPoint x: 475, startPoint y: 541, endPoint x: 532, endPoint y: 539, distance: 56.3
type input "7.61"
click at [532, 539] on input "range" at bounding box center [514, 544] width 93 height 12
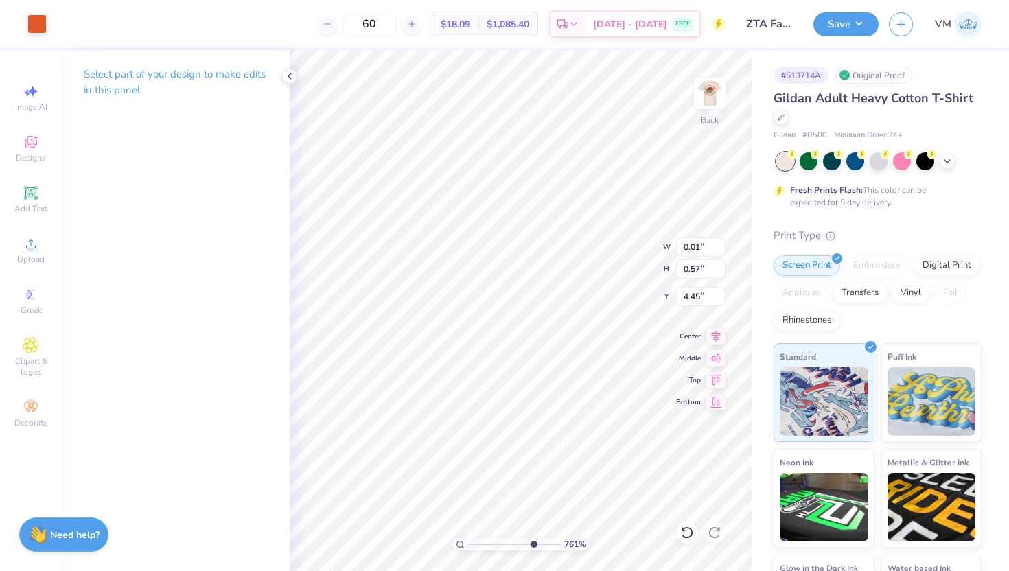
type input "4.44"
type input "1.44"
type input "1.42"
type input "3.98"
type input "0.01"
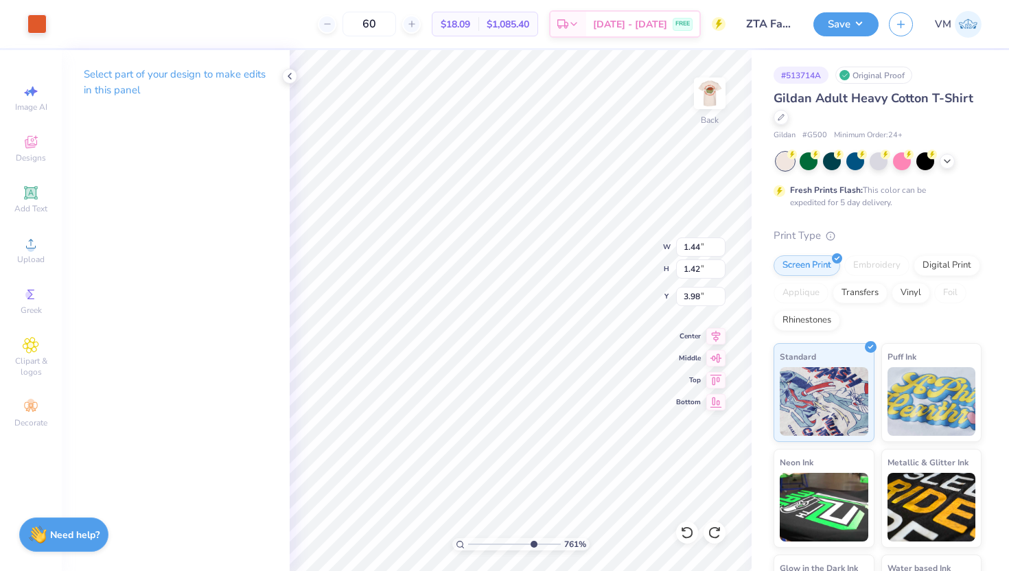
type input "0.57"
type input "4.44"
type input "3.98"
drag, startPoint x: 532, startPoint y: 544, endPoint x: 475, endPoint y: 534, distance: 57.2
type input "1.55"
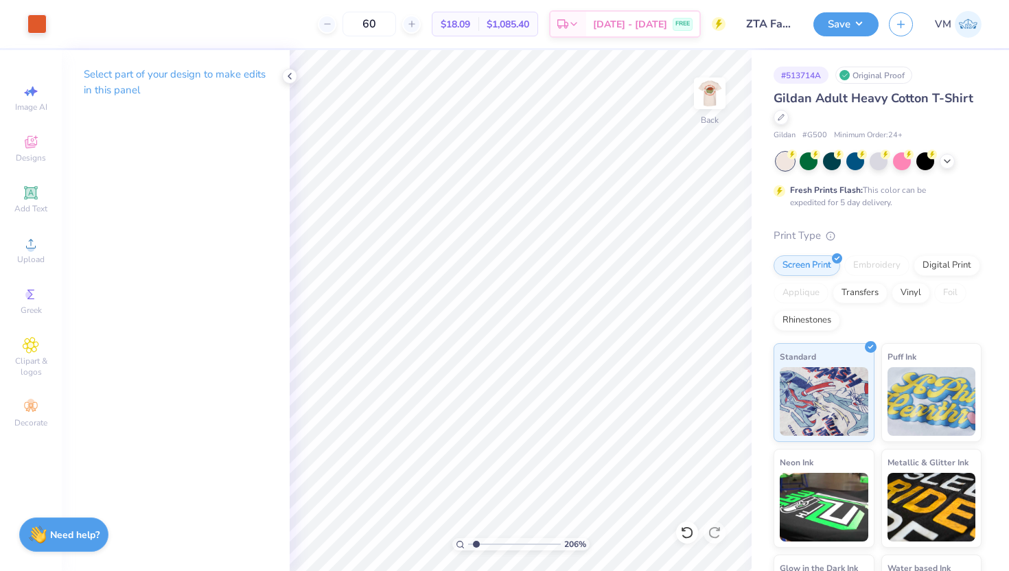
click at [475, 538] on input "range" at bounding box center [514, 544] width 93 height 12
type input "3.98"
drag, startPoint x: 476, startPoint y: 543, endPoint x: 587, endPoint y: 540, distance: 110.5
click at [561, 540] on input "range" at bounding box center [514, 544] width 93 height 12
drag, startPoint x: 546, startPoint y: 542, endPoint x: 484, endPoint y: 531, distance: 63.4
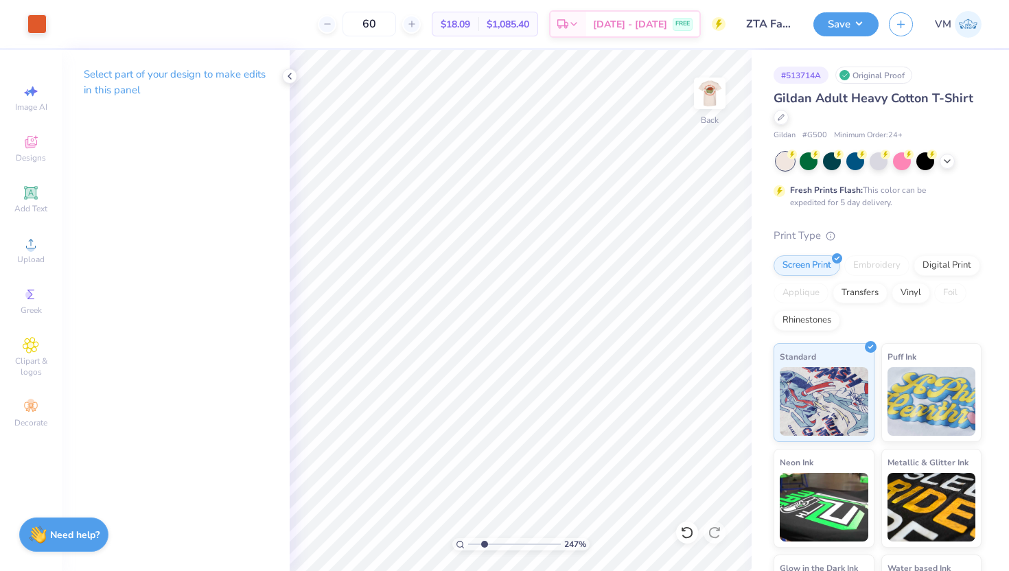
type input "2.43"
click at [484, 538] on input "range" at bounding box center [514, 544] width 93 height 12
type input "4.04"
type input "1.50"
type input "7.91"
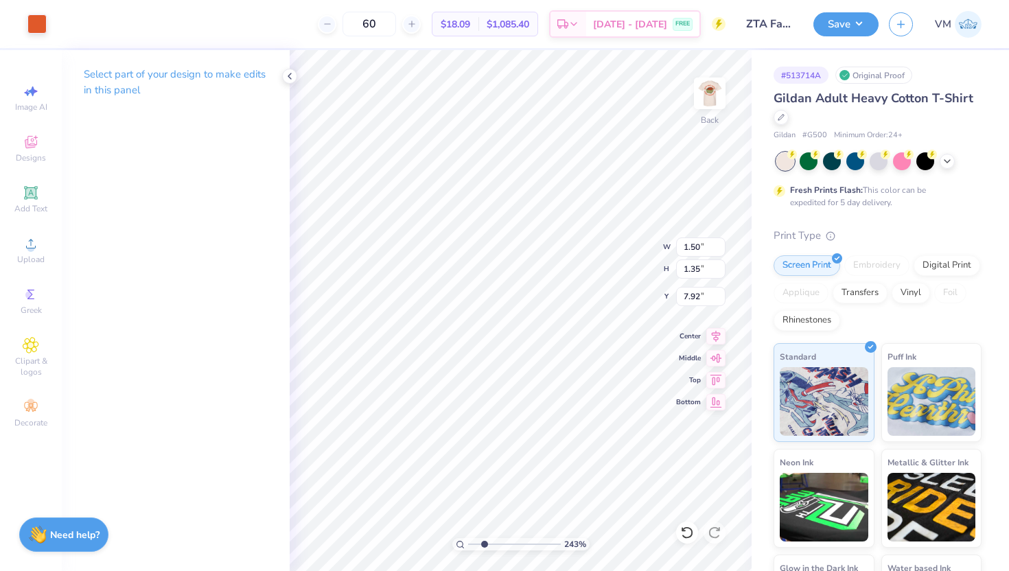
type input "7.92"
type input "4.05"
drag, startPoint x: 484, startPoint y: 544, endPoint x: 466, endPoint y: 540, distance: 18.3
type input "1"
click at [468, 540] on input "range" at bounding box center [514, 544] width 93 height 12
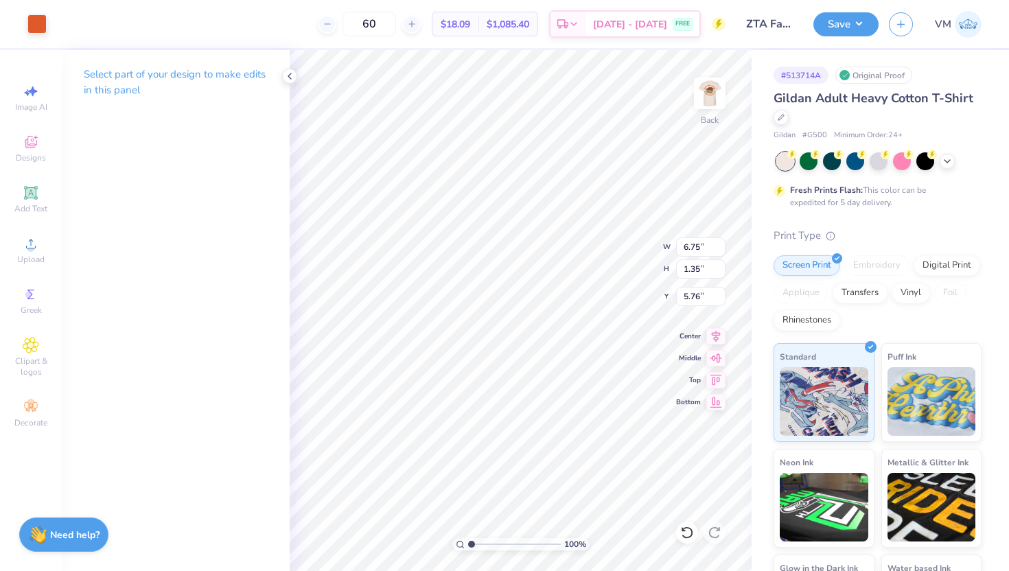
type input "5.76"
type input "5.20"
type input "1.37"
type input "4.04"
drag, startPoint x: 470, startPoint y: 546, endPoint x: 484, endPoint y: 545, distance: 13.7
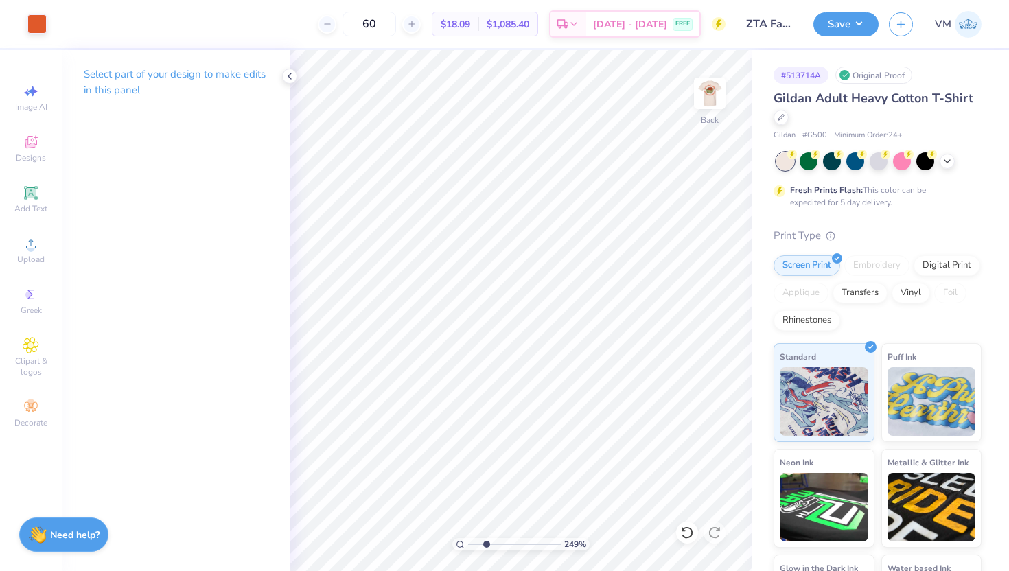
type input "2.62"
click at [486, 546] on input "range" at bounding box center [514, 544] width 93 height 12
type input "3.84"
type input "1.35"
type input "4.06"
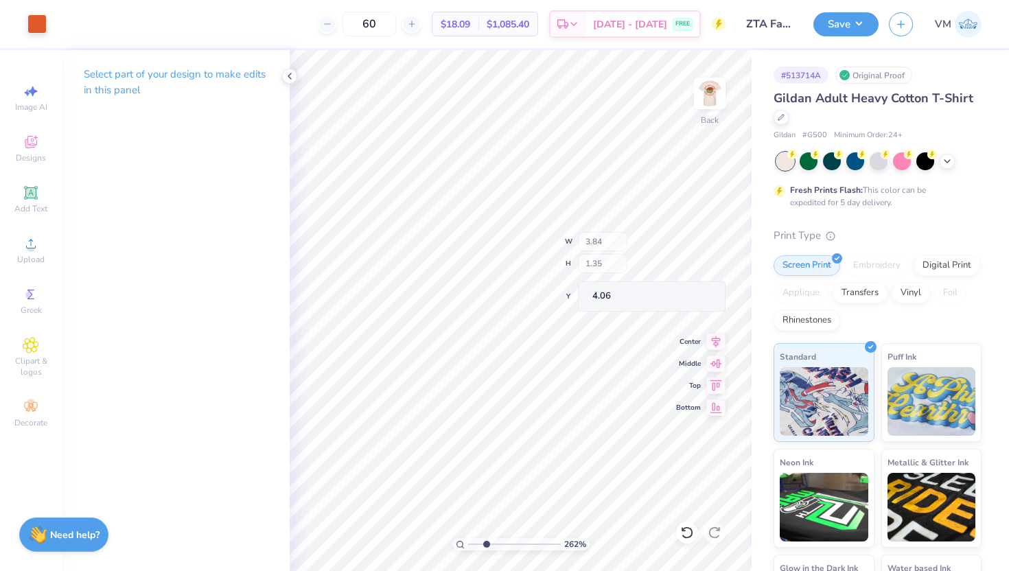
type input "1.56"
type input "1.36"
type input "4.05"
type input "1.27"
type input "1.35"
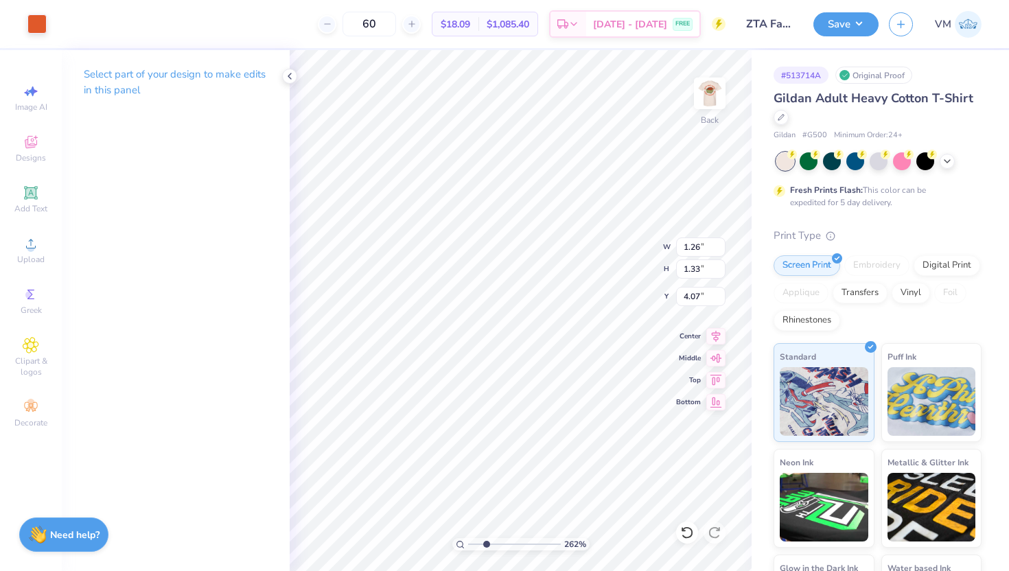
type input "4.06"
type input "1.49"
type input "1.35"
type input "4.06"
type input "1.43"
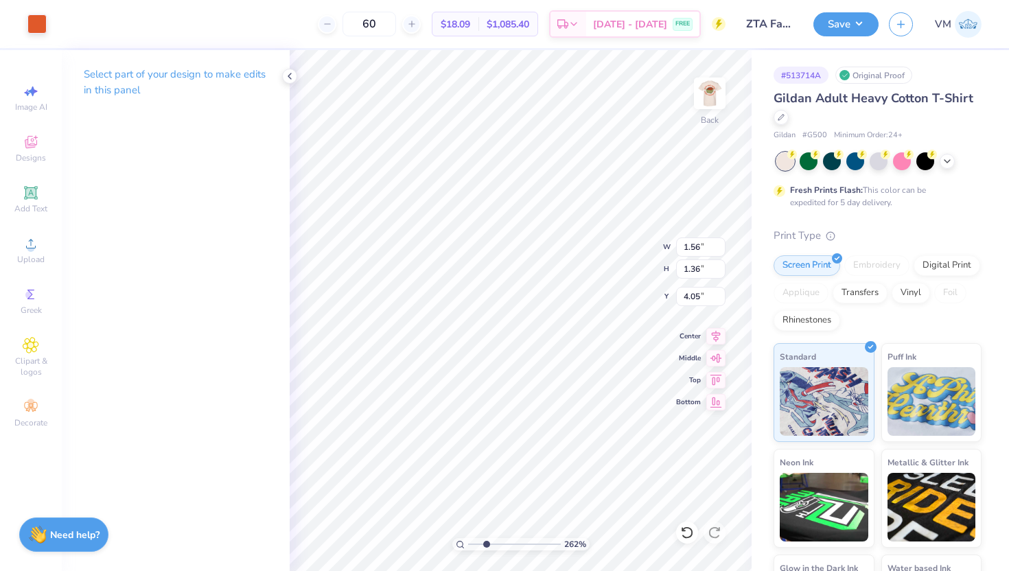
type input "1.55"
type input "1.35"
type input "4.06"
type input "1.37"
type input "4.05"
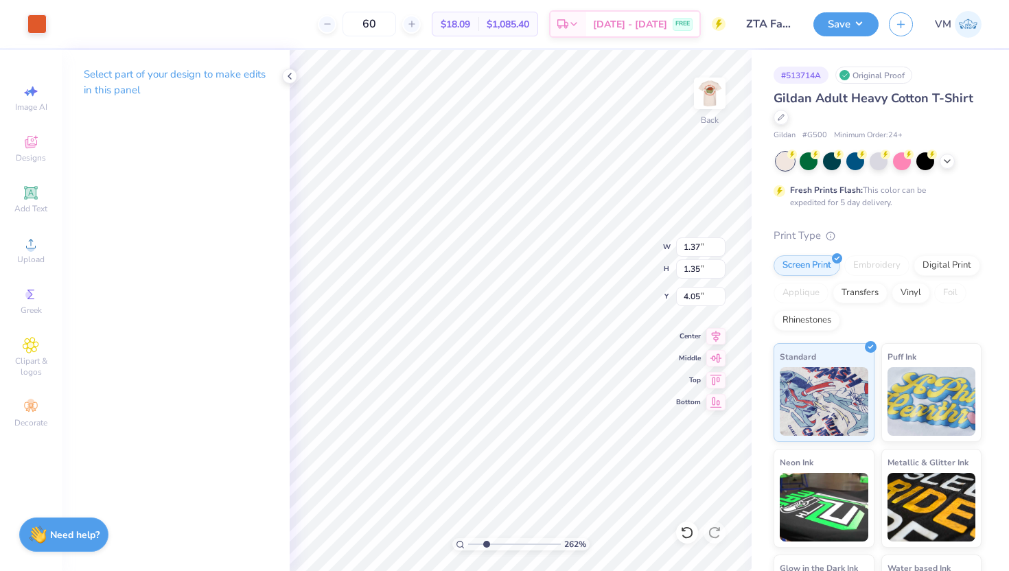
type input "1.31"
type input "1.37"
type input "4.04"
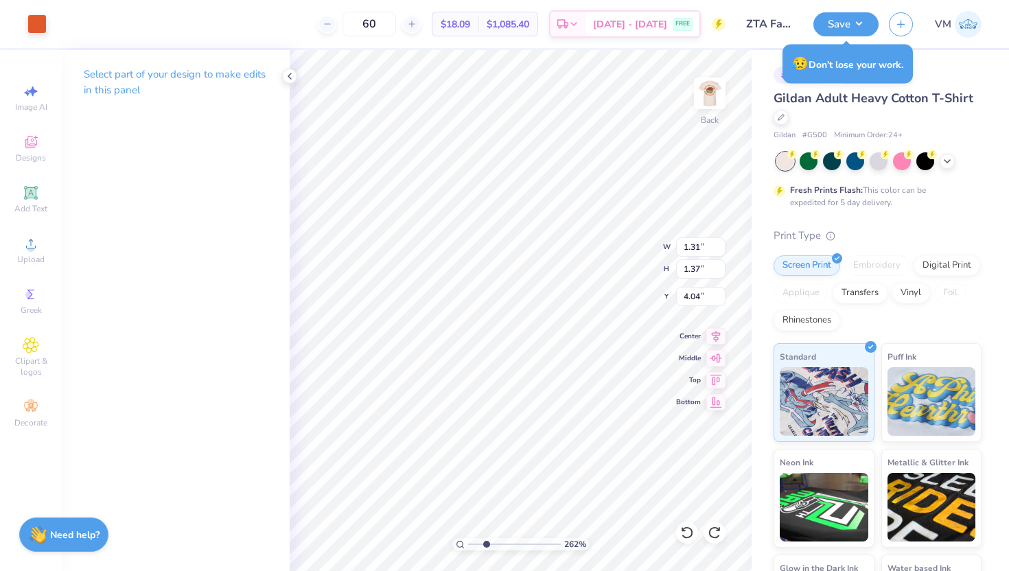
type input "1.28"
type input "1.35"
type input "4.06"
type input "1.31"
type input "4.06"
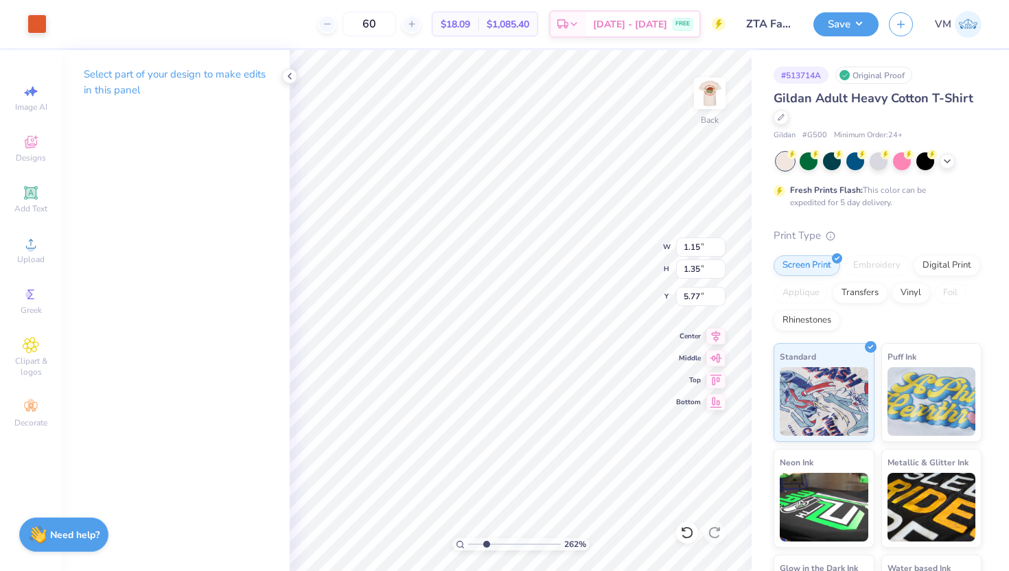
type input "1.22"
type input "5.76"
type input "1.44"
type input "6.35"
type input "1.28"
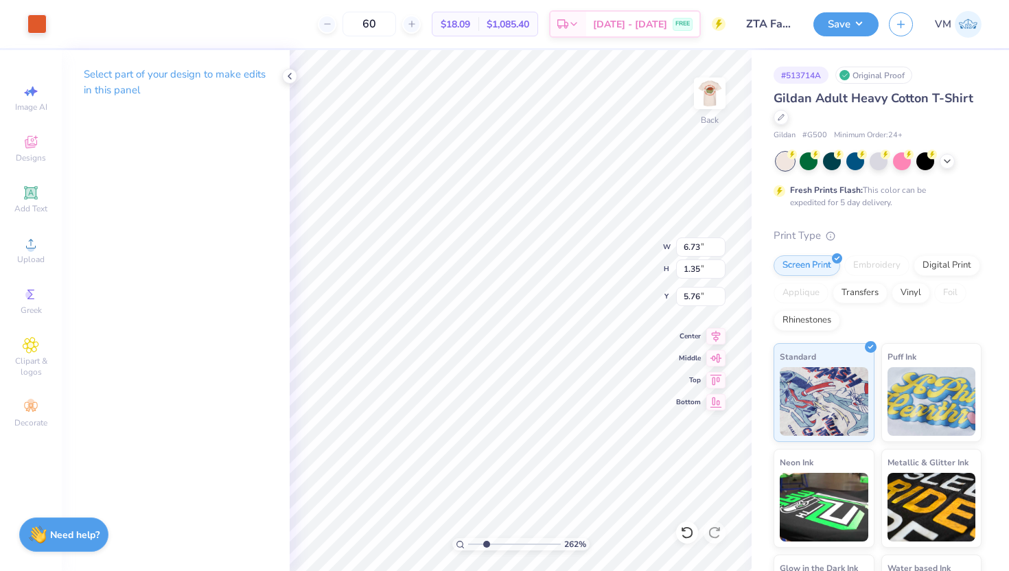
type input "5.84"
type input "3.55"
type input "1.28"
type input "5.84"
type input "4.90"
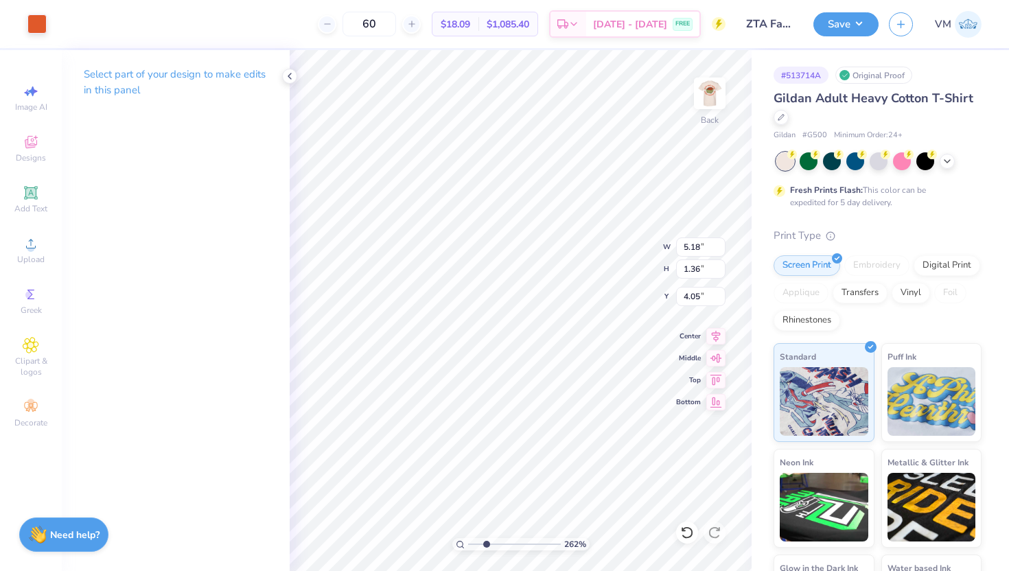
type input "1.28"
type input "5.83"
drag, startPoint x: 485, startPoint y: 543, endPoint x: 466, endPoint y: 538, distance: 20.0
type input "1"
click at [468, 539] on input "range" at bounding box center [514, 544] width 93 height 12
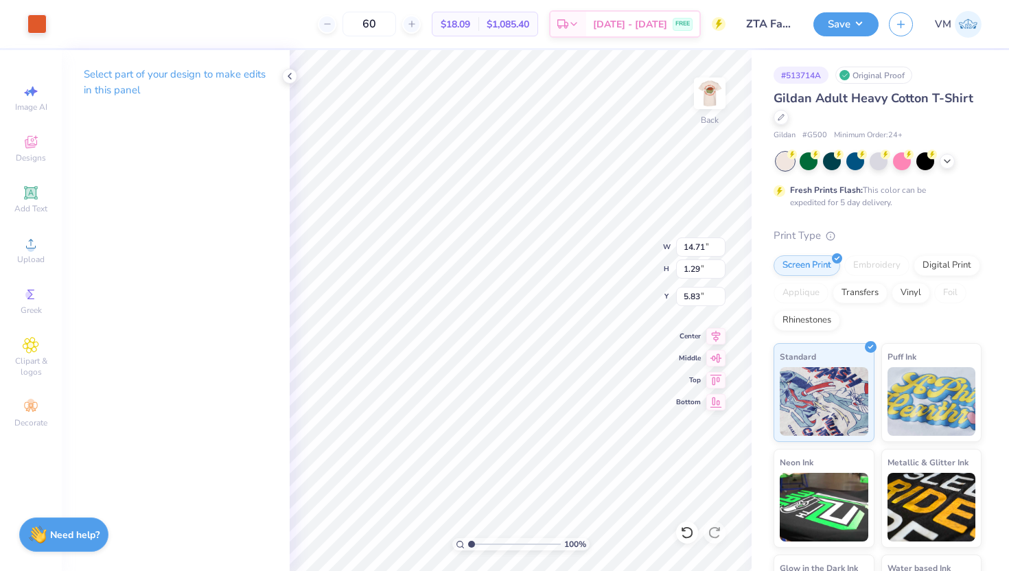
type input "12.24"
type input "1.07"
type input "6.05"
type input "4.39"
type input "9.01"
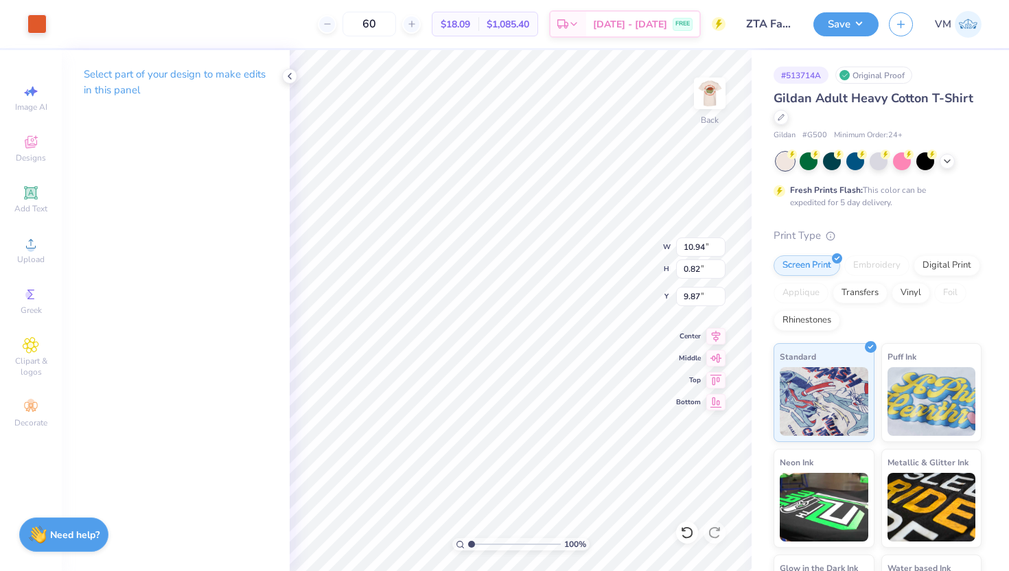
type input "0.67"
type input "10.01"
type input "1.91"
type input "0.93"
type input "9.88"
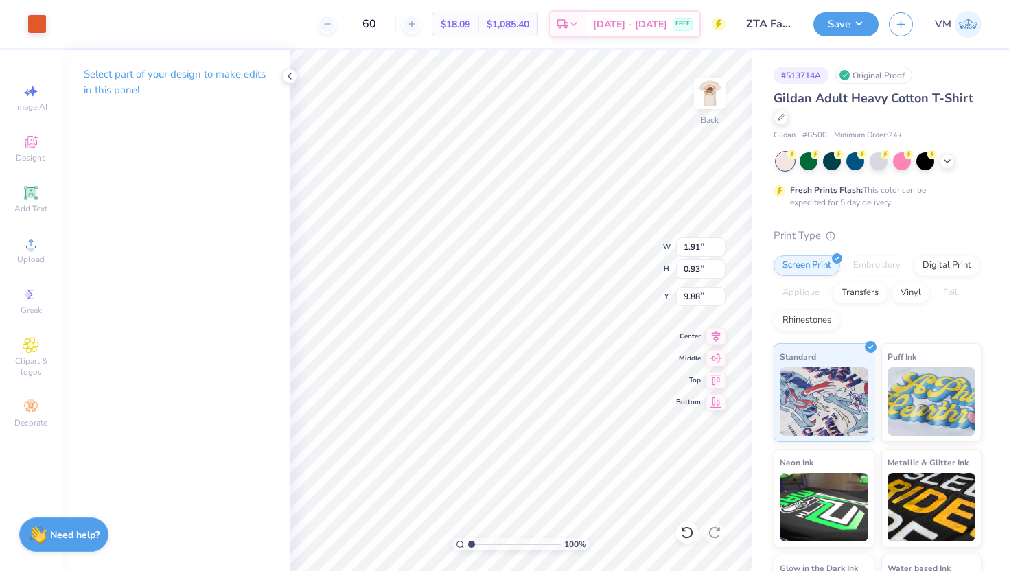
type input "1.70"
type input "0.83"
type input "9.98"
type input "1.43"
type input "0.70"
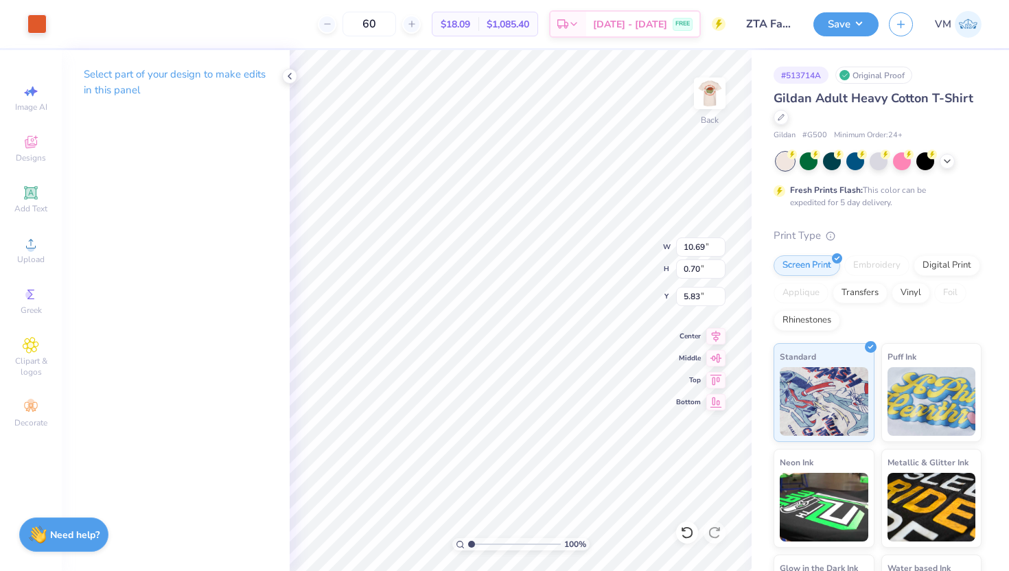
type input "5.83"
type input "11.66"
type input "1.86"
type input "4.03"
click at [720, 95] on img at bounding box center [709, 93] width 55 height 55
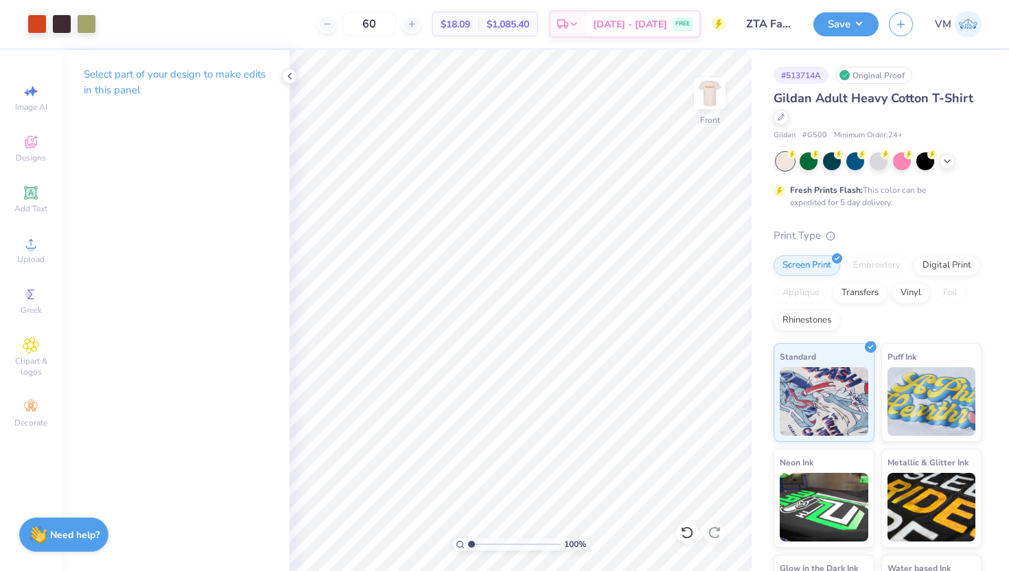
click at [720, 95] on img at bounding box center [709, 93] width 27 height 27
click at [719, 98] on img at bounding box center [709, 93] width 55 height 55
click at [714, 109] on img at bounding box center [709, 93] width 55 height 55
click at [33, 30] on div at bounding box center [36, 22] width 19 height 19
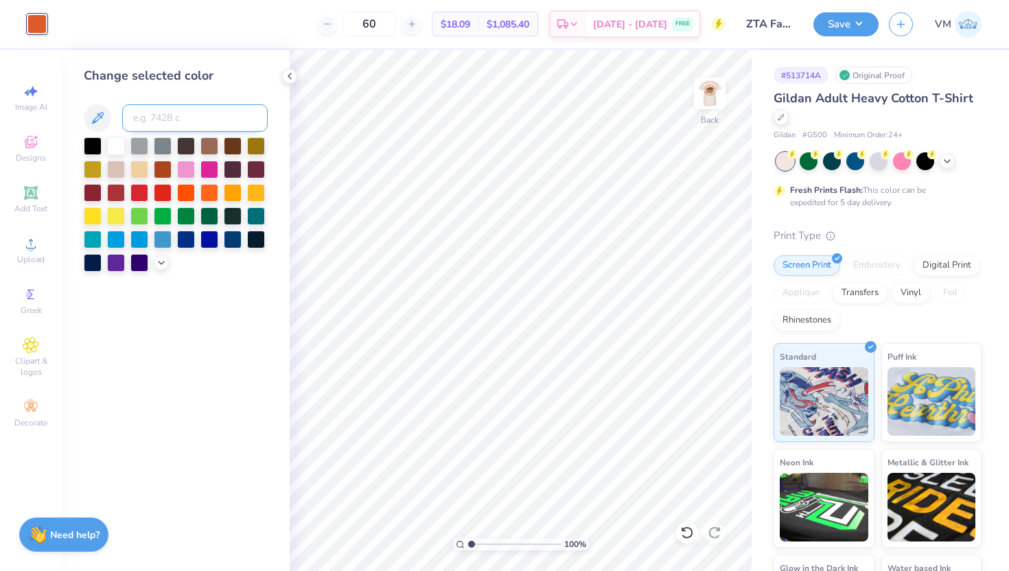
click at [155, 122] on input at bounding box center [194, 117] width 145 height 27
type input "173"
click at [291, 78] on icon at bounding box center [289, 76] width 11 height 11
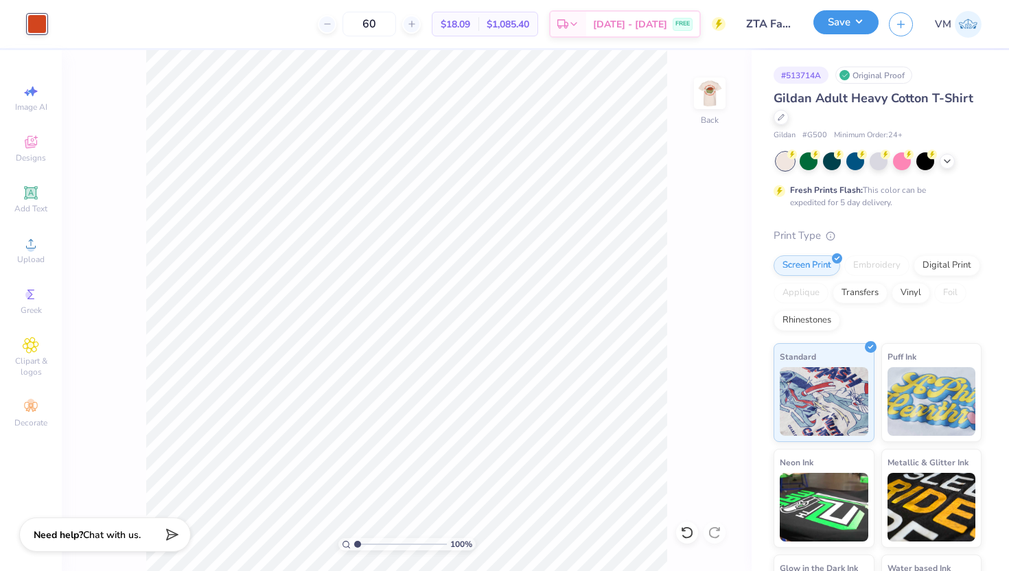
click at [837, 27] on button "Save" at bounding box center [845, 22] width 65 height 24
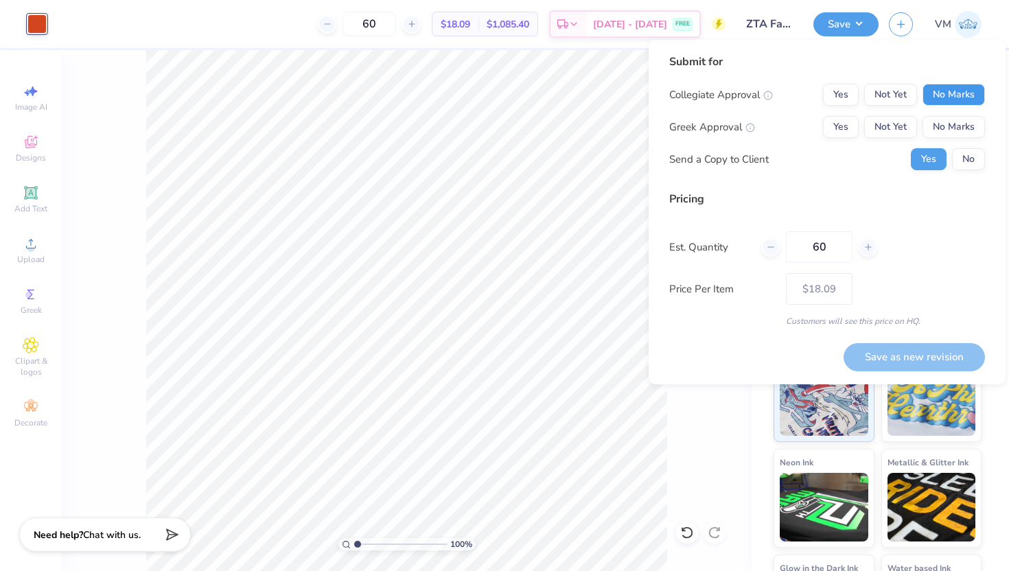
click at [954, 90] on button "No Marks" at bounding box center [953, 95] width 62 height 22
click at [823, 128] on button "Yes" at bounding box center [841, 127] width 36 height 22
click at [899, 352] on button "Save as new revision" at bounding box center [913, 357] width 141 height 28
type input "$18.09"
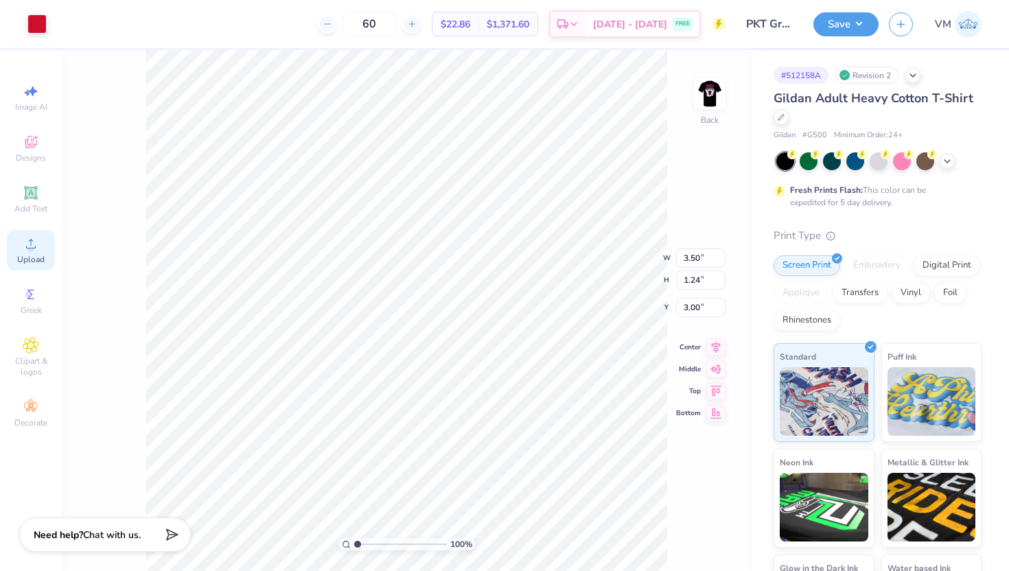
click at [31, 257] on span "Upload" at bounding box center [30, 259] width 27 height 11
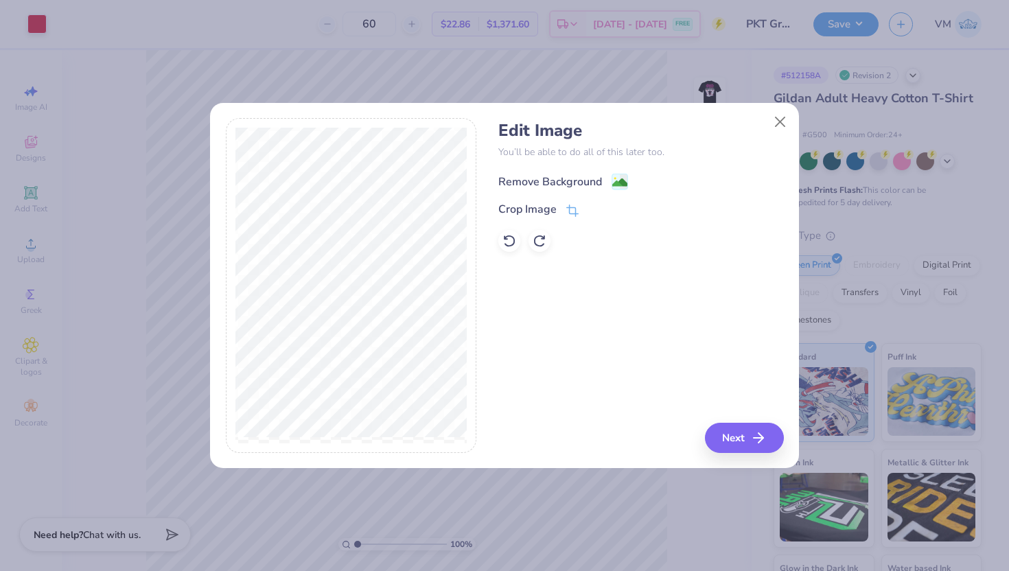
click at [616, 175] on rect at bounding box center [620, 182] width 16 height 16
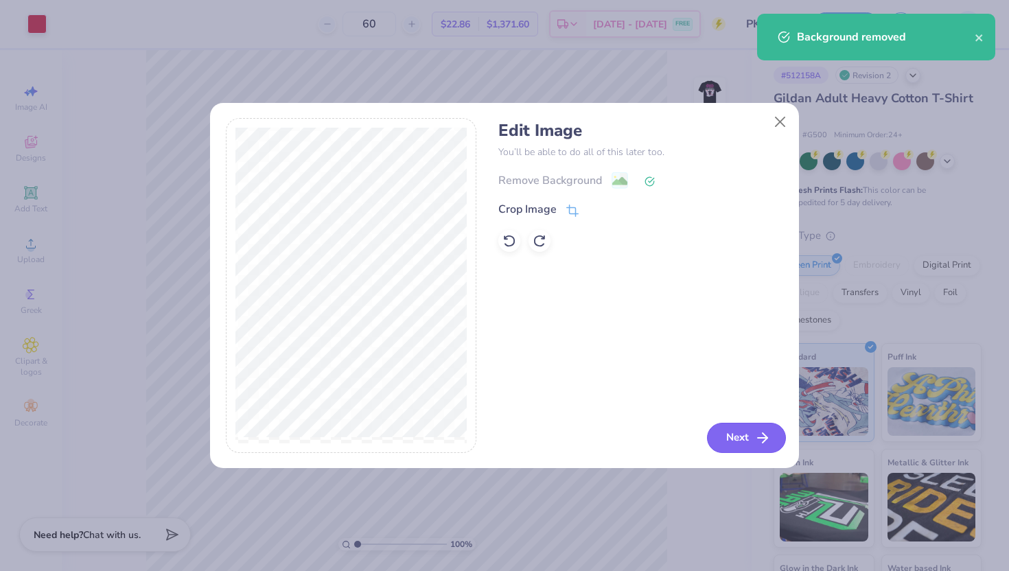
click at [746, 435] on button "Next" at bounding box center [746, 438] width 79 height 30
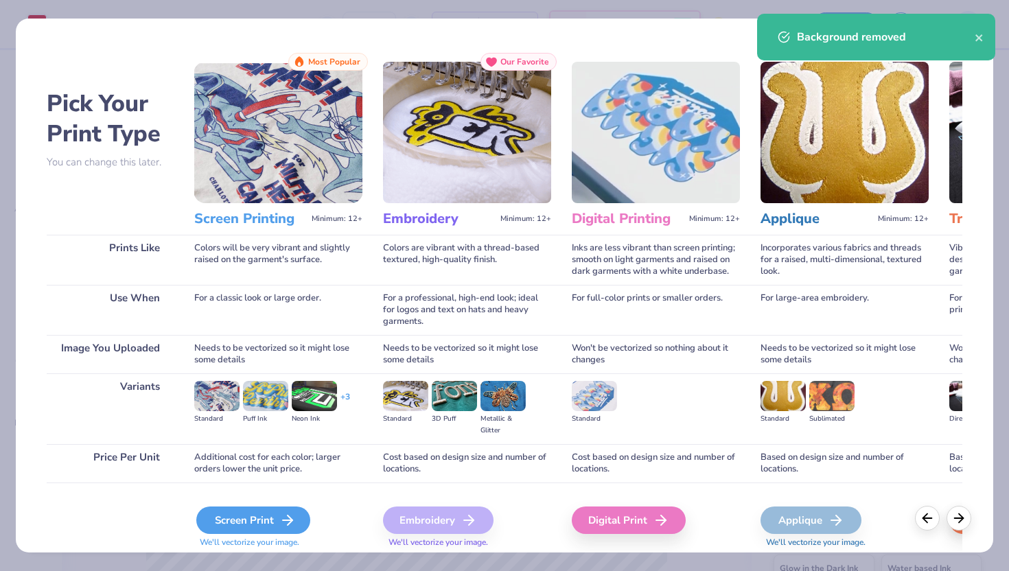
click at [228, 532] on div "Screen Print" at bounding box center [253, 519] width 114 height 27
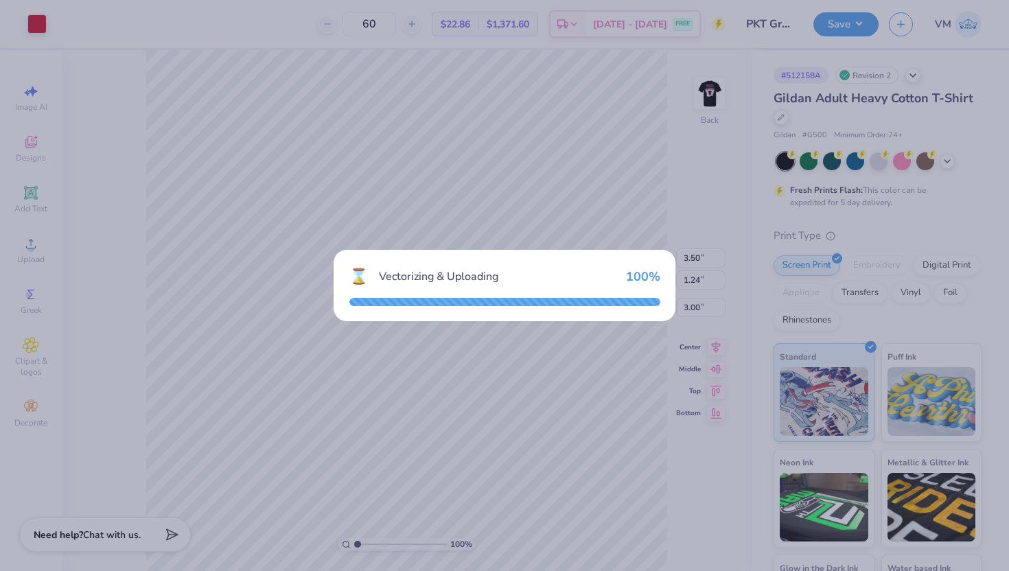
type input "15.00"
type input "6.88"
type input "9.81"
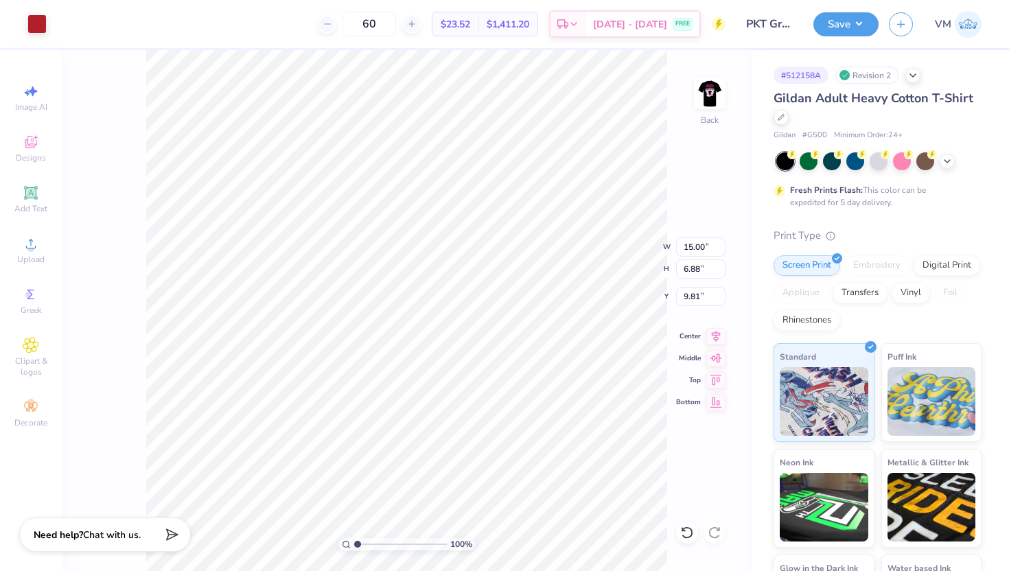
type input "6.44"
type input "2.96"
type input "13.25"
type input "4.48"
type input "2.06"
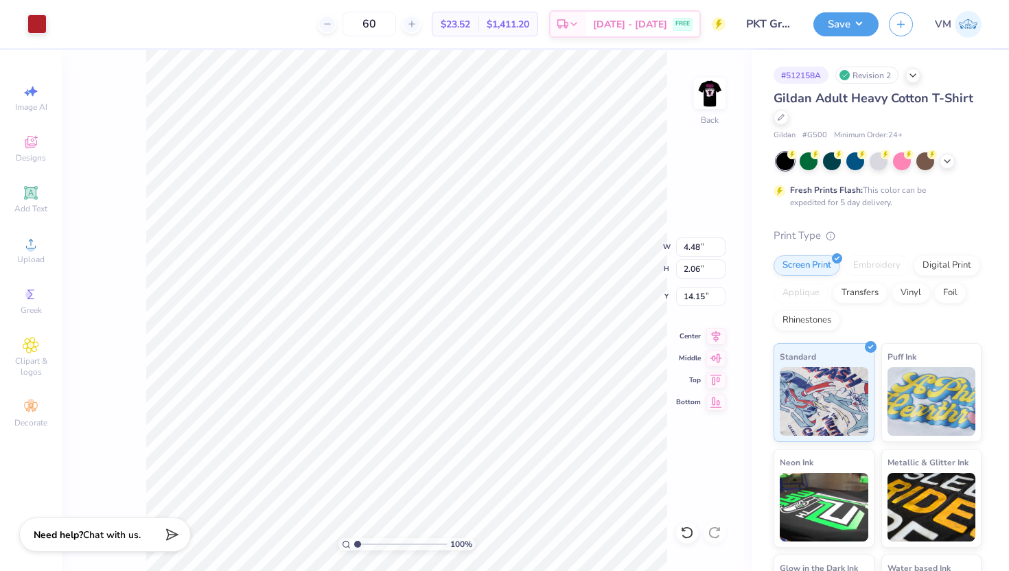
type input "4.64"
type input "4.00"
type input "1.84"
type input "4.86"
type input "4.24"
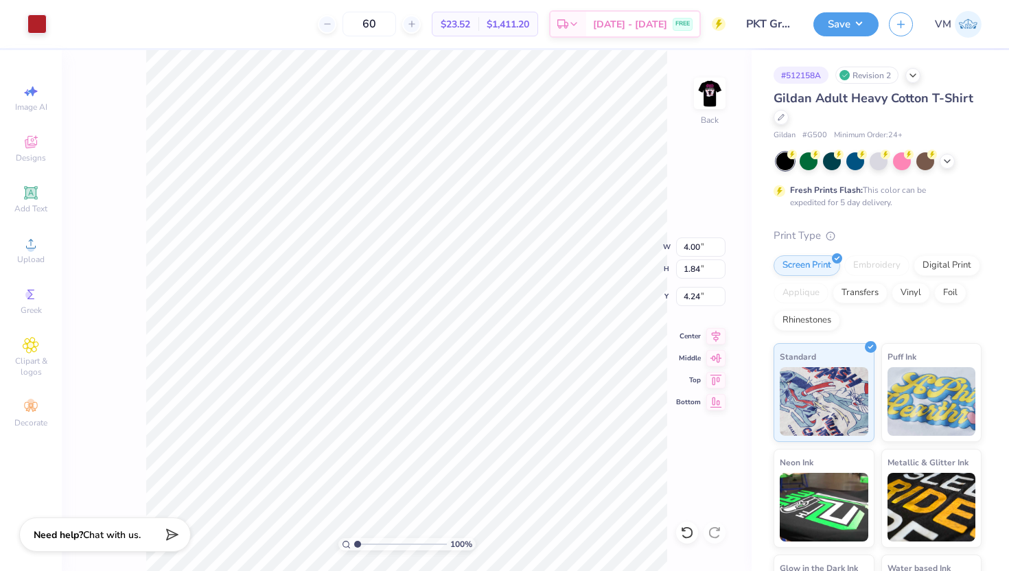
type input "3.50"
type input "1.24"
type input "3.00"
click at [709, 89] on img at bounding box center [709, 93] width 55 height 55
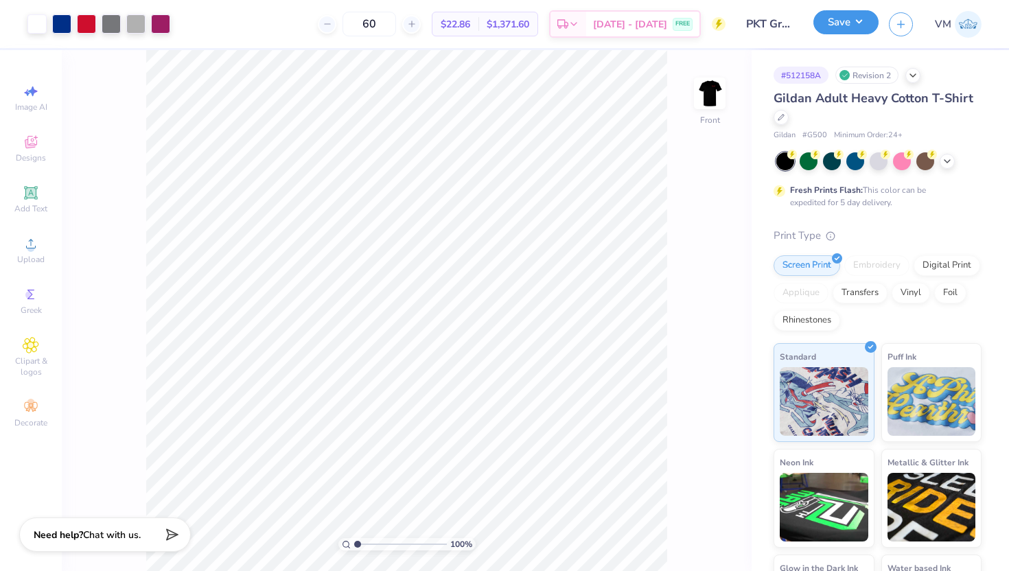
click at [821, 34] on div "Save" at bounding box center [845, 24] width 65 height 24
click at [832, 26] on button "Save" at bounding box center [845, 22] width 65 height 24
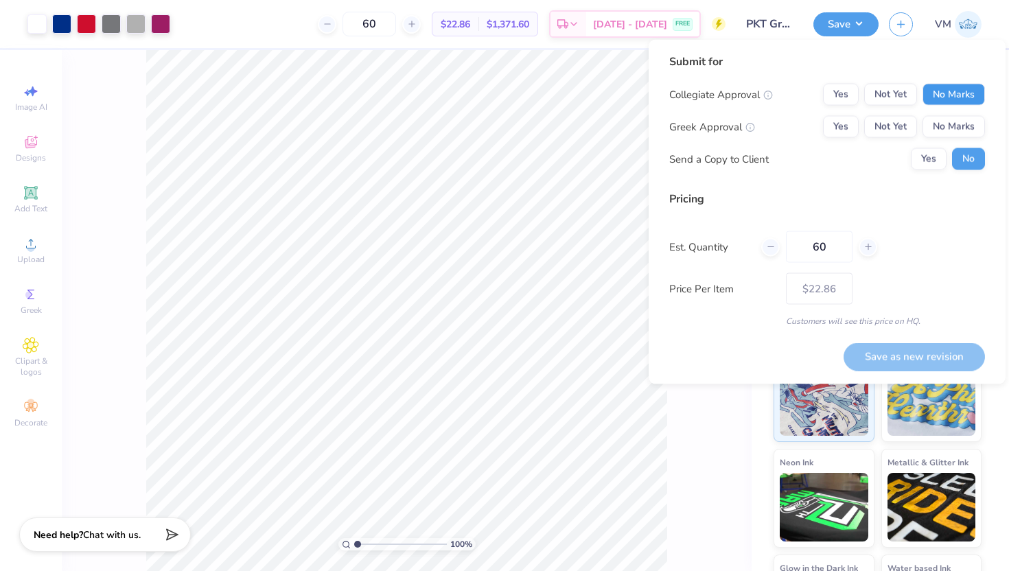
click at [945, 93] on button "No Marks" at bounding box center [953, 95] width 62 height 22
click at [827, 121] on button "Yes" at bounding box center [841, 127] width 36 height 22
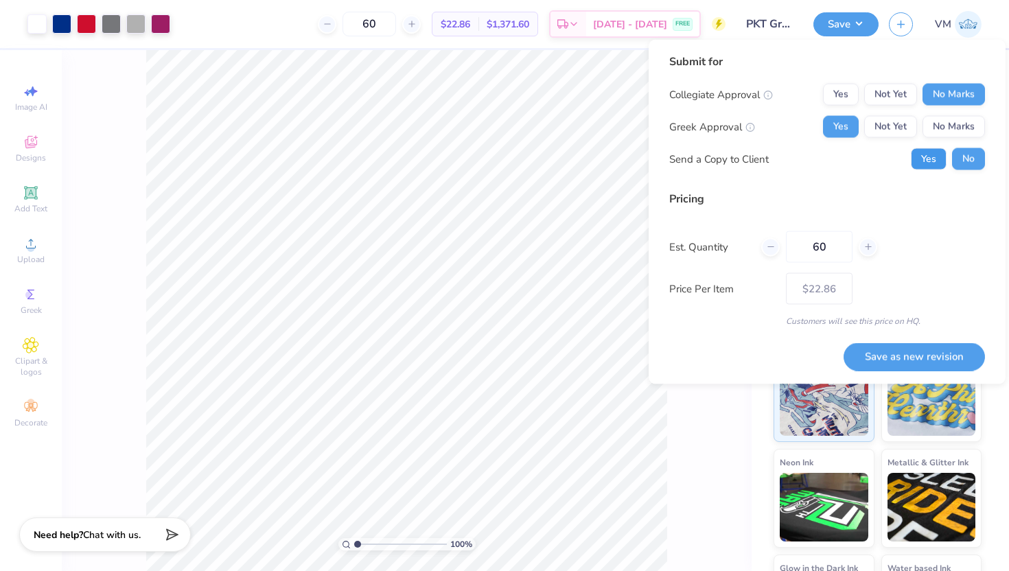
click at [933, 152] on button "Yes" at bounding box center [928, 159] width 36 height 22
click at [874, 360] on button "Save as new revision" at bounding box center [913, 356] width 141 height 28
type input "$22.86"
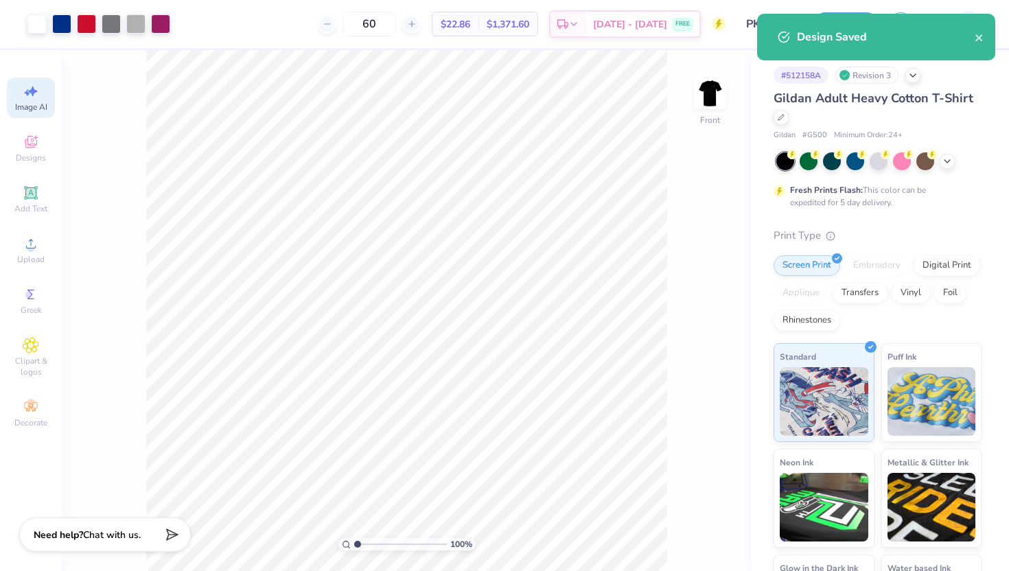
click at [34, 104] on span "Image AI" at bounding box center [31, 107] width 32 height 11
select select "4"
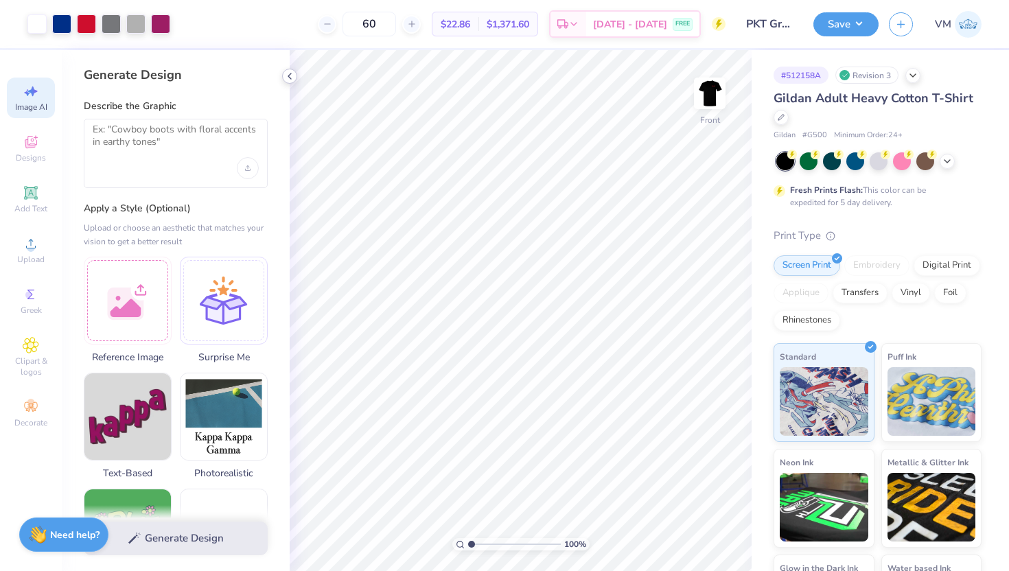
click at [289, 73] on icon at bounding box center [289, 76] width 11 height 11
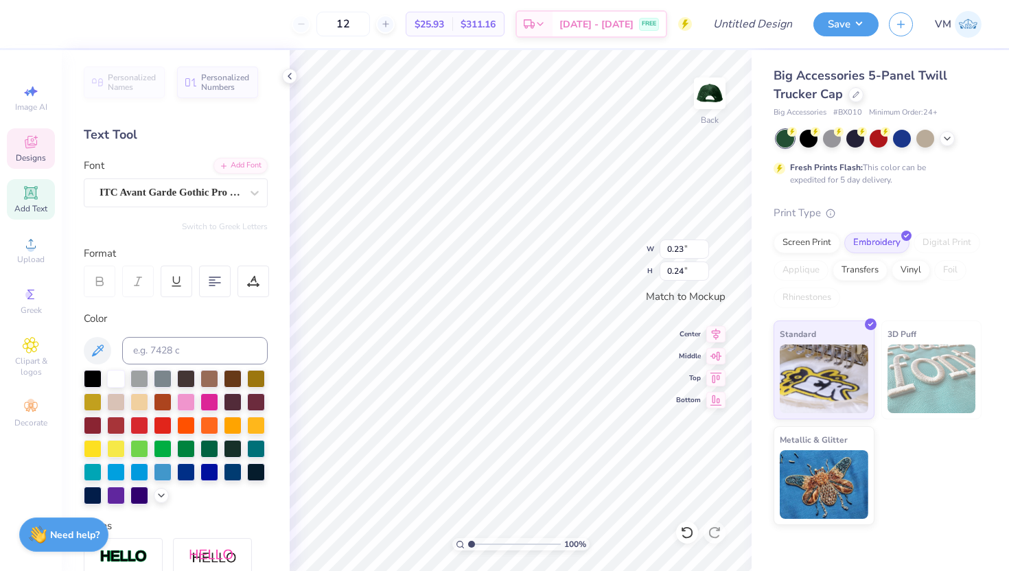
type textarea "Z"
type input "0.15"
type input "0.23"
type textarea "E"
type input "0.18"
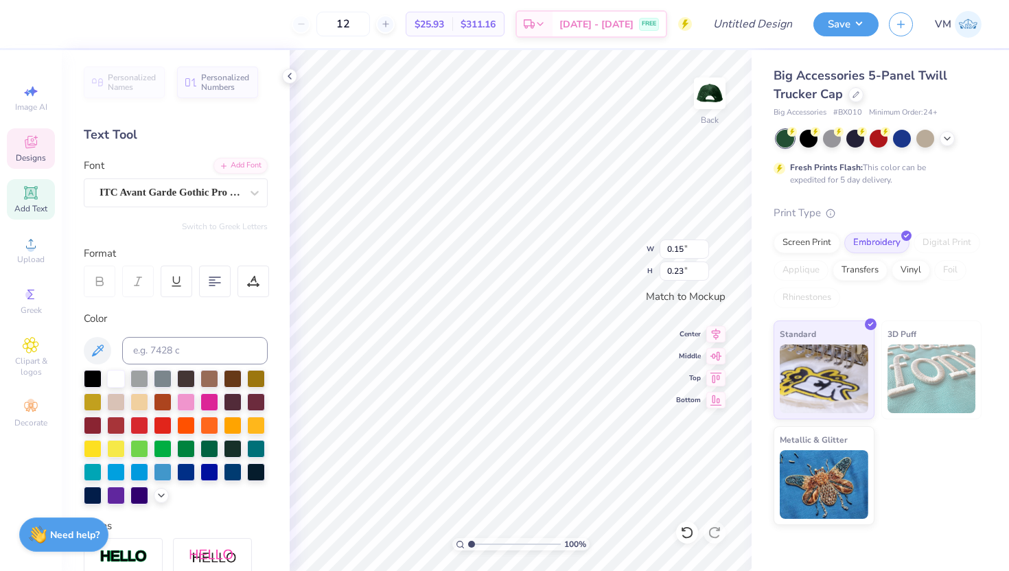
type input "0.24"
type textarea "T"
type input "0.08"
type input "0.23"
type textarea "A"
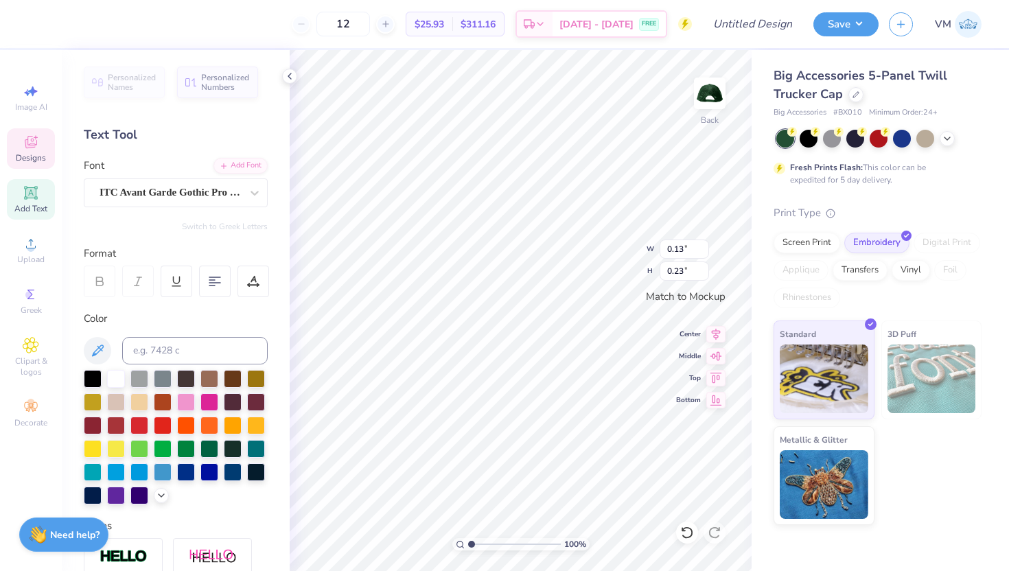
type input "3.50"
type input "1.94"
type input "0.13"
type input "0.23"
drag, startPoint x: 469, startPoint y: 541, endPoint x: 578, endPoint y: 534, distance: 109.3
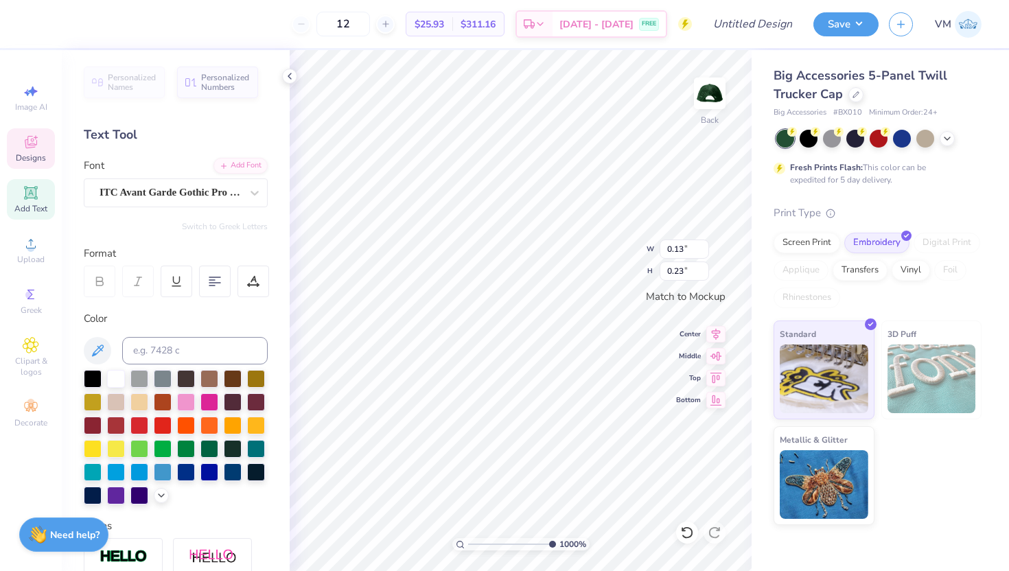
type input "10"
click at [556, 538] on input "range" at bounding box center [512, 544] width 88 height 12
type input "0.15"
type input "0.24"
drag, startPoint x: 548, startPoint y: 544, endPoint x: 464, endPoint y: 541, distance: 83.1
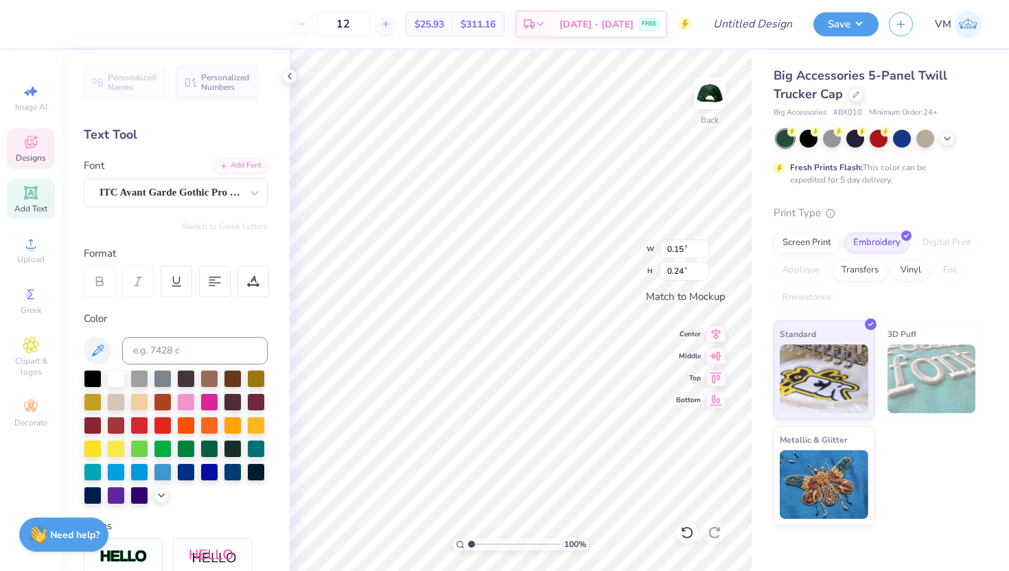
type input "1"
click at [468, 541] on input "range" at bounding box center [514, 544] width 93 height 12
type textarea "1898"
type input "0.15"
type input "0.24"
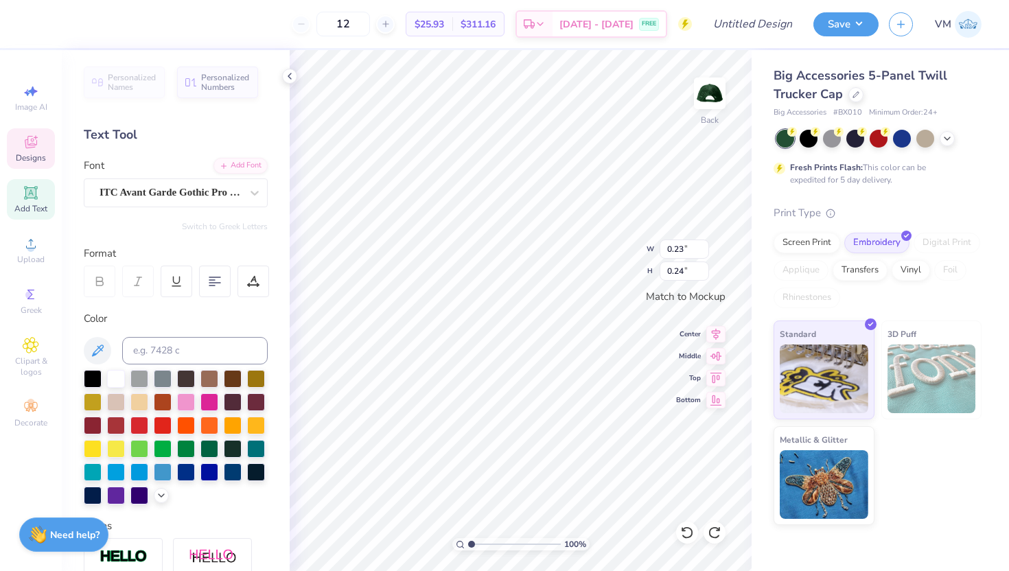
type textarea "Z"
type textarea "E"
type textarea "T"
type textarea "A"
type textarea "1898"
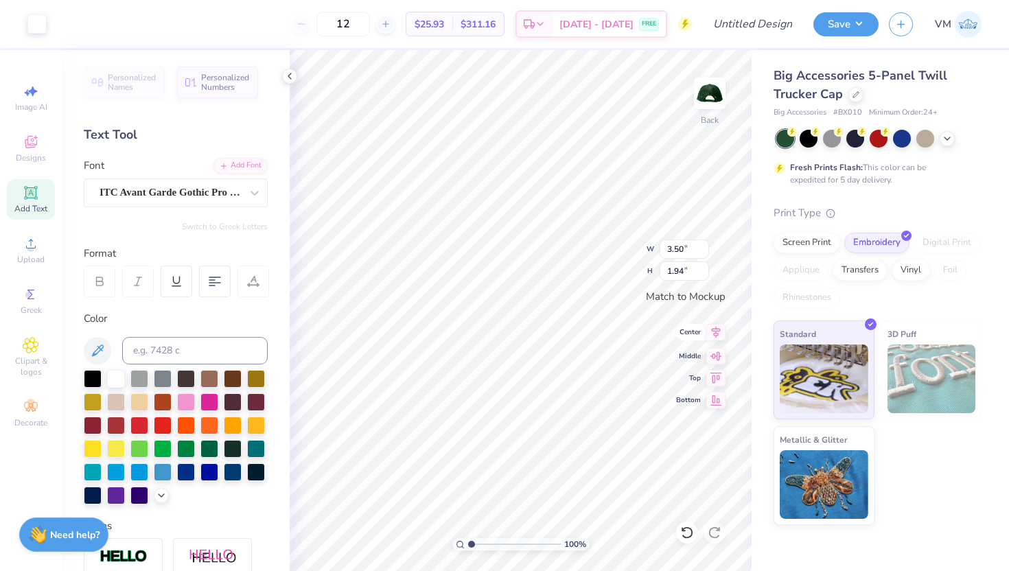
type input "3.68"
type input "2.04"
type input "4.00"
type input "2.22"
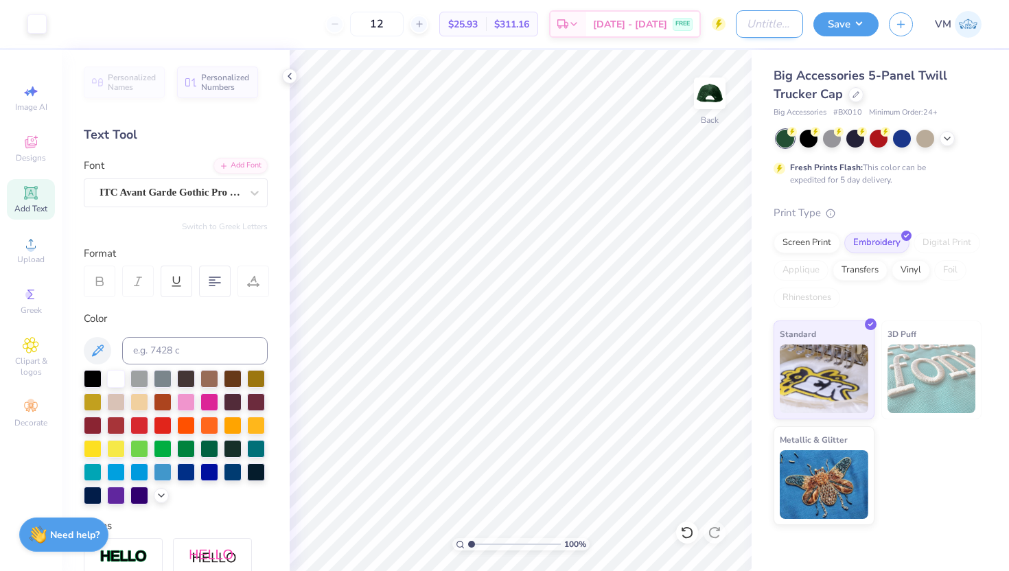
click at [736, 29] on input "Design Title" at bounding box center [769, 23] width 67 height 27
type input "ZTA hat fall 2025"
click at [849, 30] on button "Save" at bounding box center [845, 22] width 65 height 24
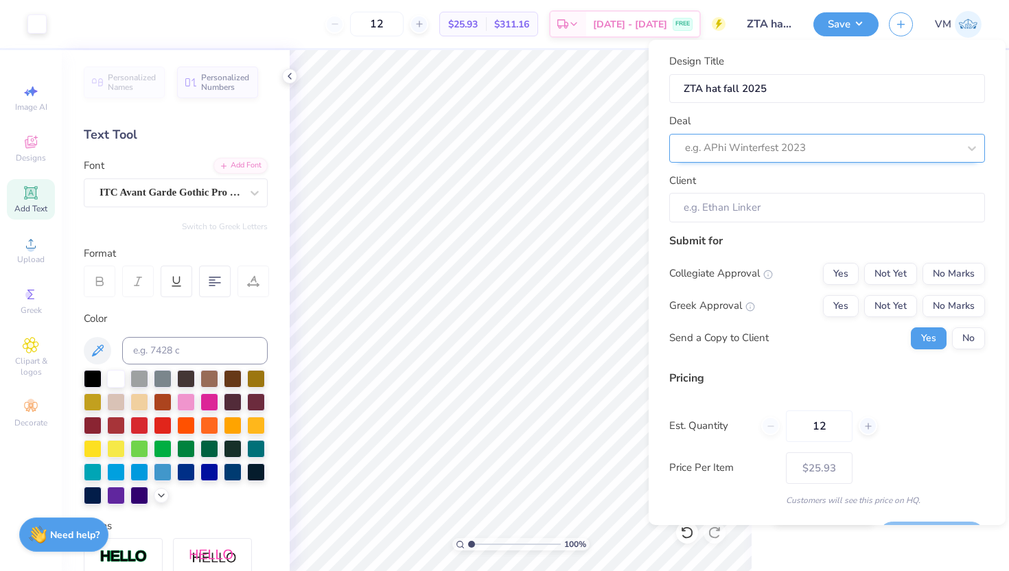
click at [751, 142] on div at bounding box center [821, 148] width 273 height 19
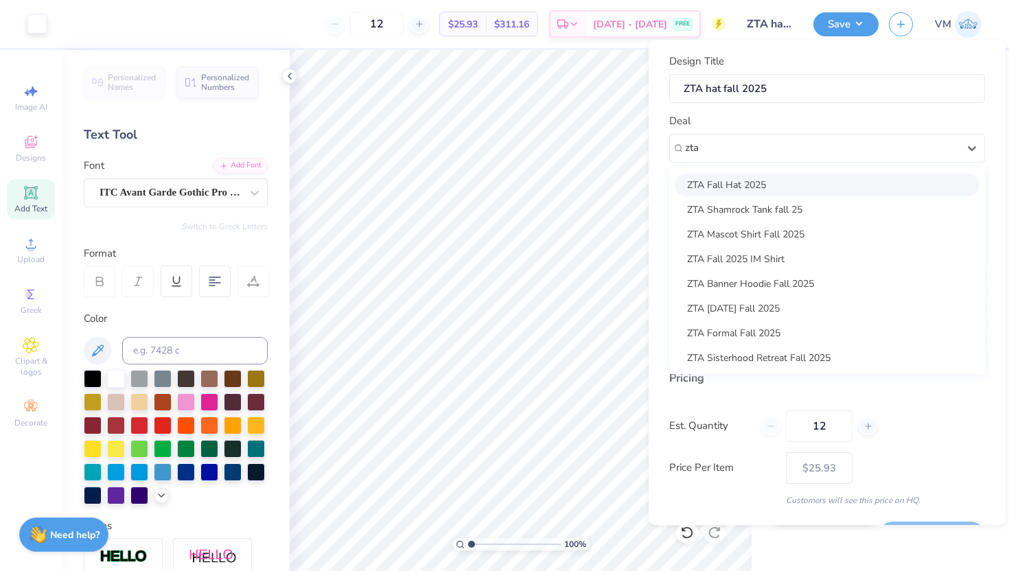
click at [709, 185] on div "ZTA Fall Hat 2025" at bounding box center [826, 185] width 305 height 23
type input "zta"
type input "[PERSON_NAME]"
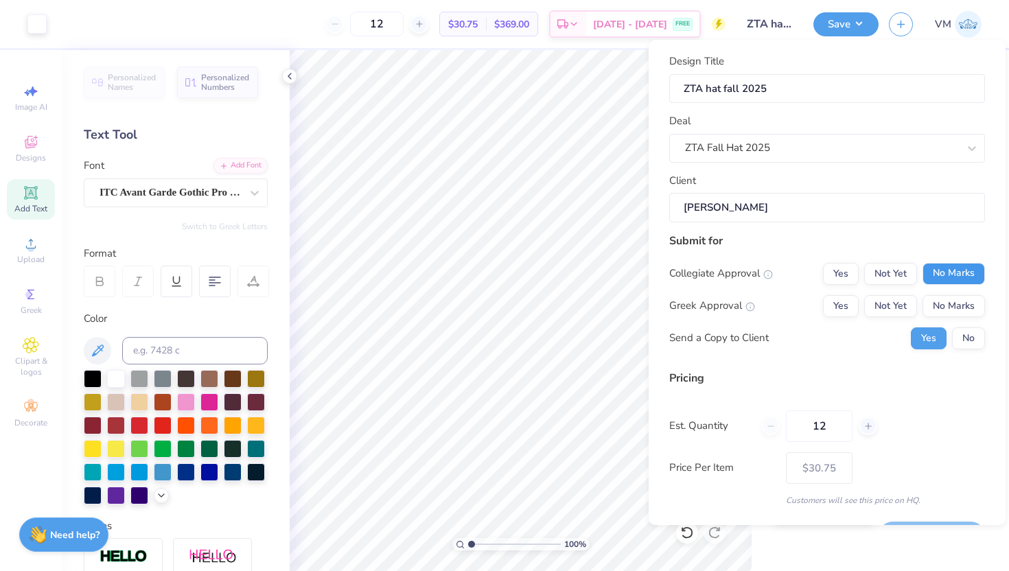
click at [959, 279] on button "No Marks" at bounding box center [953, 274] width 62 height 22
click at [845, 303] on button "Yes" at bounding box center [841, 306] width 36 height 22
type input "$30.75"
drag, startPoint x: 813, startPoint y: 436, endPoint x: 753, endPoint y: 435, distance: 59.7
click at [753, 435] on div "Est. Quantity 12" at bounding box center [827, 426] width 316 height 32
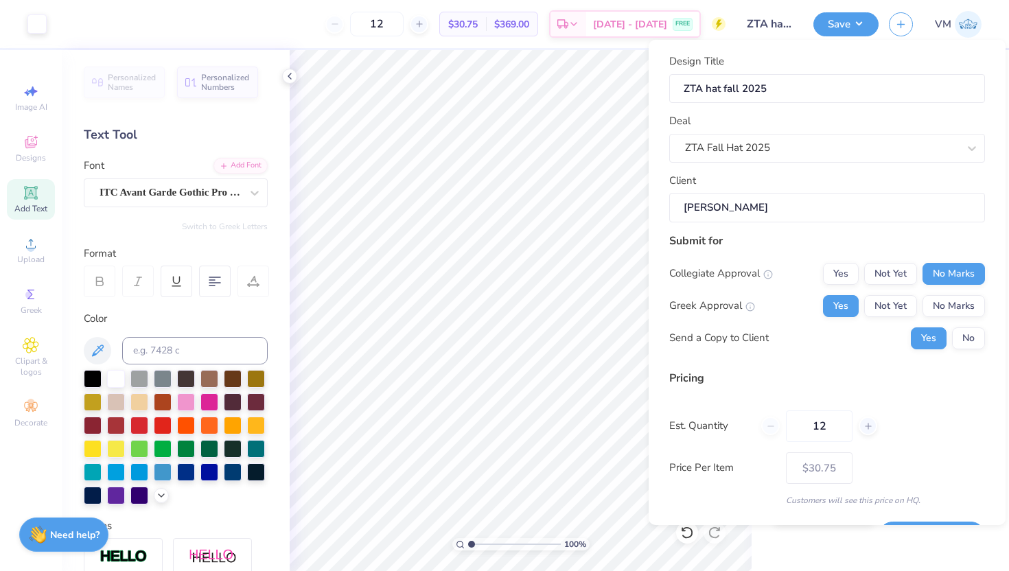
type input "1"
type input "2"
type input "24"
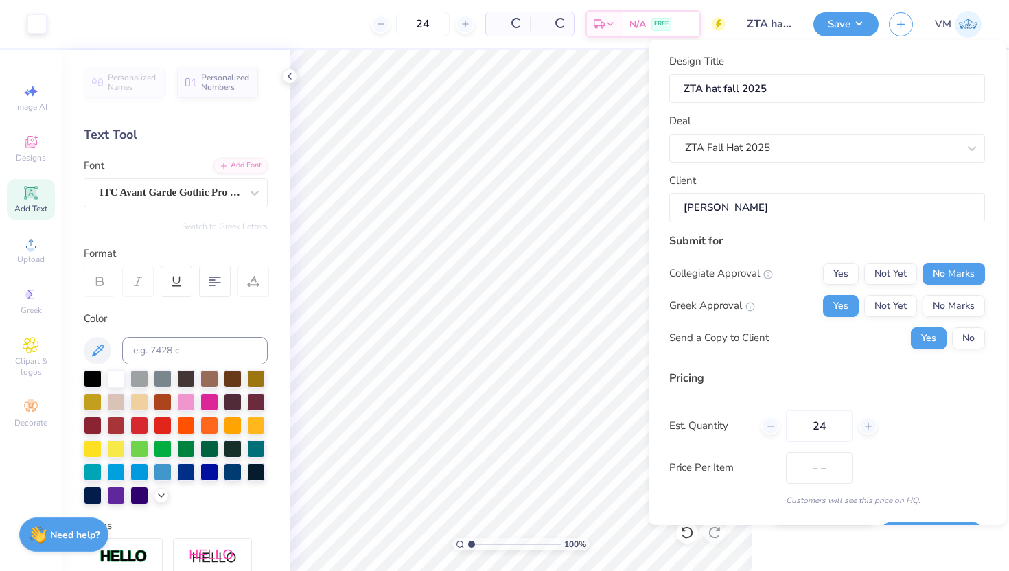
type input "$23.03"
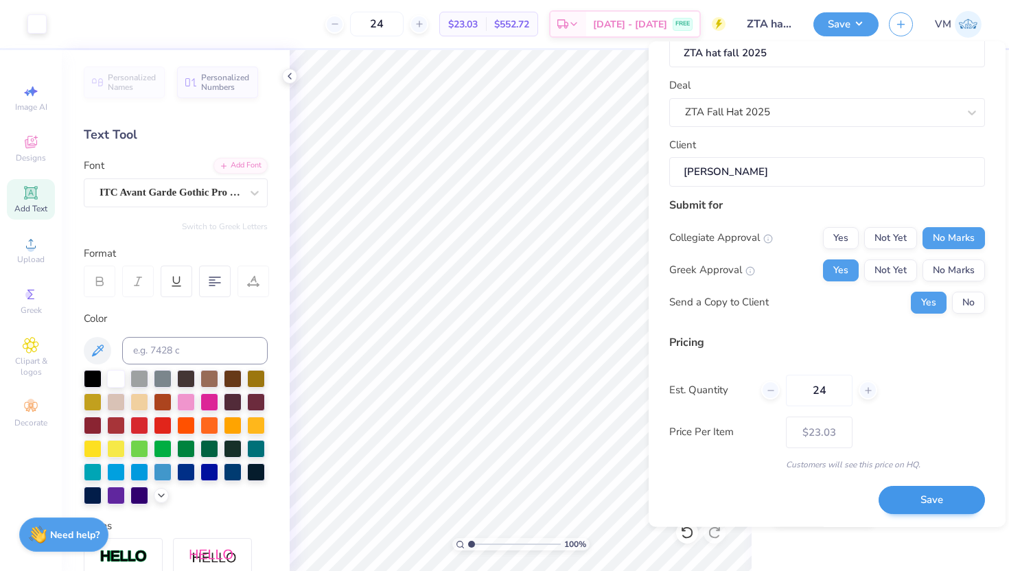
type input "24"
click at [926, 500] on button "Save" at bounding box center [931, 500] width 106 height 28
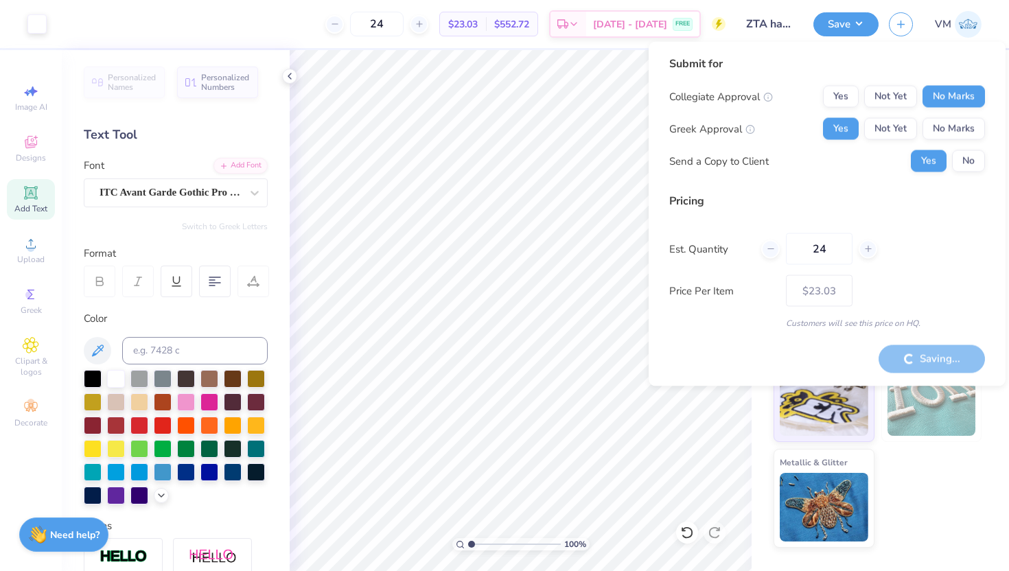
type input "– –"
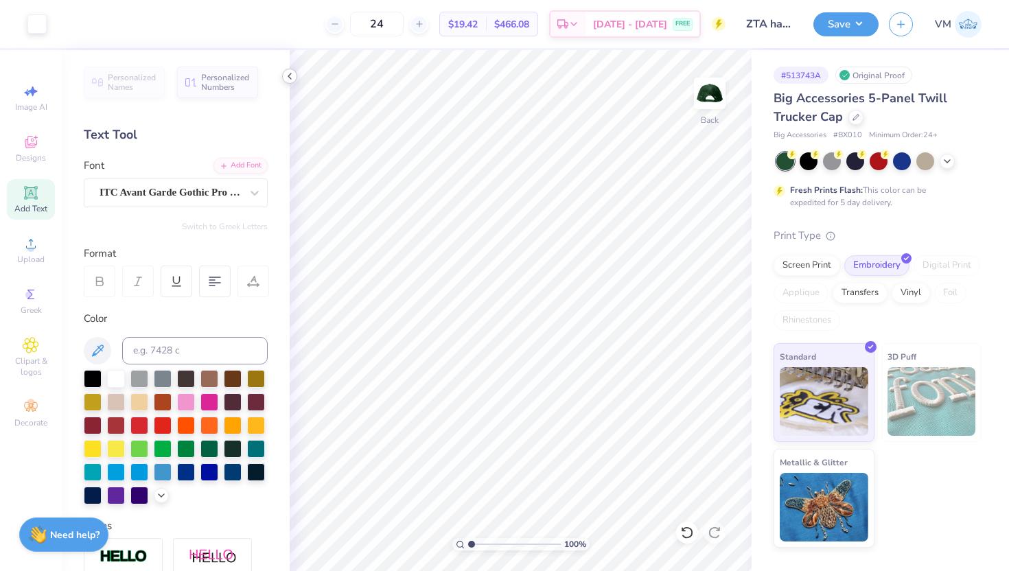
click at [289, 80] on icon at bounding box center [289, 76] width 11 height 11
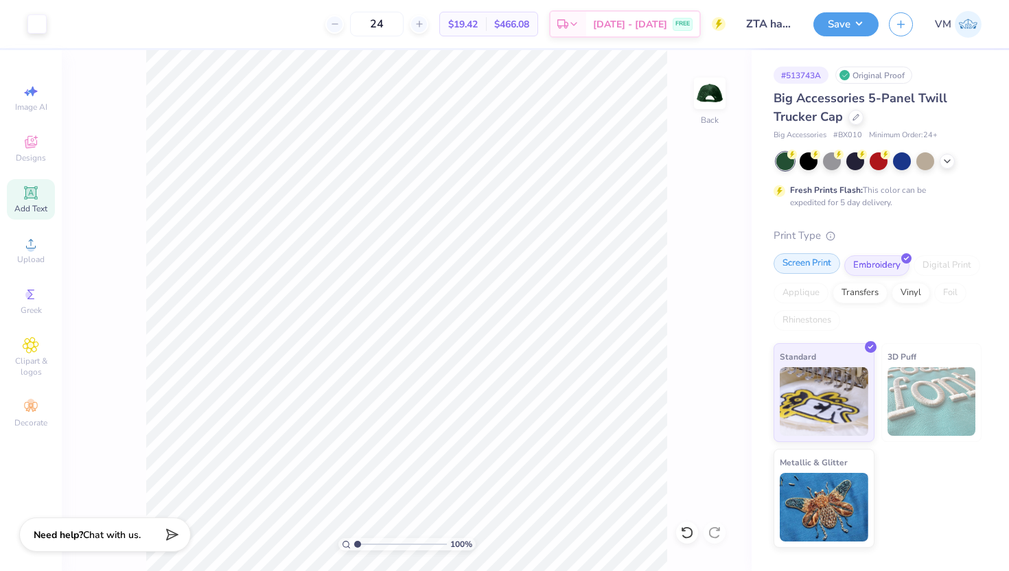
click at [805, 259] on div "Screen Print" at bounding box center [806, 263] width 67 height 21
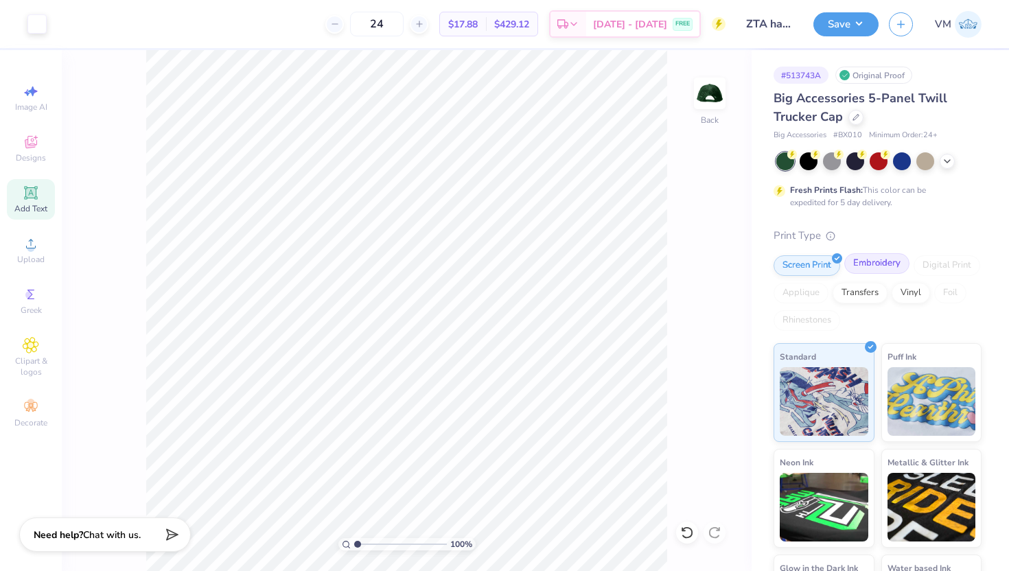
click at [888, 266] on div "Embroidery" at bounding box center [876, 263] width 65 height 21
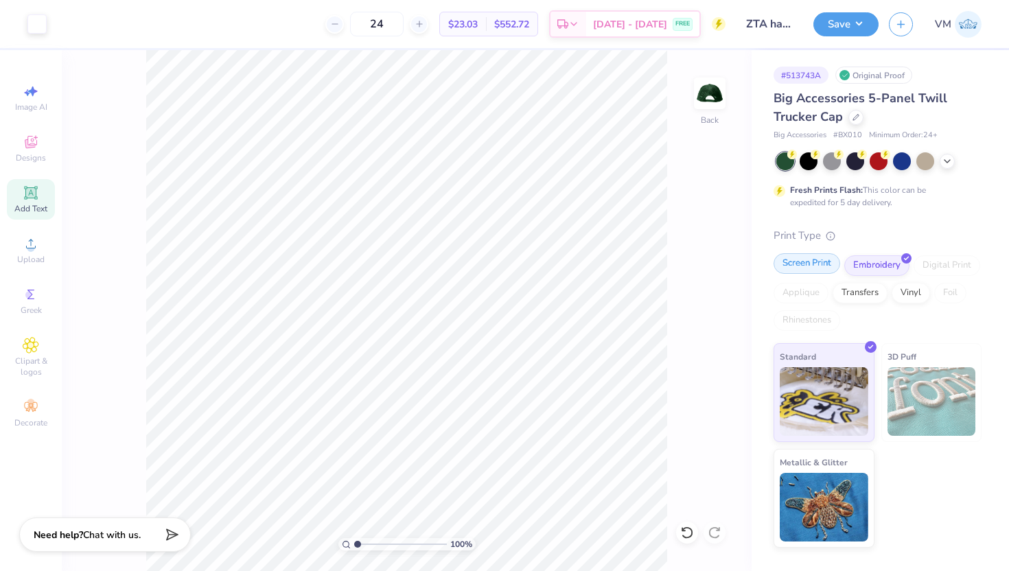
click at [814, 254] on div "Screen Print" at bounding box center [806, 263] width 67 height 21
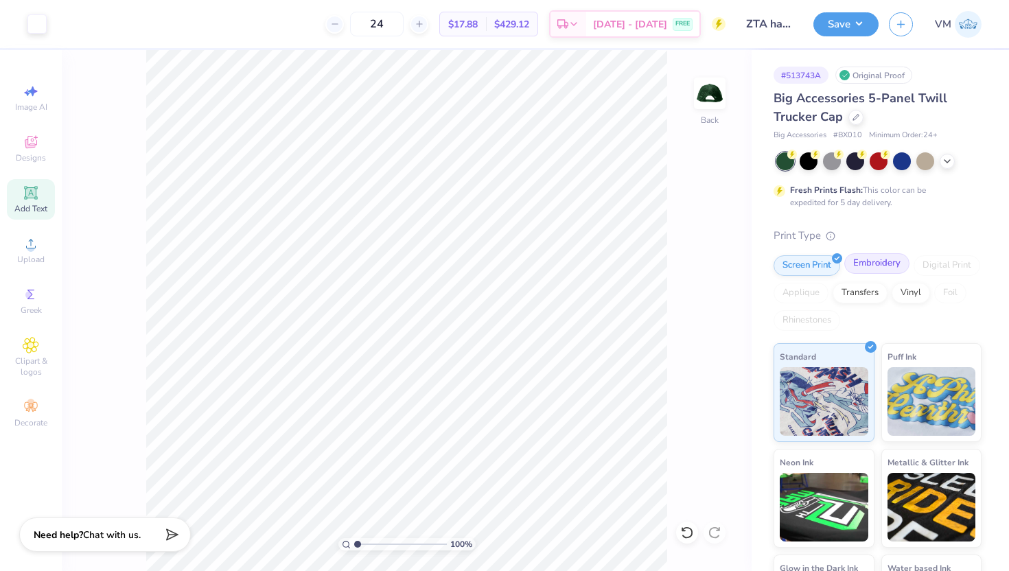
click at [886, 271] on div "Embroidery" at bounding box center [876, 263] width 65 height 21
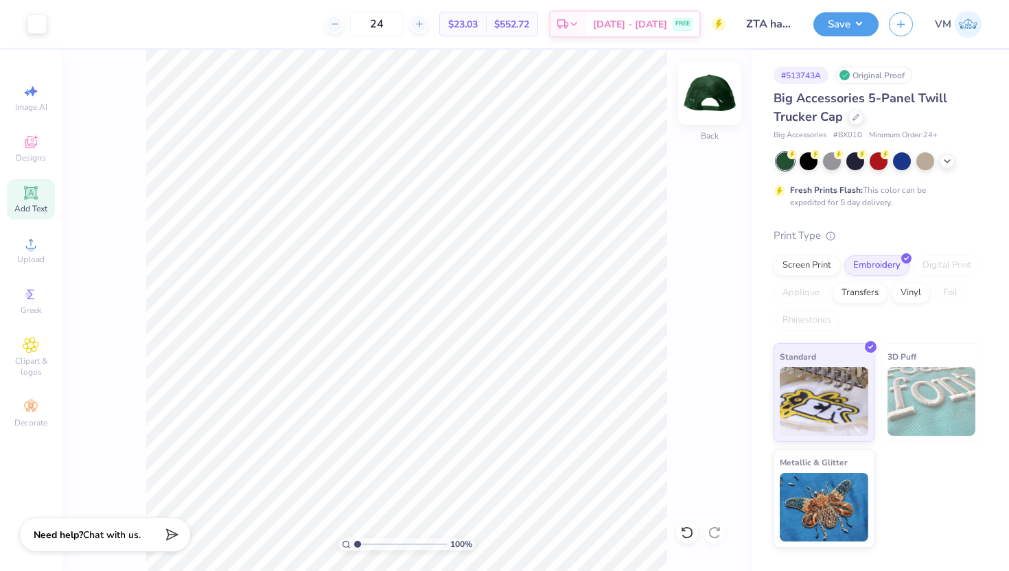
click at [712, 95] on img at bounding box center [709, 93] width 55 height 55
click at [712, 95] on img at bounding box center [709, 93] width 27 height 27
